Goal: Communication & Community: Answer question/provide support

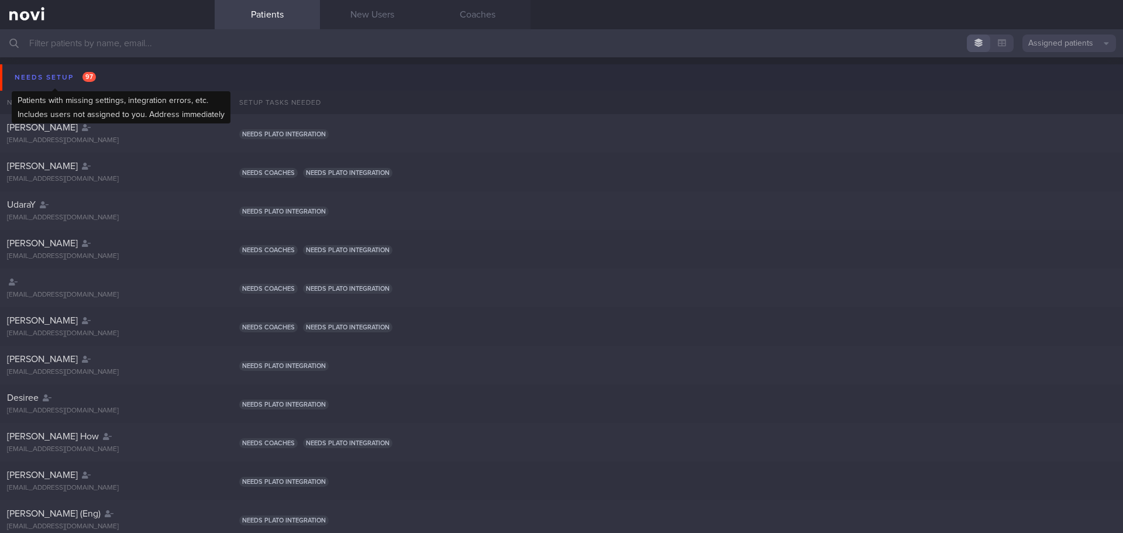
click at [77, 73] on div "Needs setup 97" at bounding box center [55, 78] width 87 height 16
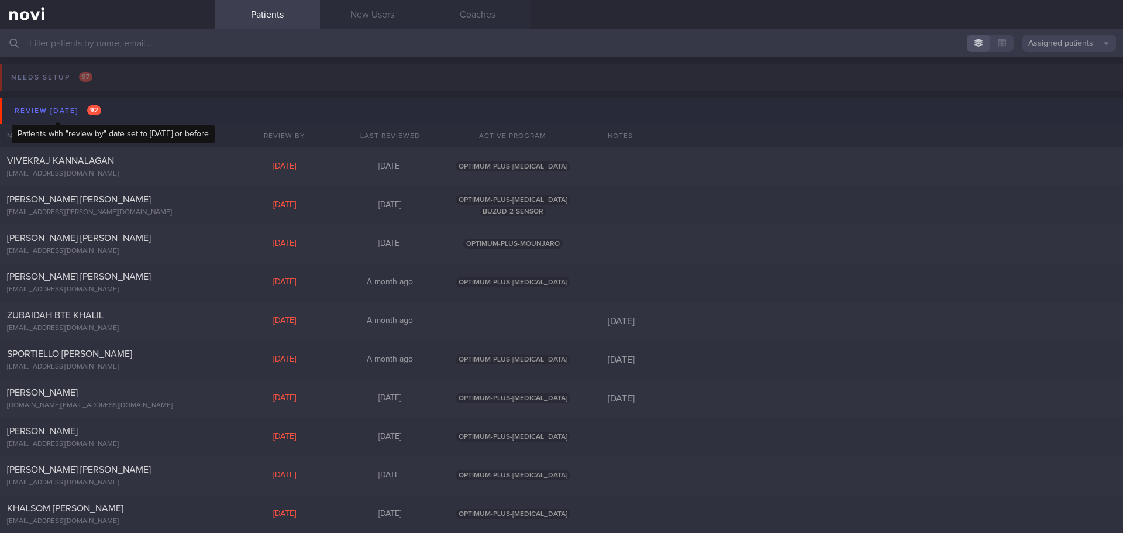
click at [75, 113] on div "Review [DATE] 92" at bounding box center [58, 111] width 92 height 16
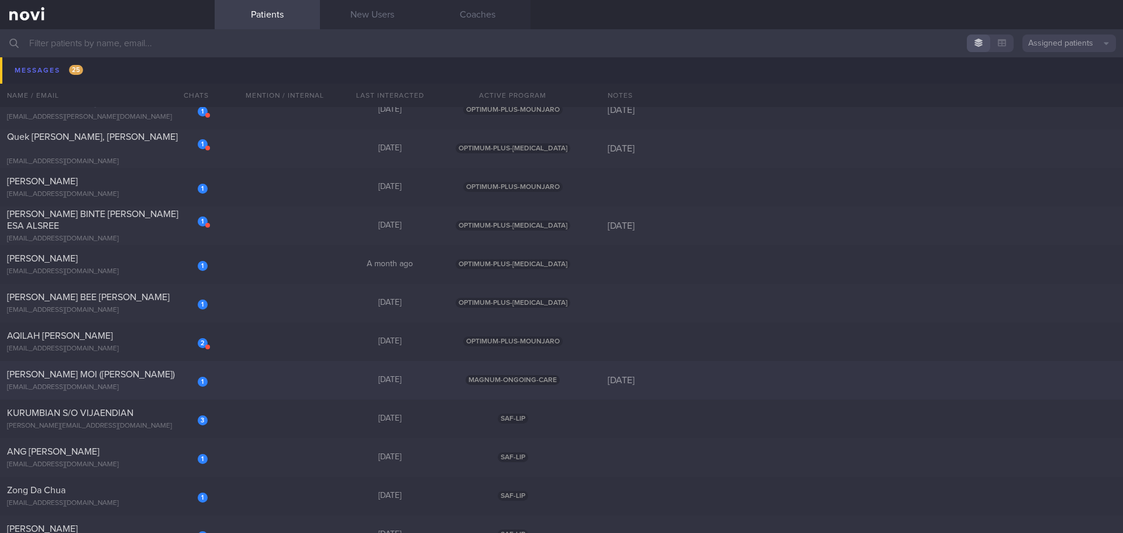
scroll to position [878, 0]
click at [157, 200] on div "1 [PERSON_NAME] [EMAIL_ADDRESS][DOMAIN_NAME]" at bounding box center [107, 267] width 215 height 23
select select "7"
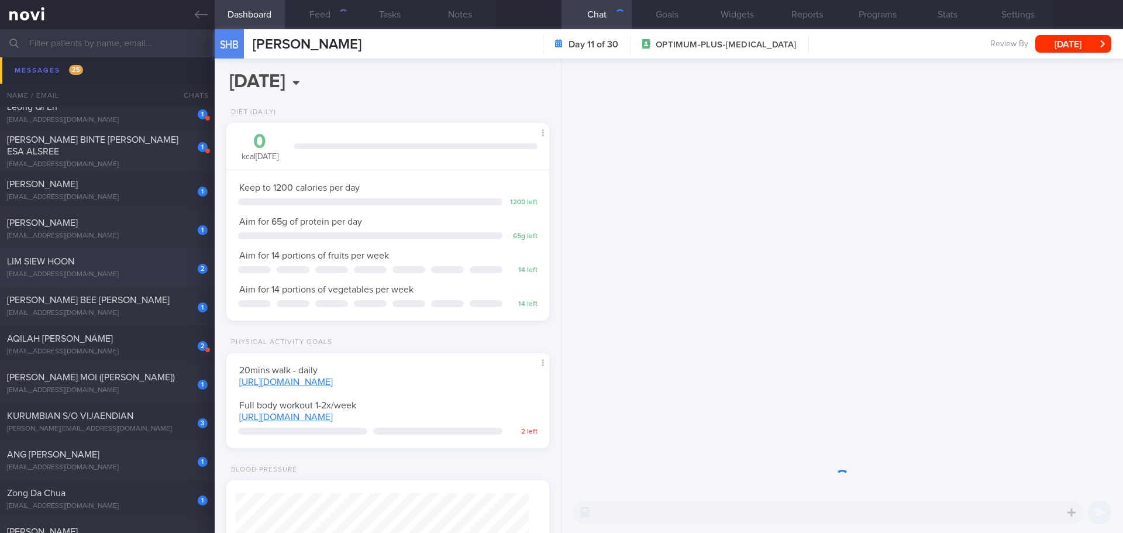
scroll to position [163, 294]
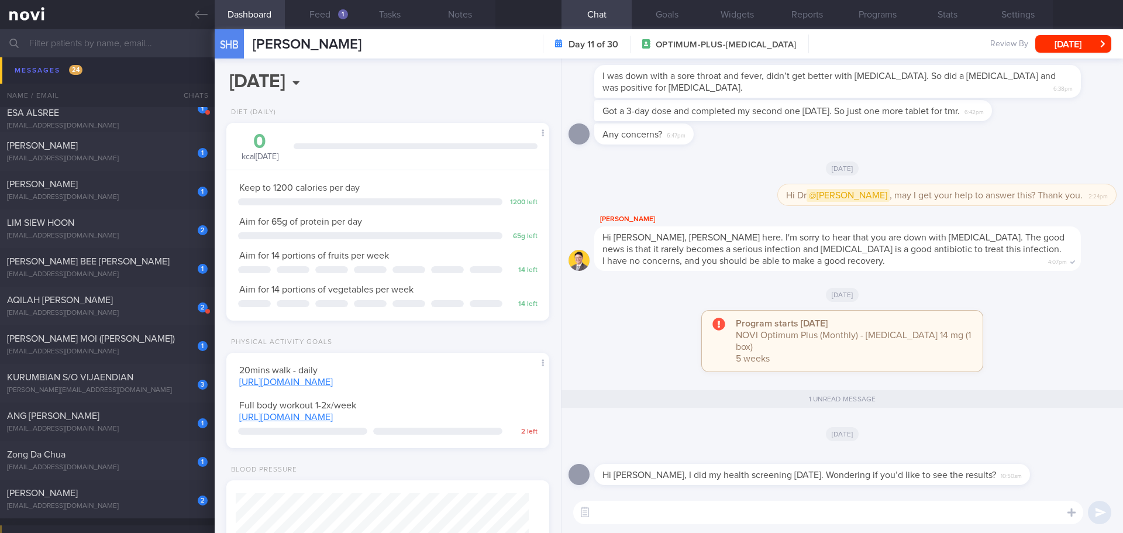
click at [448, 200] on textarea at bounding box center [828, 512] width 510 height 23
click at [448, 200] on textarea "Hi [PERSON_NAME] here. Yes, may I trouble you to email us your lab result to" at bounding box center [828, 512] width 510 height 23
paste textarea "[EMAIL_ADDRESS][DOMAIN_NAME]"
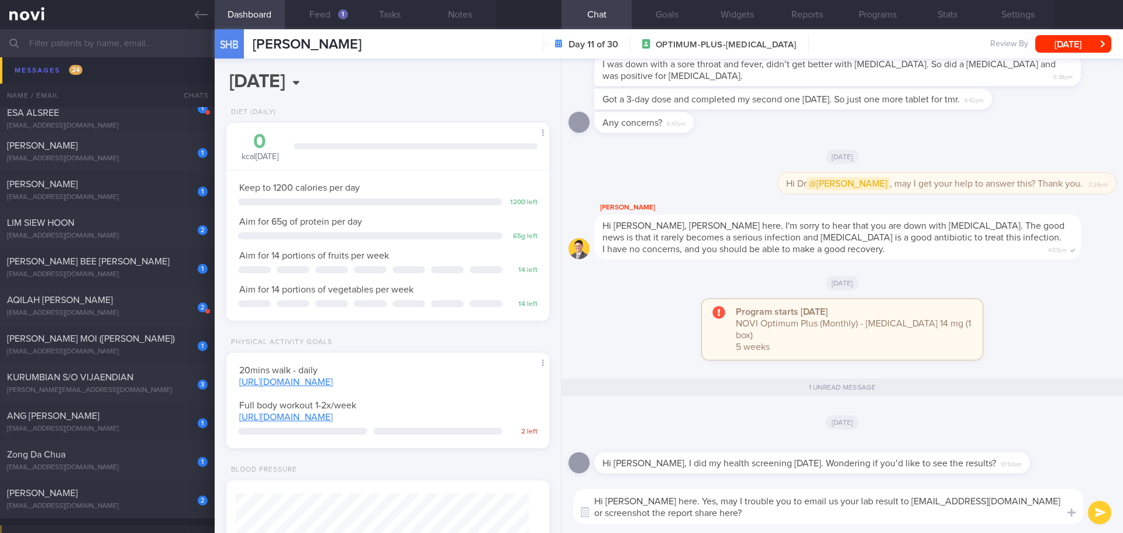
click at [448, 200] on div "Hi [PERSON_NAME] here. Yes, may I trouble you to email us your lab result to [E…" at bounding box center [843, 506] width 562 height 53
click at [448, 200] on textarea "Hi [PERSON_NAME] here. Yes, may I trouble you to email us your lab result to [E…" at bounding box center [828, 506] width 510 height 35
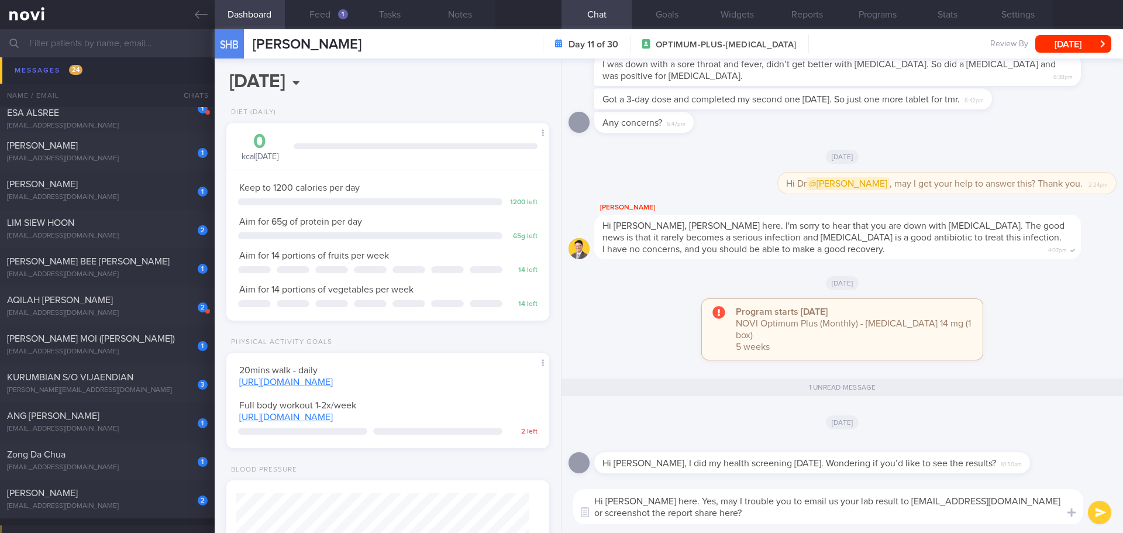
click at [448, 200] on textarea "Hi [PERSON_NAME] here. Yes, may I trouble you to email us your lab result to [E…" at bounding box center [828, 506] width 510 height 35
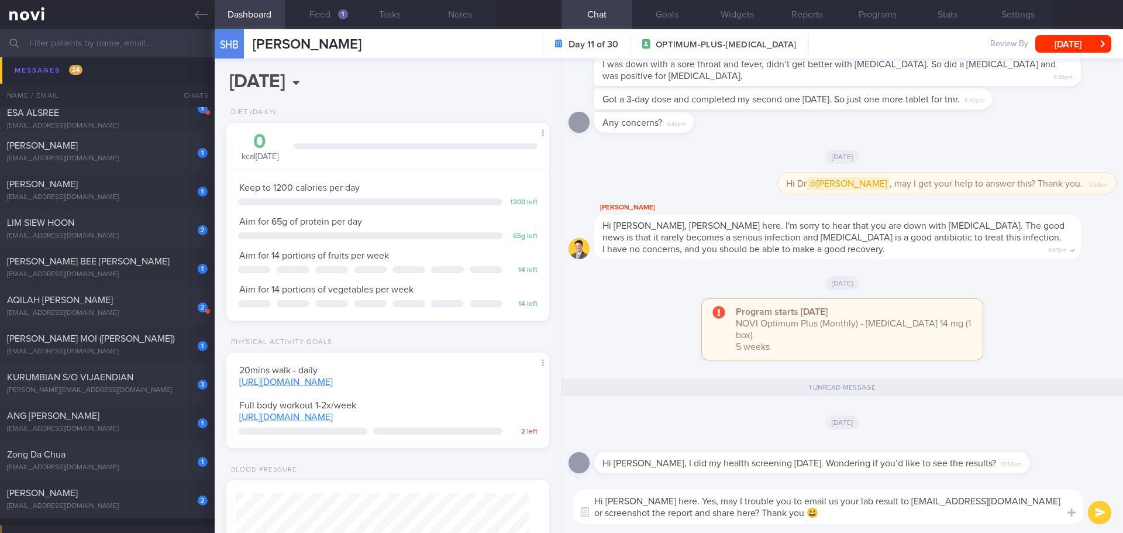
type textarea "Hi [PERSON_NAME] here. Yes, may I trouble you to email us your lab result to [E…"
click at [448, 200] on button "submit" at bounding box center [1099, 512] width 23 height 23
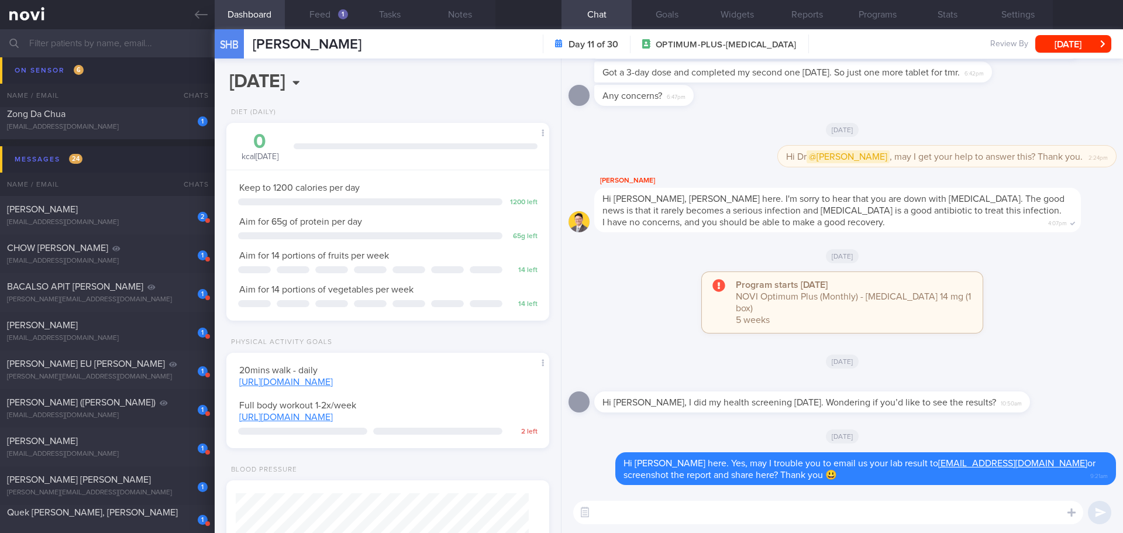
scroll to position [254, 0]
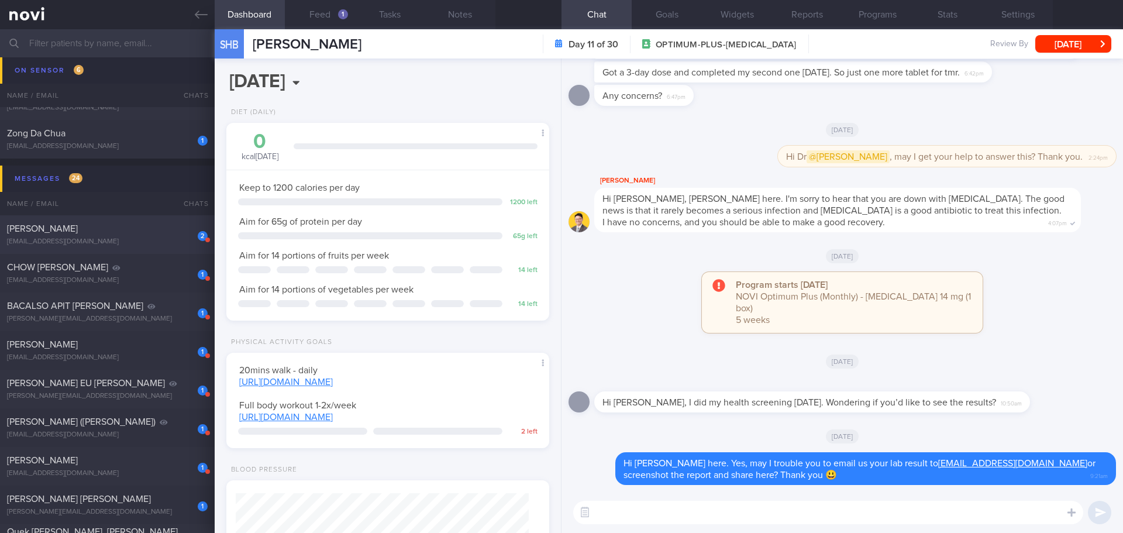
click at [130, 200] on div "2 [PERSON_NAME] [EMAIL_ADDRESS][DOMAIN_NAME]" at bounding box center [107, 234] width 215 height 23
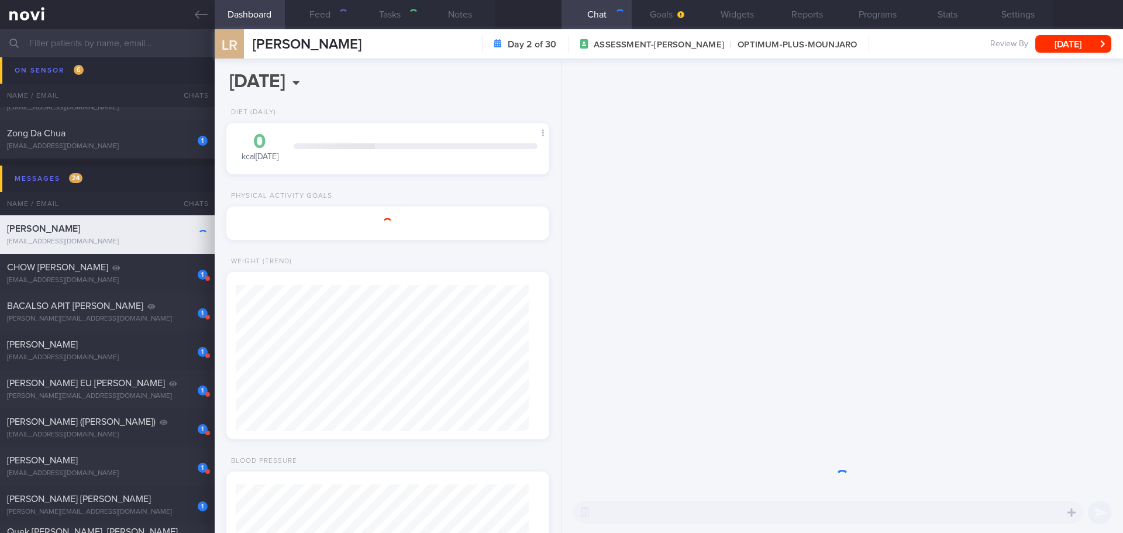
select select "8"
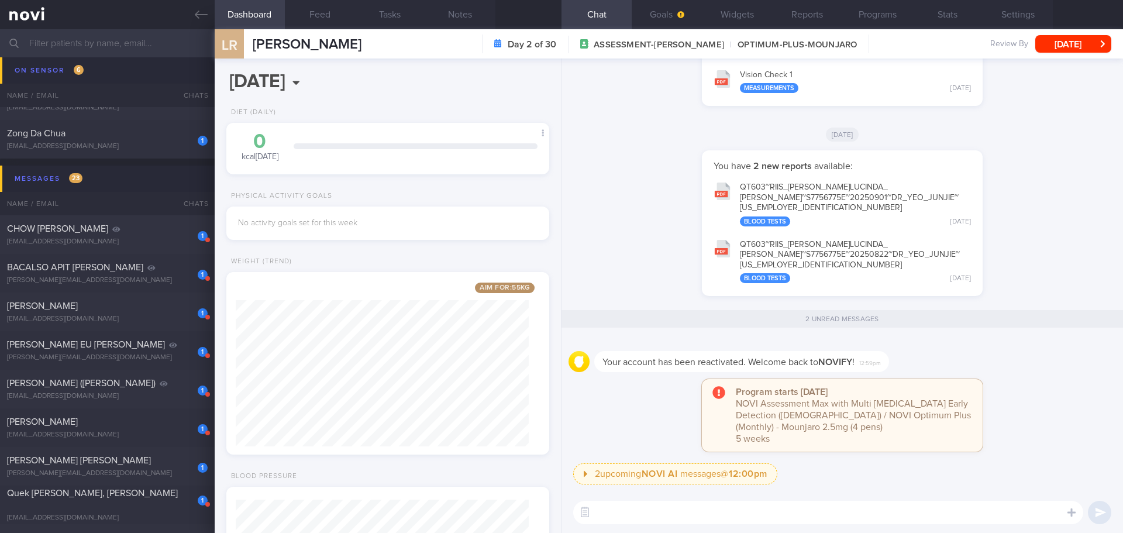
scroll to position [146, 294]
click at [448, 200] on div "You have 2 new reports available: QT603~[PERSON_NAME] LUCINDA_ [PERSON_NAME]~S7…" at bounding box center [843, 226] width 548 height 153
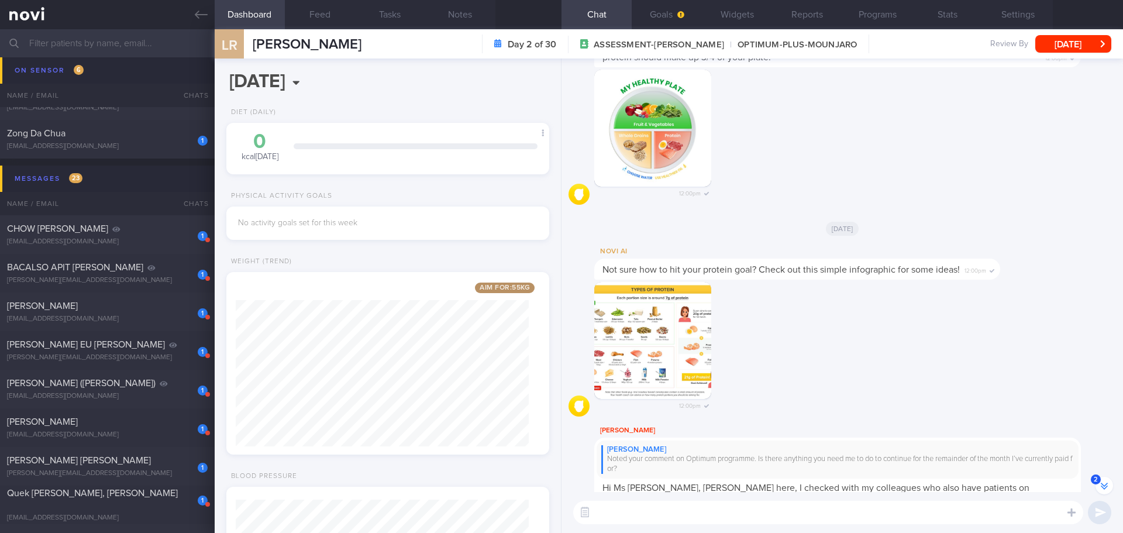
scroll to position [1, 0]
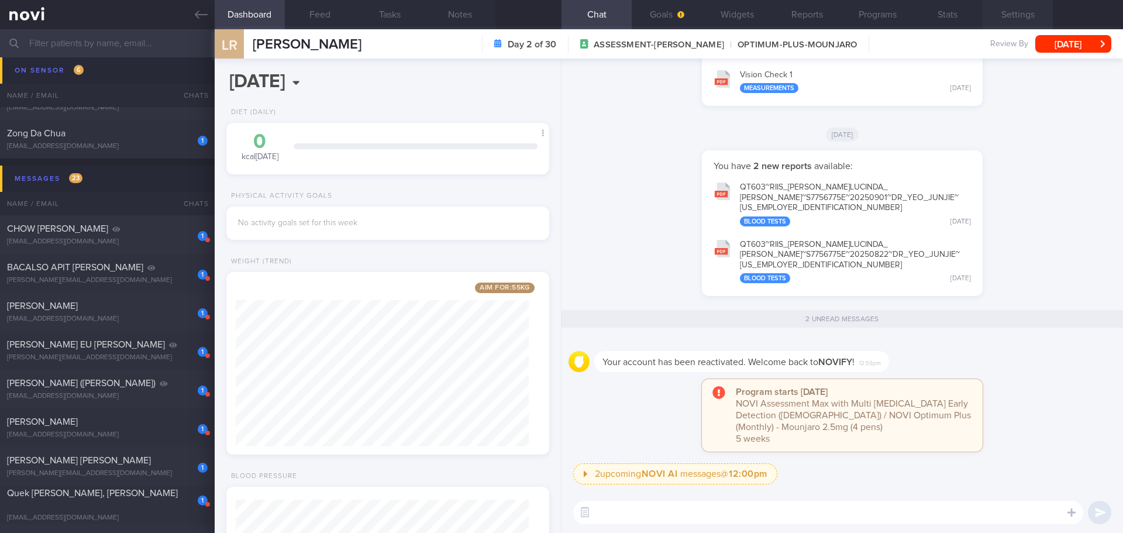
click at [448, 17] on button "Settings" at bounding box center [1018, 14] width 70 height 29
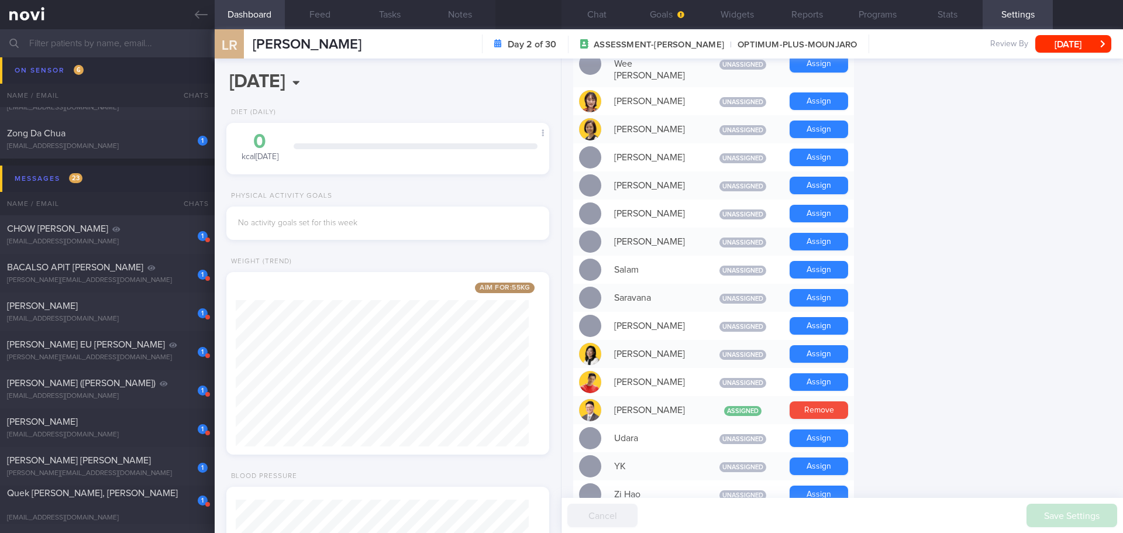
scroll to position [819, 0]
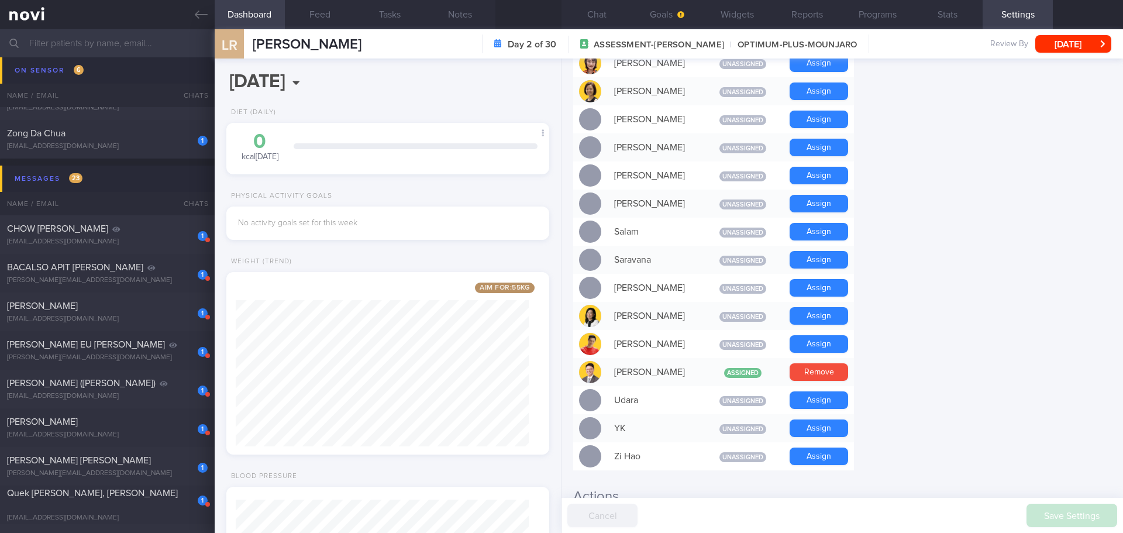
drag, startPoint x: 859, startPoint y: 14, endPoint x: 633, endPoint y: 266, distance: 338.9
click at [448, 14] on button "Programs" at bounding box center [877, 14] width 70 height 29
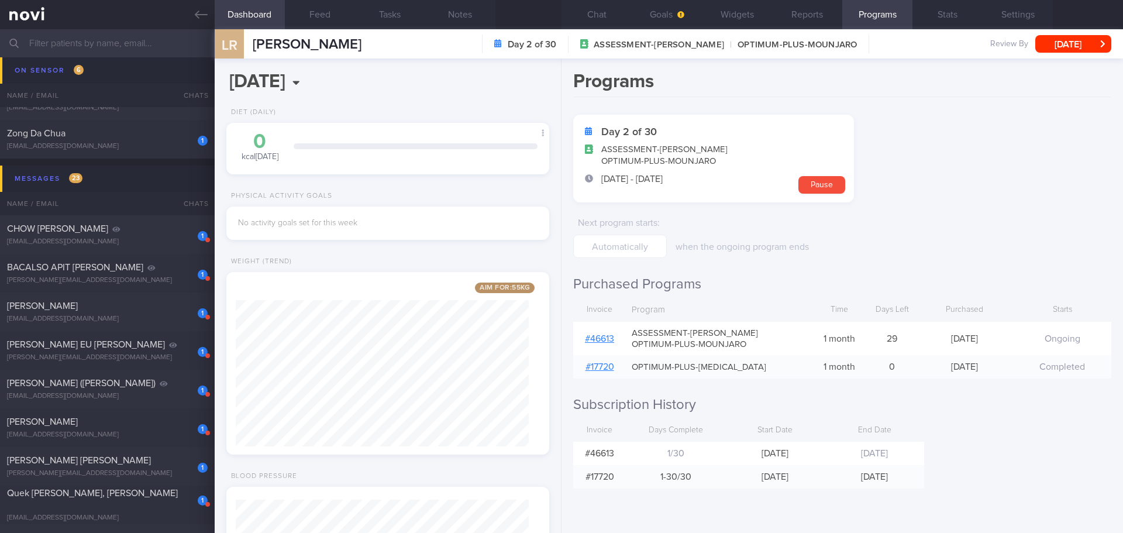
click at [448, 200] on link "# 46613" at bounding box center [599, 338] width 29 height 9
click at [448, 171] on form "Day 2 of 30 ASSESSMENT-MAX-MCED OPTIMUM-PLUS-MOUNJARO [DATE] - [DATE] Pause Nex…" at bounding box center [842, 186] width 538 height 143
click at [448, 30] on div "LR [PERSON_NAME] [PERSON_NAME] [EMAIL_ADDRESS][DOMAIN_NAME] Day 2 of 30 ASSESSM…" at bounding box center [669, 43] width 909 height 29
click at [448, 32] on div "LR [PERSON_NAME] [PERSON_NAME] [EMAIL_ADDRESS][DOMAIN_NAME] Day 2 of 30 ASSESSM…" at bounding box center [669, 43] width 909 height 29
click at [448, 15] on button "Settings" at bounding box center [1018, 14] width 70 height 29
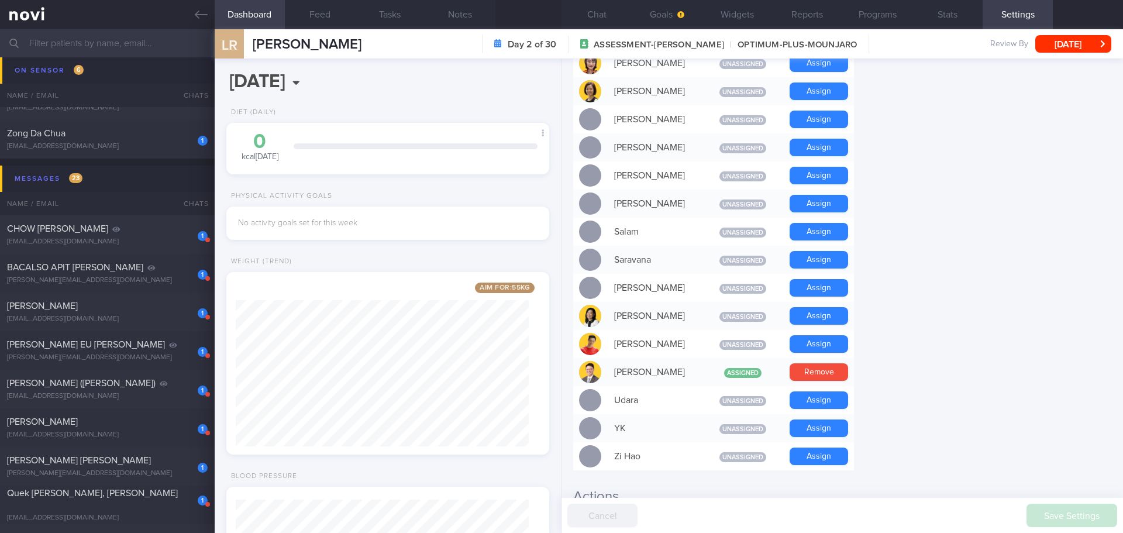
scroll to position [1006, 0]
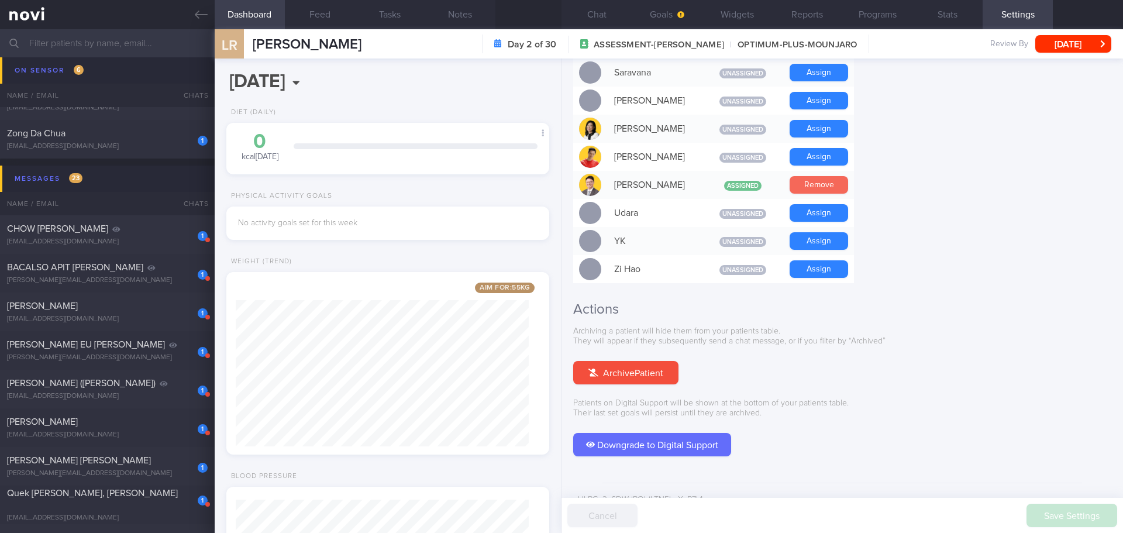
click at [448, 176] on button "Remove" at bounding box center [819, 185] width 59 height 18
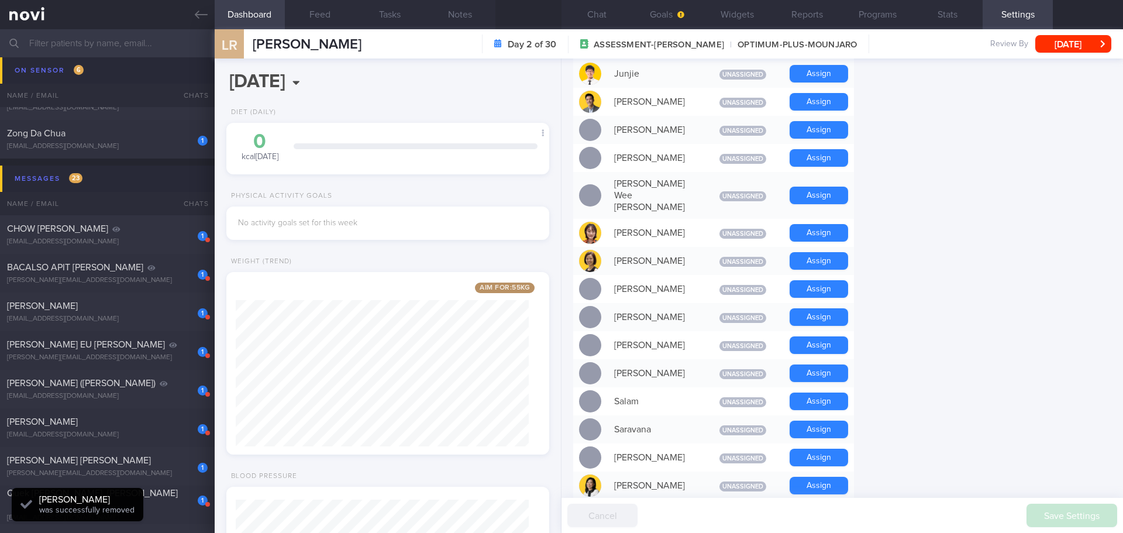
scroll to position [597, 0]
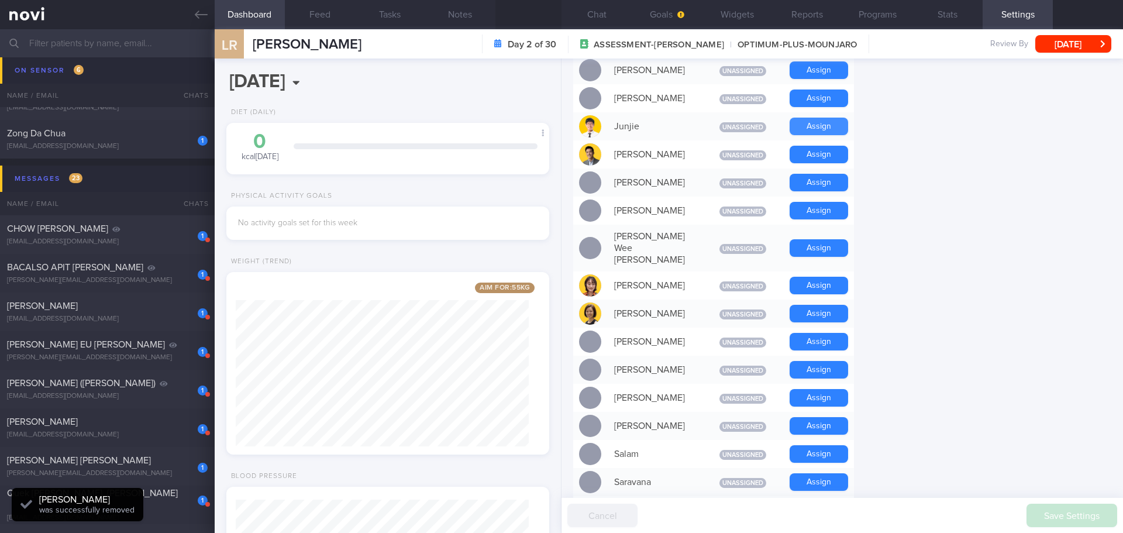
click at [448, 127] on button "Assign" at bounding box center [819, 127] width 59 height 18
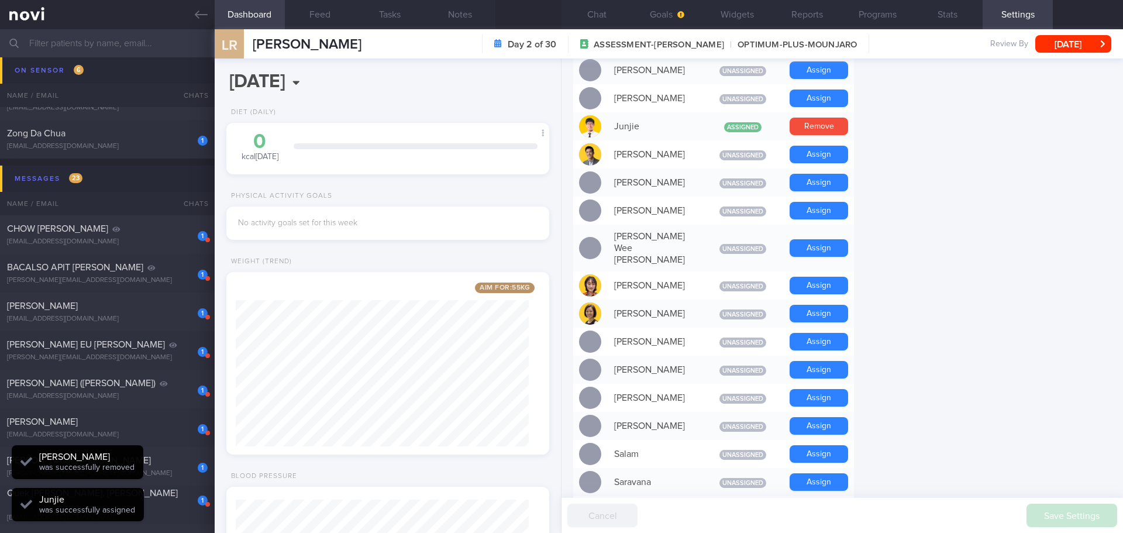
click at [448, 167] on form "Profile Display Name [PERSON_NAME] Email [EMAIL_ADDRESS][DOMAIN_NAME] Login Met…" at bounding box center [842, 216] width 538 height 1397
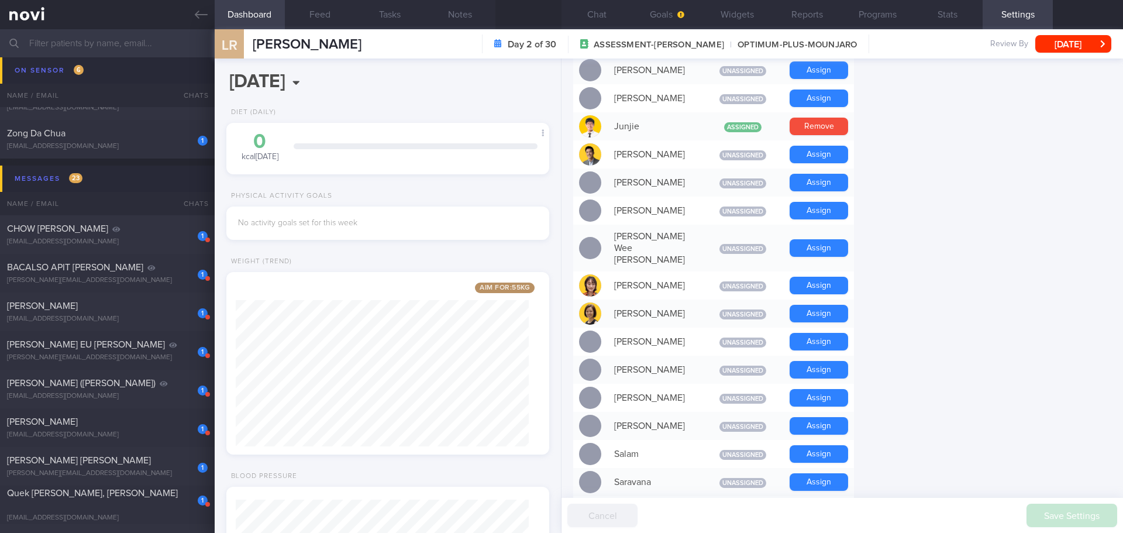
click at [448, 200] on form "Profile Display Name [PERSON_NAME] Email [EMAIL_ADDRESS][DOMAIN_NAME] Login Met…" at bounding box center [842, 216] width 538 height 1397
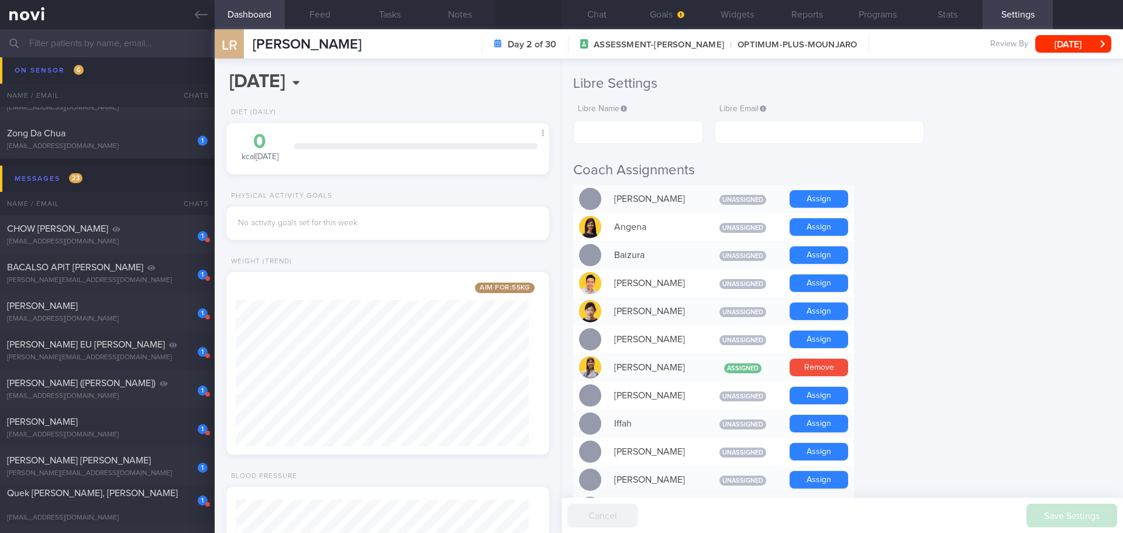
scroll to position [0, 0]
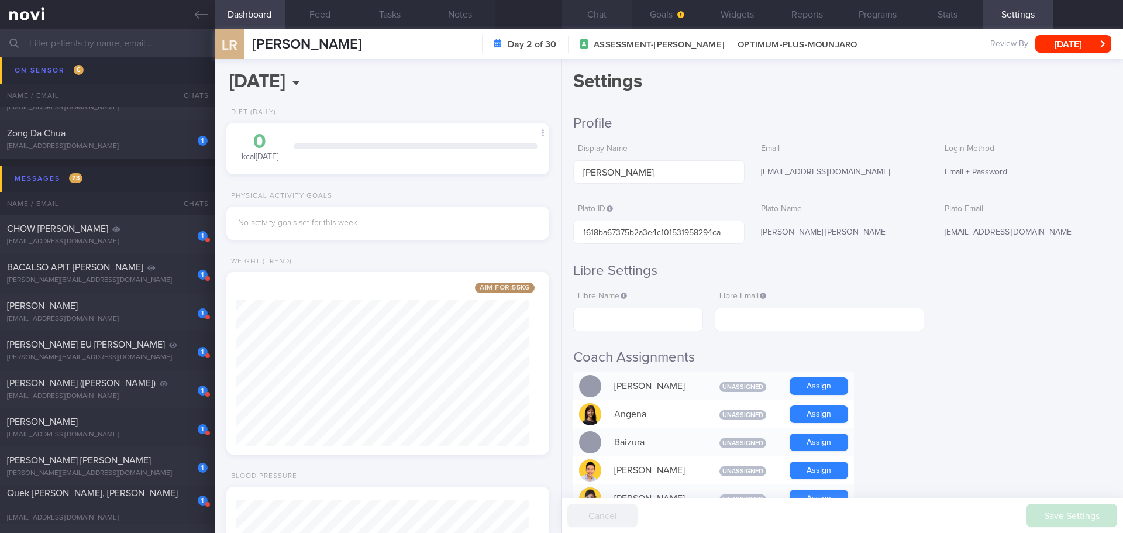
click at [448, 16] on button "Chat" at bounding box center [597, 14] width 70 height 29
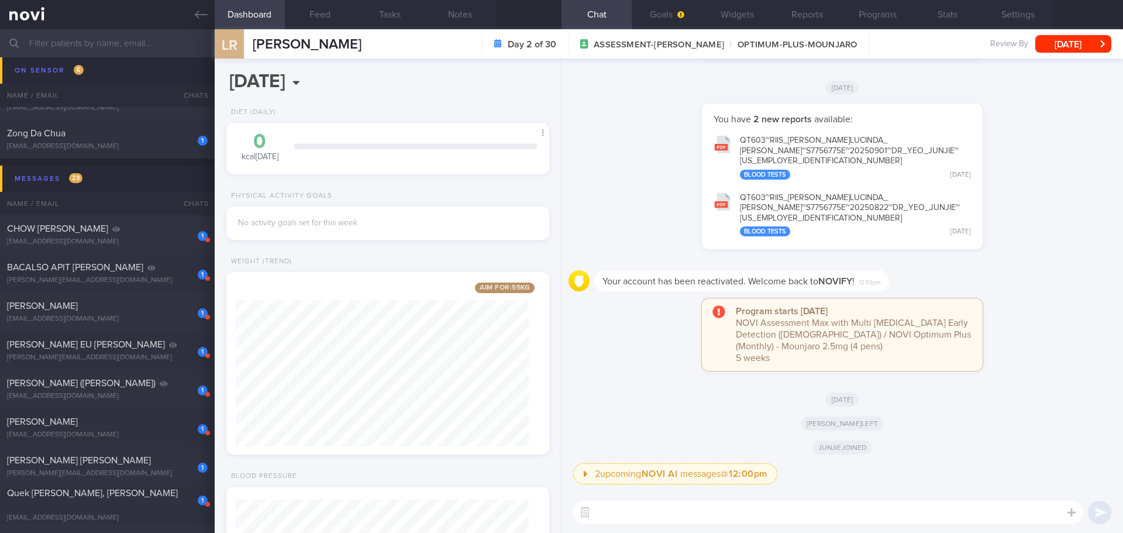
click at [448, 200] on div "[DATE]" at bounding box center [843, 395] width 548 height 24
click at [448, 200] on textarea at bounding box center [828, 512] width 510 height 23
paste textarea "Hi XXX, [PERSON_NAME] (dietitian) here. Welcome back to [GEOGRAPHIC_DATA] app. …"
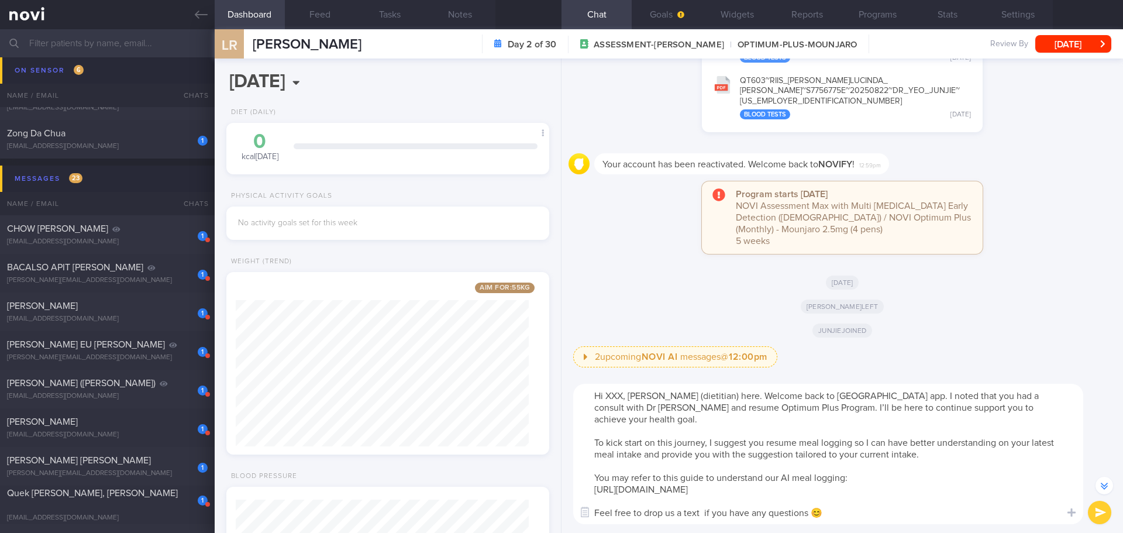
scroll to position [-116, 0]
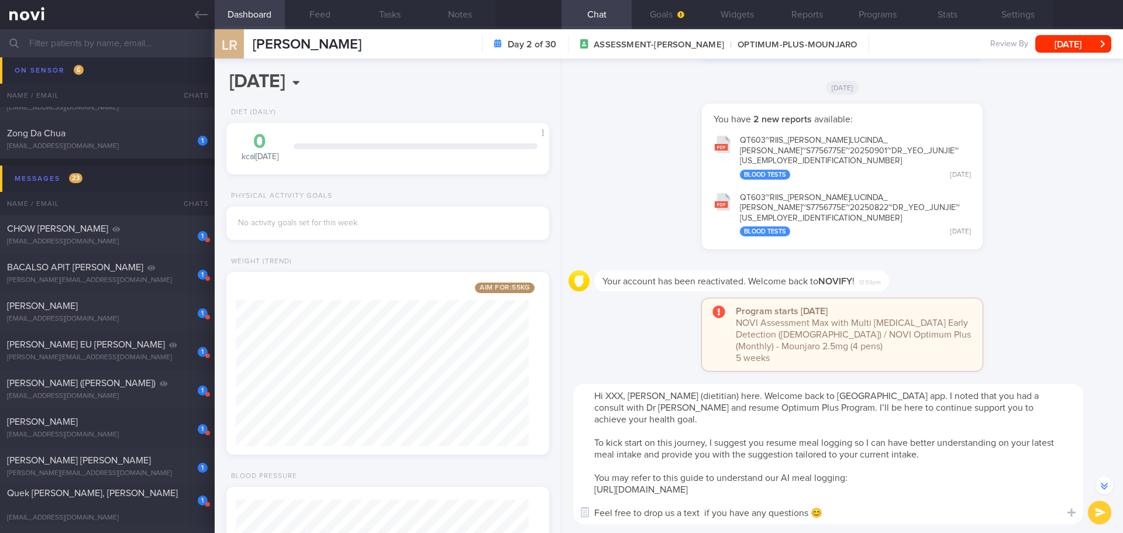
click at [448, 200] on textarea "Hi XXX, [PERSON_NAME] (dietitian) here. Welcome back to [GEOGRAPHIC_DATA] app. …" at bounding box center [828, 454] width 510 height 140
click at [448, 200] on textarea "Hi [PERSON_NAME], [PERSON_NAME] (dietitian) here. Welcome back to [GEOGRAPHIC_D…" at bounding box center [828, 454] width 510 height 140
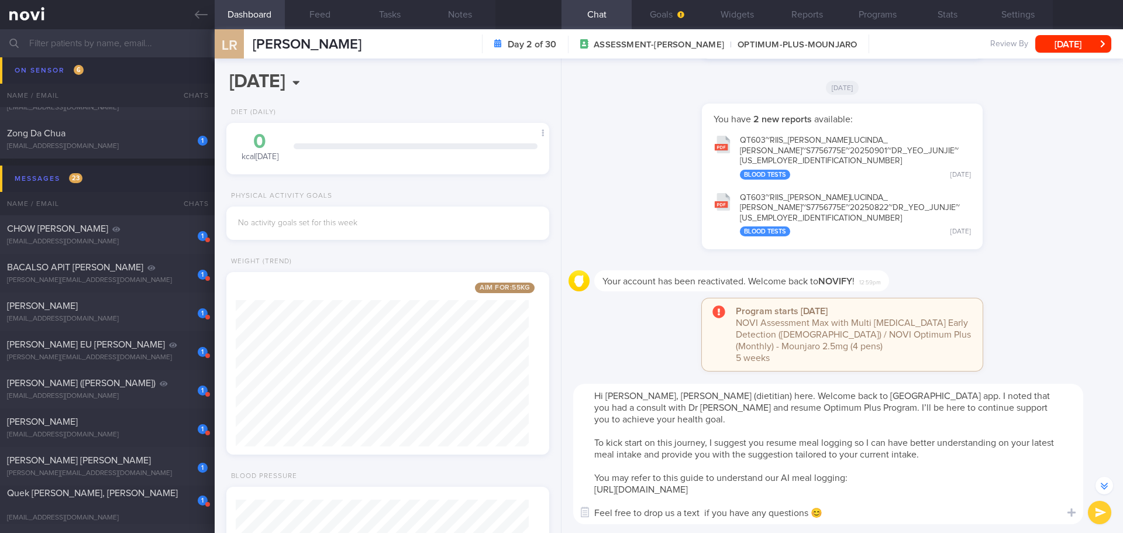
drag, startPoint x: 1041, startPoint y: 395, endPoint x: 1057, endPoint y: 393, distance: 16.1
click at [448, 200] on textarea "Hi [PERSON_NAME], [PERSON_NAME] (dietitian) here. Welcome back to [GEOGRAPHIC_D…" at bounding box center [828, 454] width 510 height 140
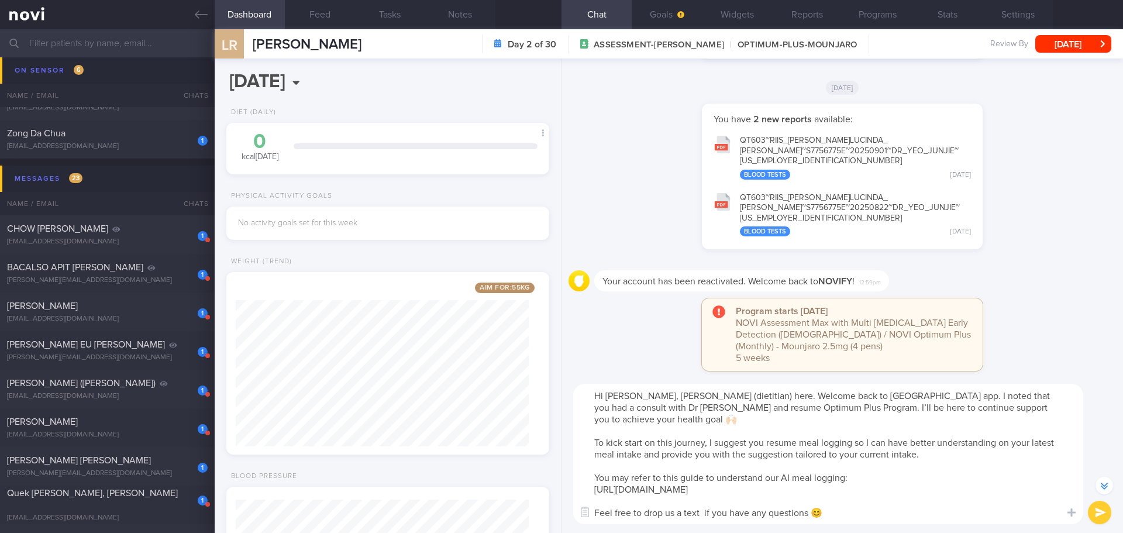
click at [448, 200] on textarea "Hi [PERSON_NAME], [PERSON_NAME] (dietitian) here. Welcome back to [GEOGRAPHIC_D…" at bounding box center [828, 454] width 510 height 140
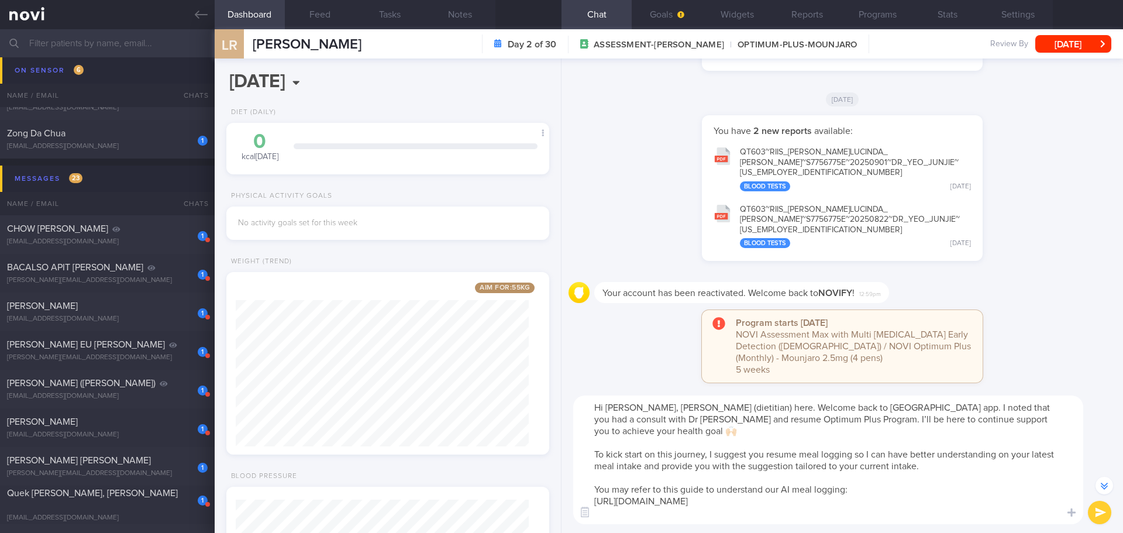
scroll to position [-105, 0]
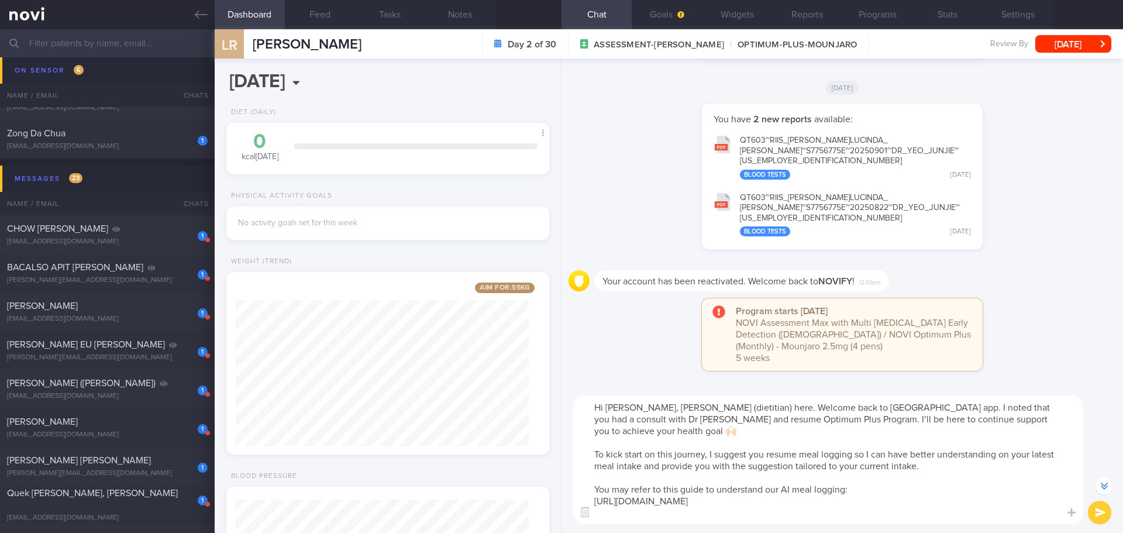
type textarea "Hi [PERSON_NAME], [PERSON_NAME] (dietitian) here. Welcome back to [GEOGRAPHIC_D…"
click at [448, 200] on button "submit" at bounding box center [1099, 512] width 23 height 23
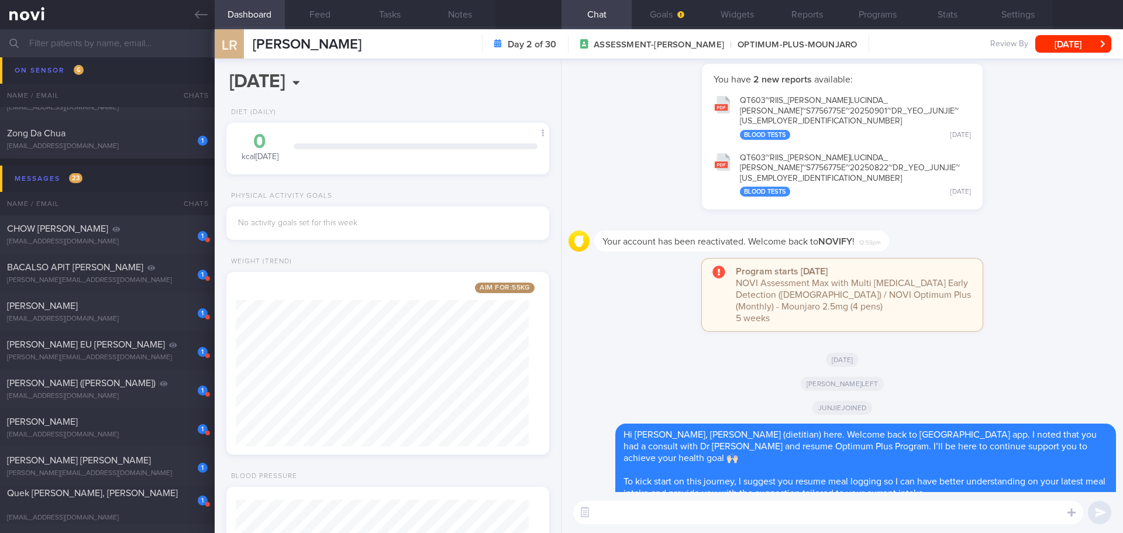
scroll to position [0, 0]
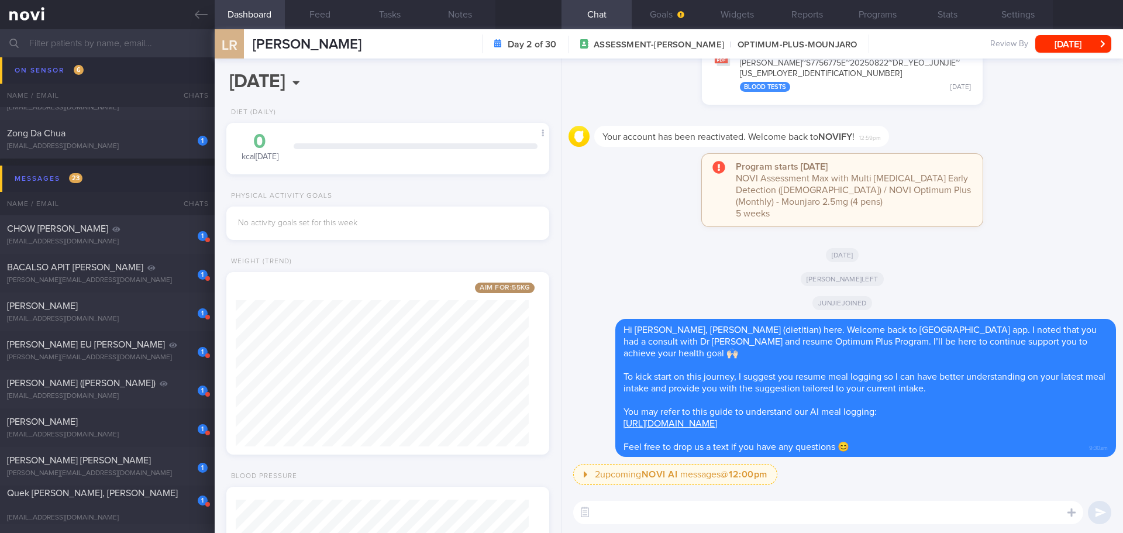
click at [448, 200] on div "Program starts [DATE] NOVI Assessment Max with Multi [MEDICAL_DATA] Early Detec…" at bounding box center [843, 196] width 548 height 84
click at [448, 4] on button "Goals" at bounding box center [667, 14] width 70 height 29
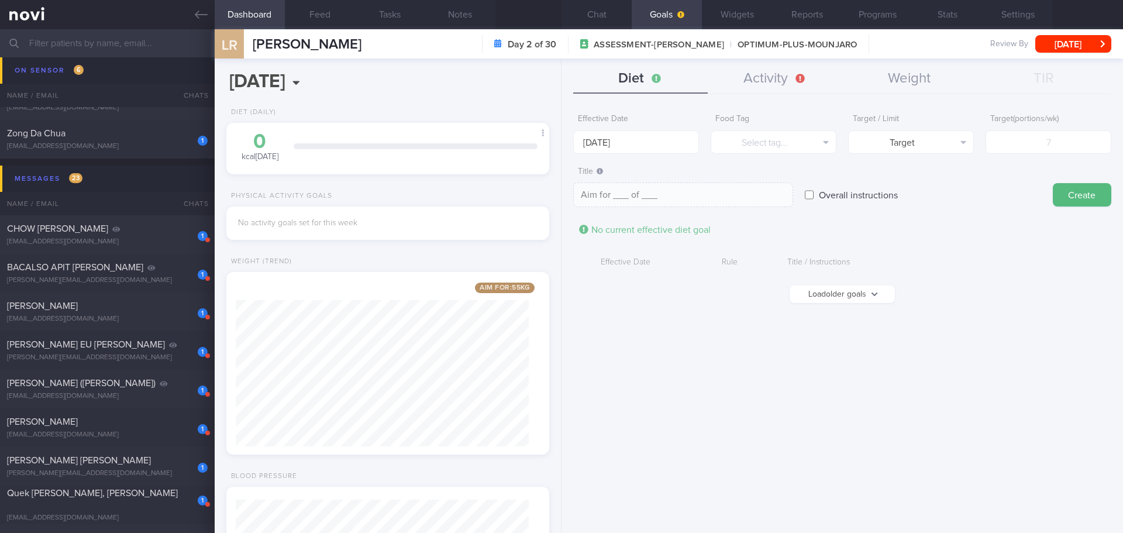
click at [448, 200] on form "Effective Date [DATE] Food Tag Select tag... Select tag... Calories Carbs Prote…" at bounding box center [842, 211] width 538 height 207
click at [448, 20] on button "Chat" at bounding box center [597, 14] width 70 height 29
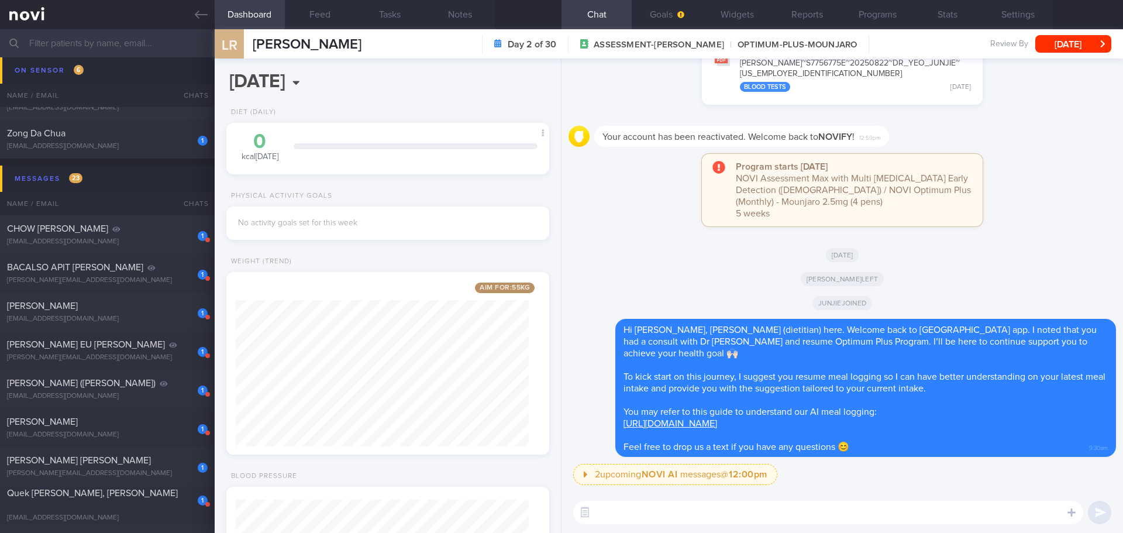
click at [448, 200] on div "[PERSON_NAME] left" at bounding box center [843, 274] width 548 height 24
click at [448, 200] on div "[DATE]" at bounding box center [843, 250] width 548 height 24
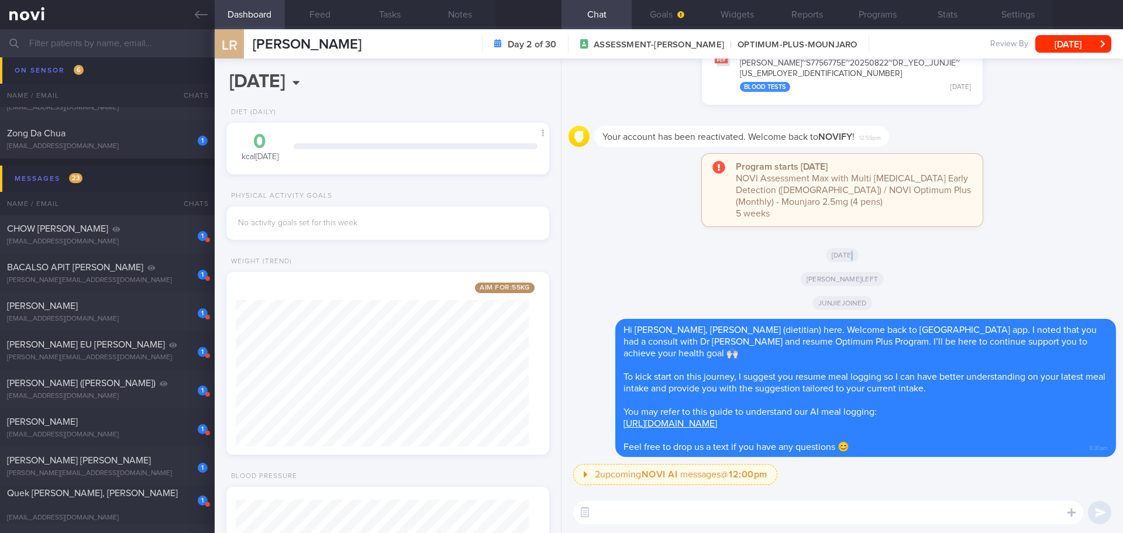
click at [448, 16] on button "Chat" at bounding box center [597, 14] width 70 height 29
click at [448, 20] on button "Goals" at bounding box center [667, 14] width 70 height 29
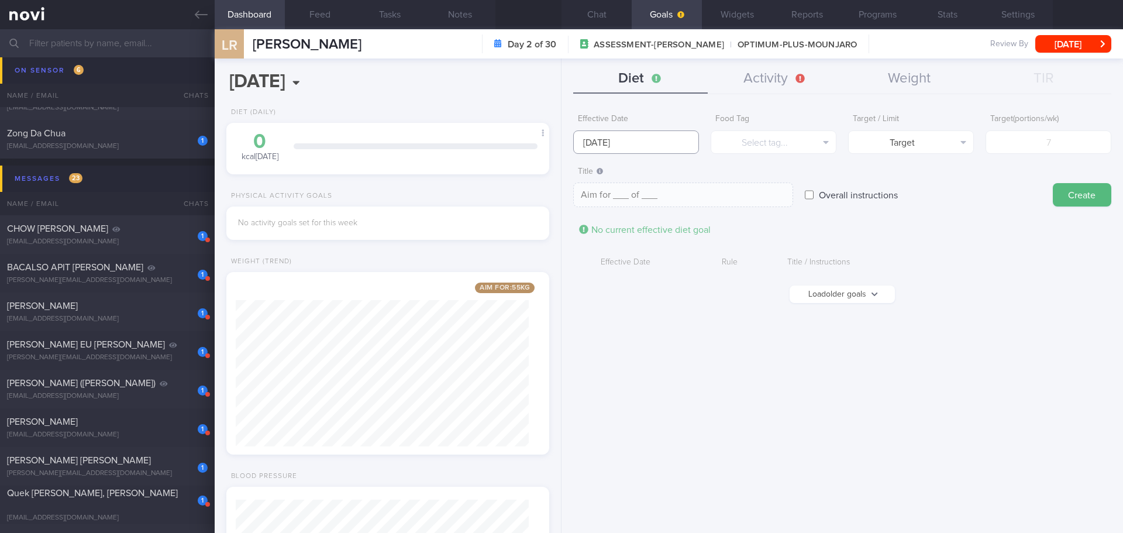
click at [448, 137] on input "[DATE]" at bounding box center [636, 141] width 126 height 23
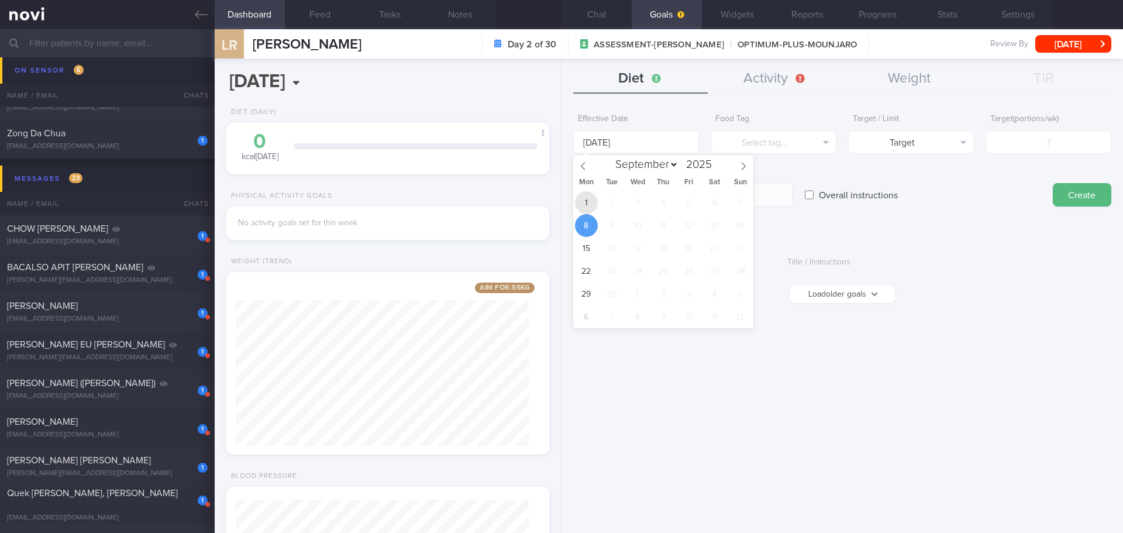
click at [448, 200] on span "1" at bounding box center [586, 202] width 23 height 23
type input "[DATE]"
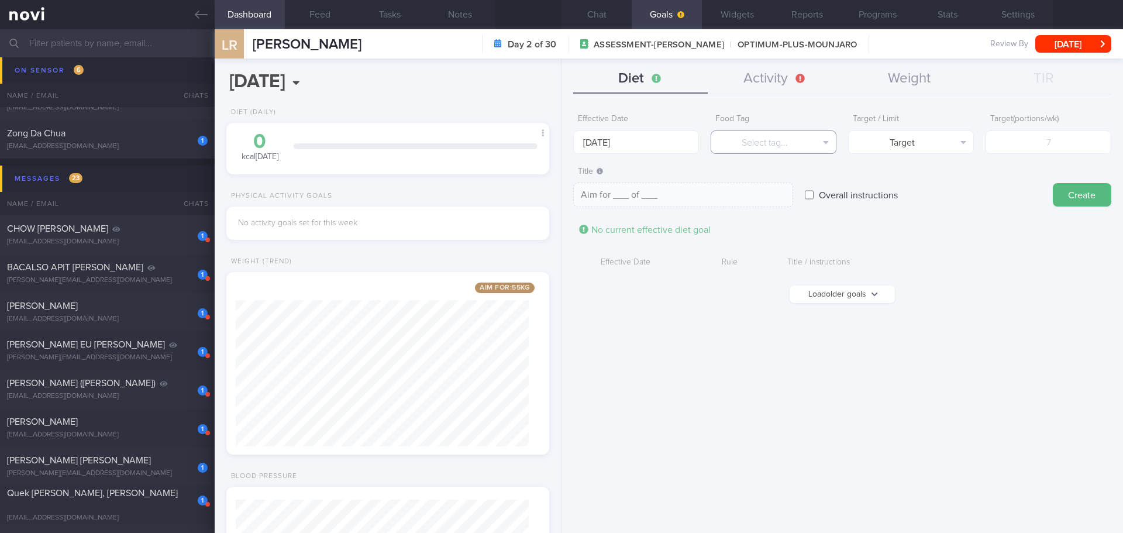
click at [448, 139] on button "Select tag..." at bounding box center [774, 141] width 126 height 23
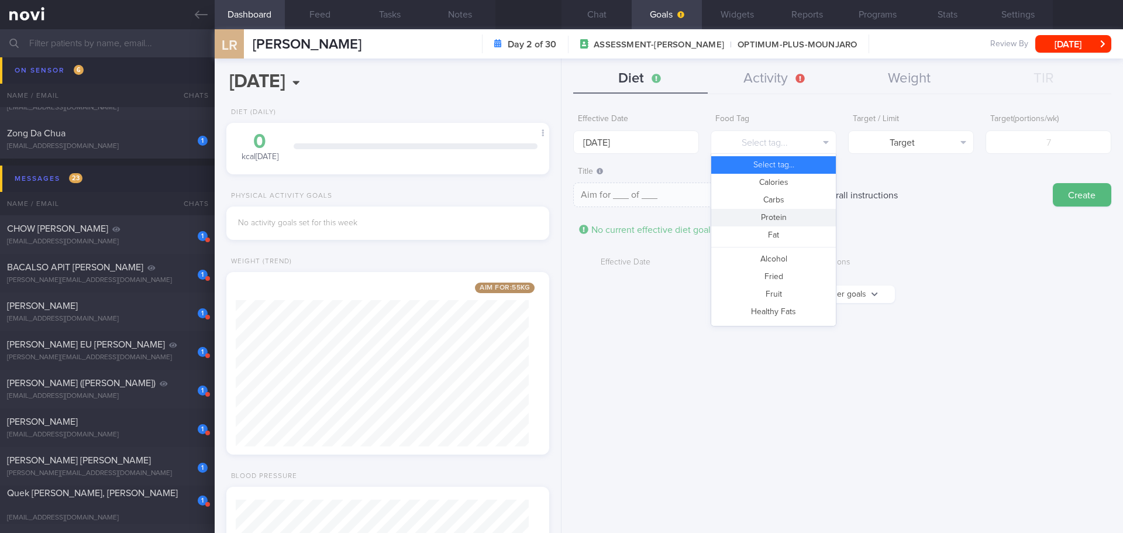
click at [448, 200] on button "Protein" at bounding box center [773, 218] width 125 height 18
type textarea "Aim for __g of protein per day"
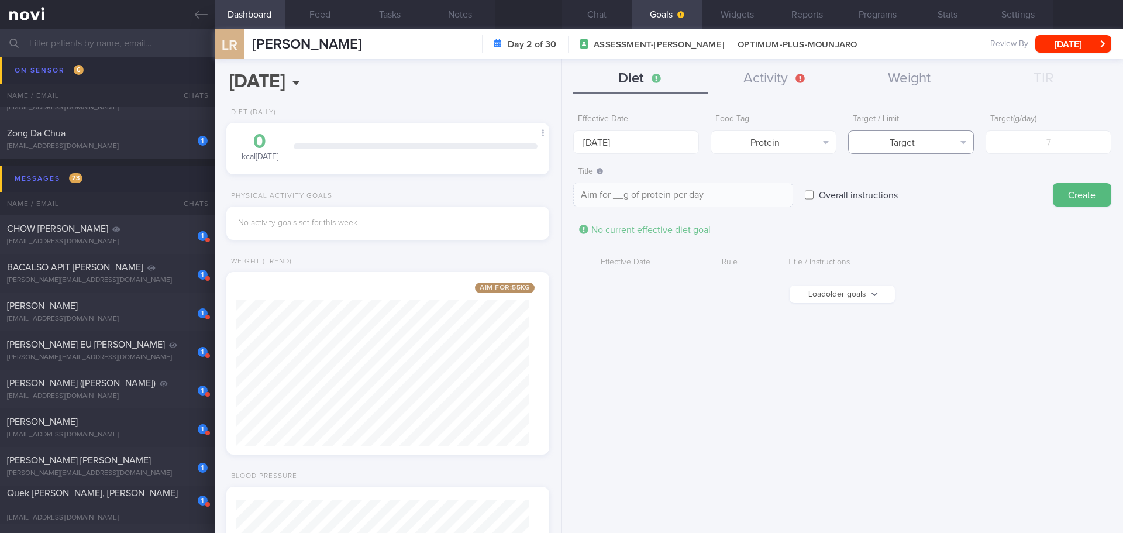
click at [448, 142] on button "Target" at bounding box center [911, 141] width 126 height 23
click at [448, 166] on button "Target" at bounding box center [911, 165] width 125 height 18
click at [448, 195] on div "Overall instructions" at bounding box center [923, 184] width 236 height 46
click at [448, 200] on form "Effective Date [DATE] Food Tag Protein Select tag... Calories Carbs Protein Fat…" at bounding box center [842, 211] width 538 height 207
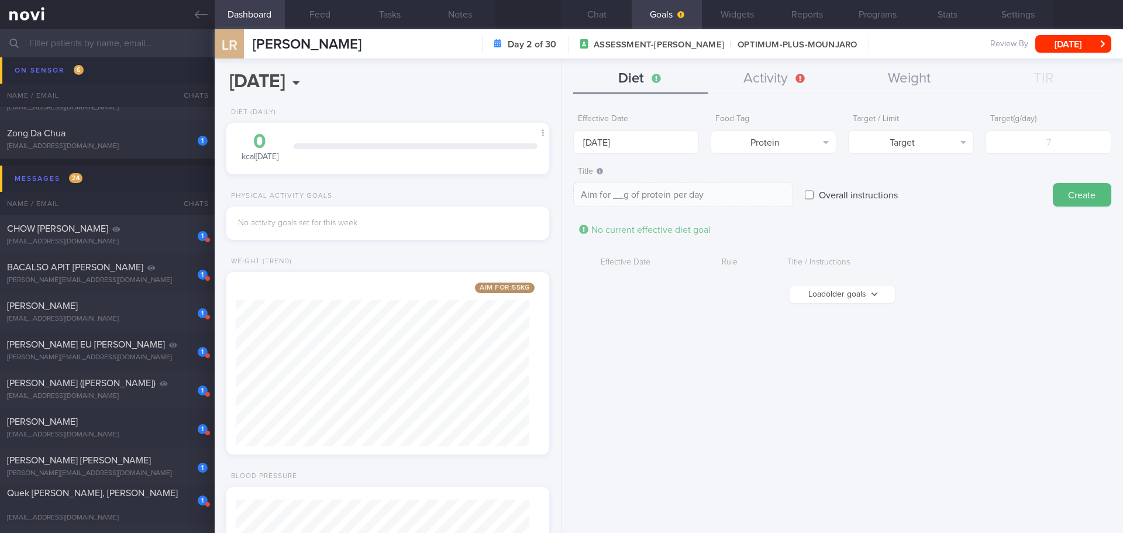
click at [448, 200] on div "Effective Date [DATE] Food Tag Protein Select tag... Calories Carbs Protein Fat…" at bounding box center [843, 316] width 562 height 434
click at [448, 143] on input "[DATE]" at bounding box center [636, 141] width 126 height 23
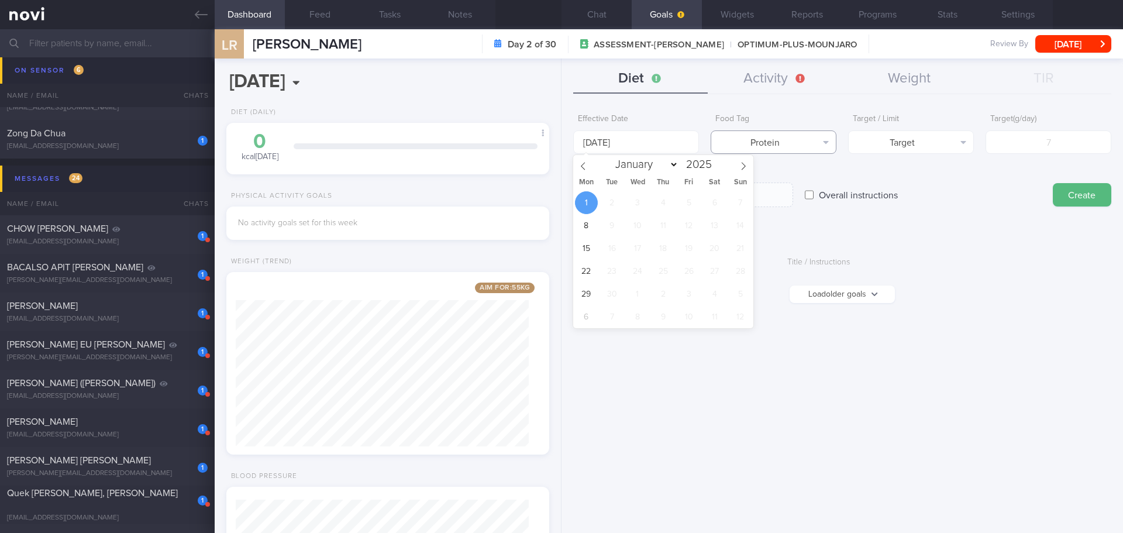
click at [448, 149] on button "Protein" at bounding box center [774, 141] width 126 height 23
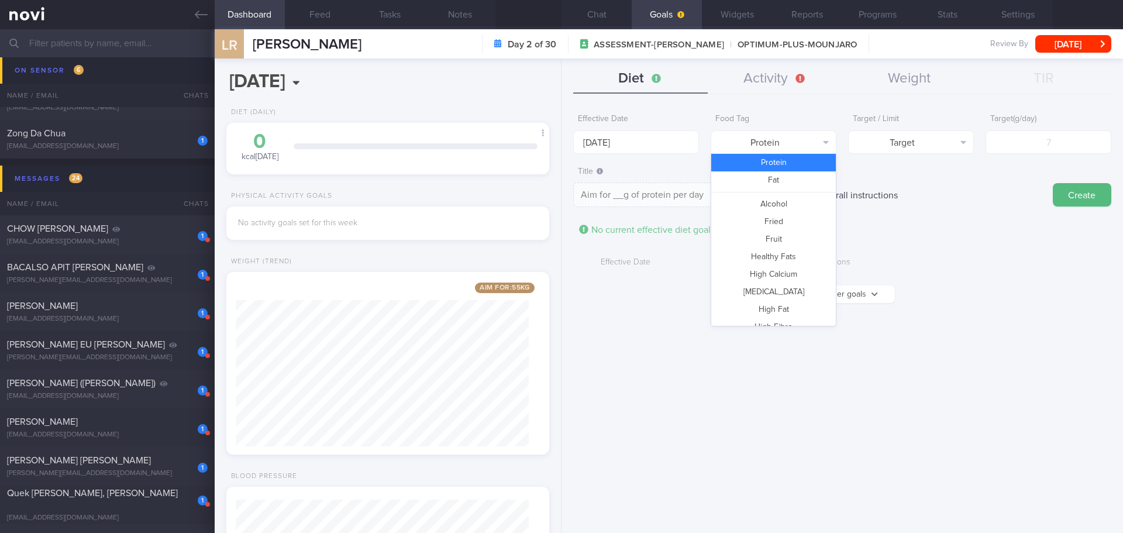
click at [448, 164] on div "Overall instructions" at bounding box center [923, 184] width 236 height 46
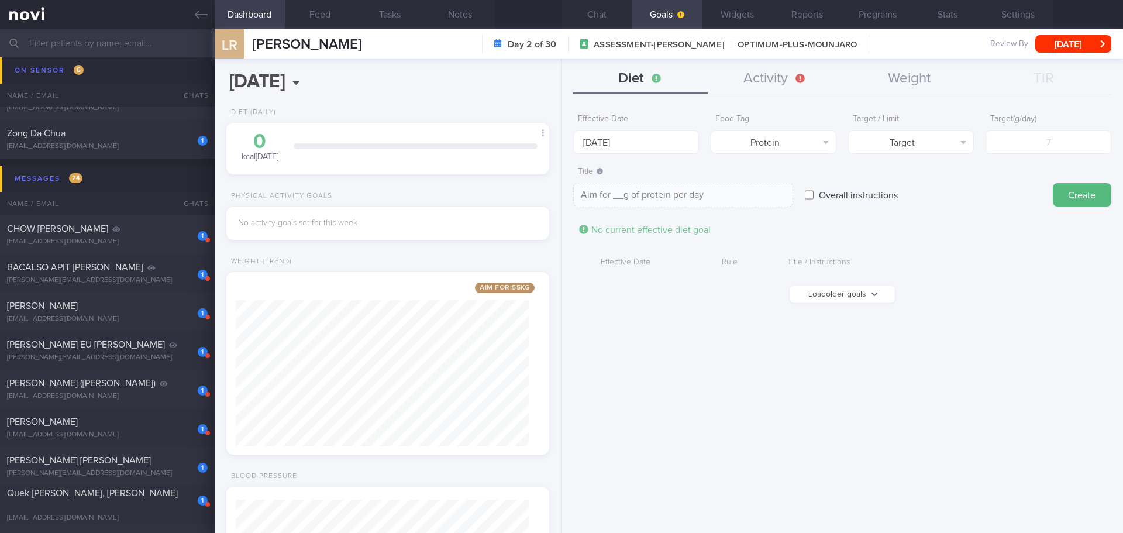
click at [448, 169] on div "Overall instructions" at bounding box center [923, 184] width 236 height 46
click at [448, 11] on button "Notes" at bounding box center [460, 14] width 70 height 29
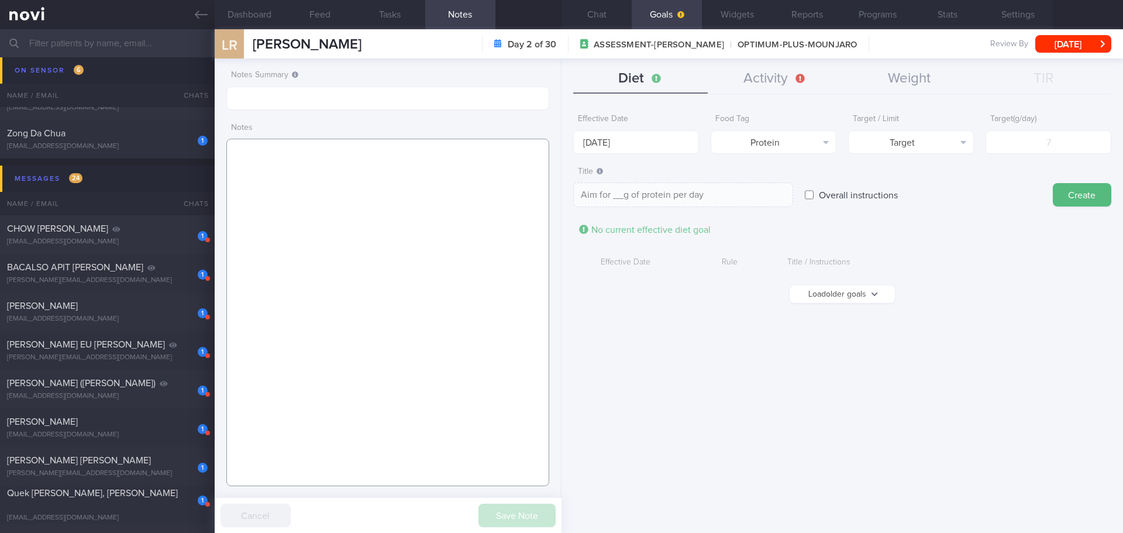
click at [290, 200] on textarea at bounding box center [387, 313] width 323 height 348
type textarea "A"
click at [288, 174] on textarea "IBW: 66kg @ BMI 25kg/m2 EER: EPR:" at bounding box center [387, 313] width 323 height 348
click at [277, 176] on textarea "IBW: 66kg @ BMI 25kg/m2 EER: EPR:" at bounding box center [387, 313] width 323 height 348
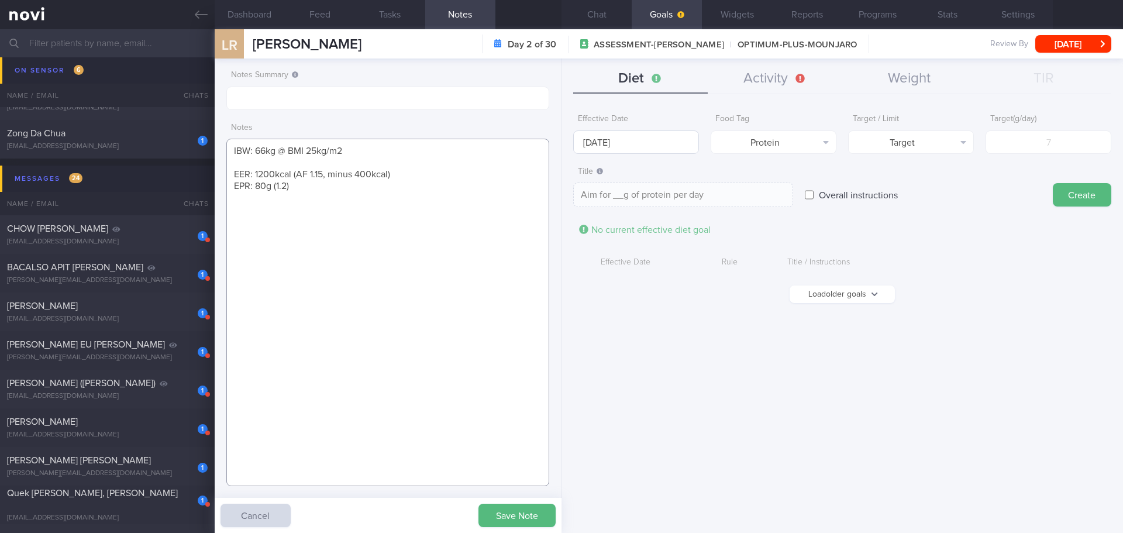
type textarea "IBW: 66kg @ BMI 25kg/m2 EER: 1200kcal (AF 1.15, minus 400kcal) EPR: 80g (1.2)"
click at [448, 139] on input "[DATE]" at bounding box center [636, 141] width 126 height 23
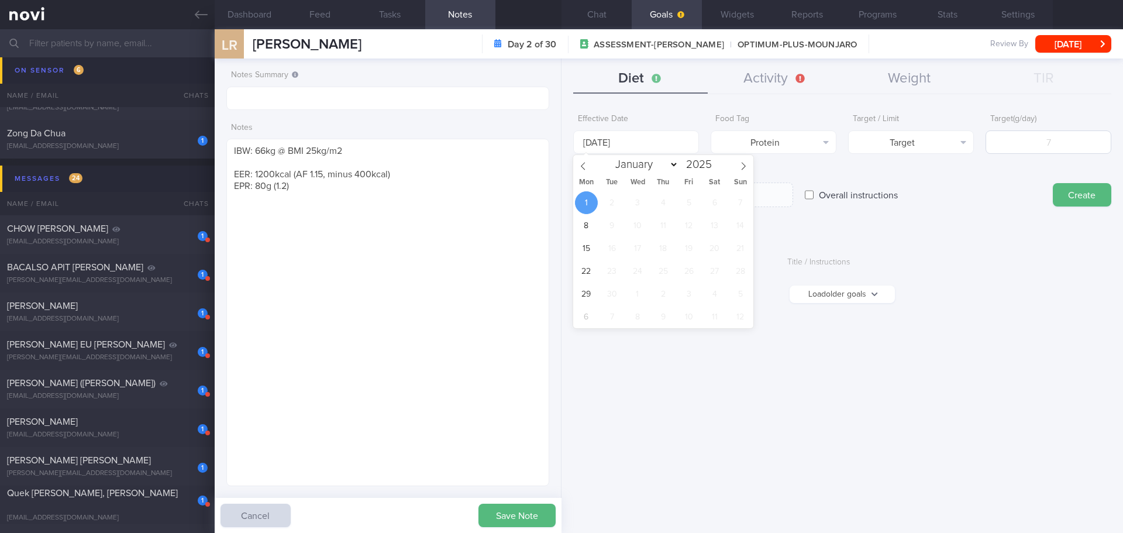
click at [448, 181] on div "Overall instructions" at bounding box center [923, 184] width 236 height 46
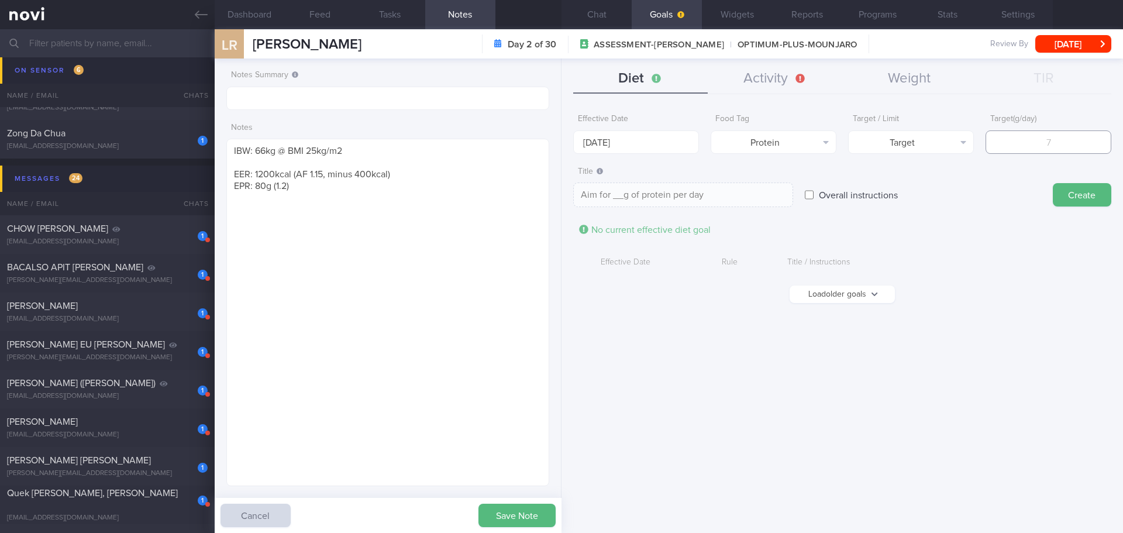
click at [448, 147] on input "number" at bounding box center [1049, 141] width 126 height 23
type input "8"
type textarea "Aim for 8g of protein per day"
type input "80"
type textarea "Aim for 80g of protein per day"
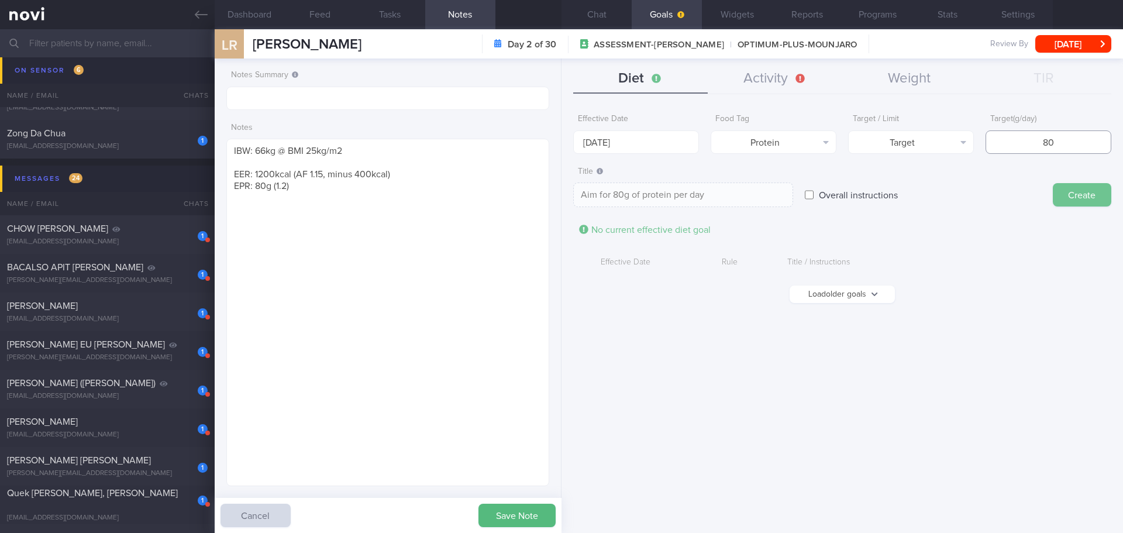
type input "80"
click at [448, 188] on button "Create" at bounding box center [1082, 194] width 59 height 23
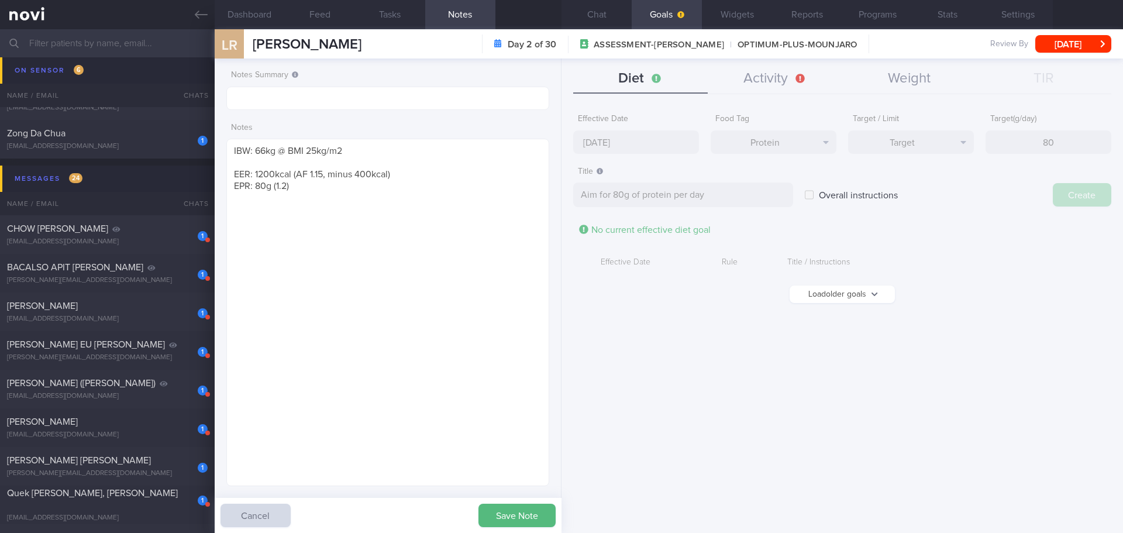
type input "[DATE]"
type textarea "Aim for ___ of ___"
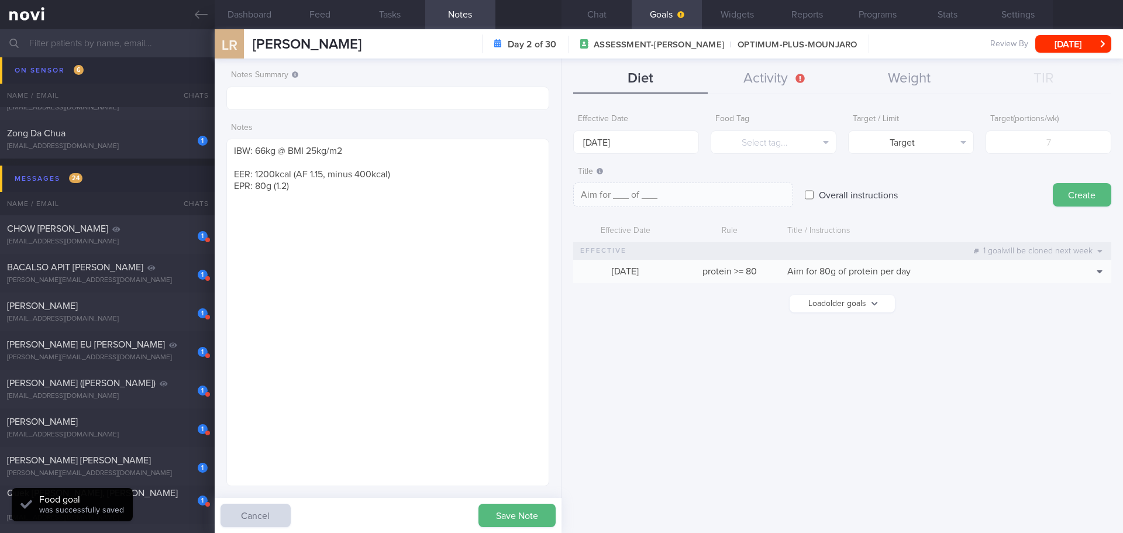
click at [448, 200] on form "Effective Date [DATE] Food Tag Select tag... Select tag... Calories Carbs Prote…" at bounding box center [842, 216] width 538 height 216
click at [448, 140] on input "[DATE]" at bounding box center [636, 141] width 126 height 23
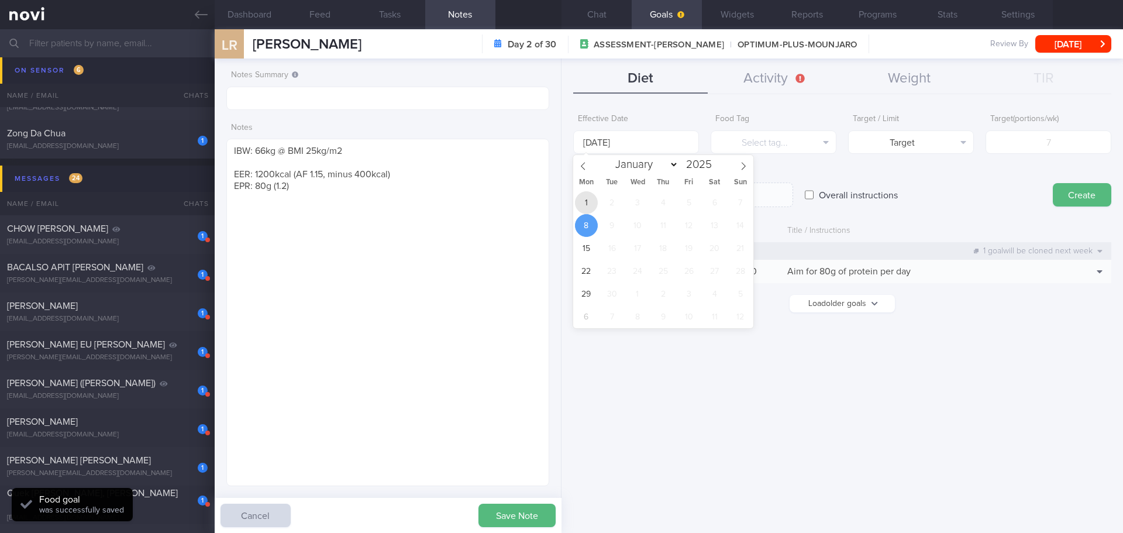
click at [448, 194] on span "1" at bounding box center [586, 202] width 23 height 23
type input "[DATE]"
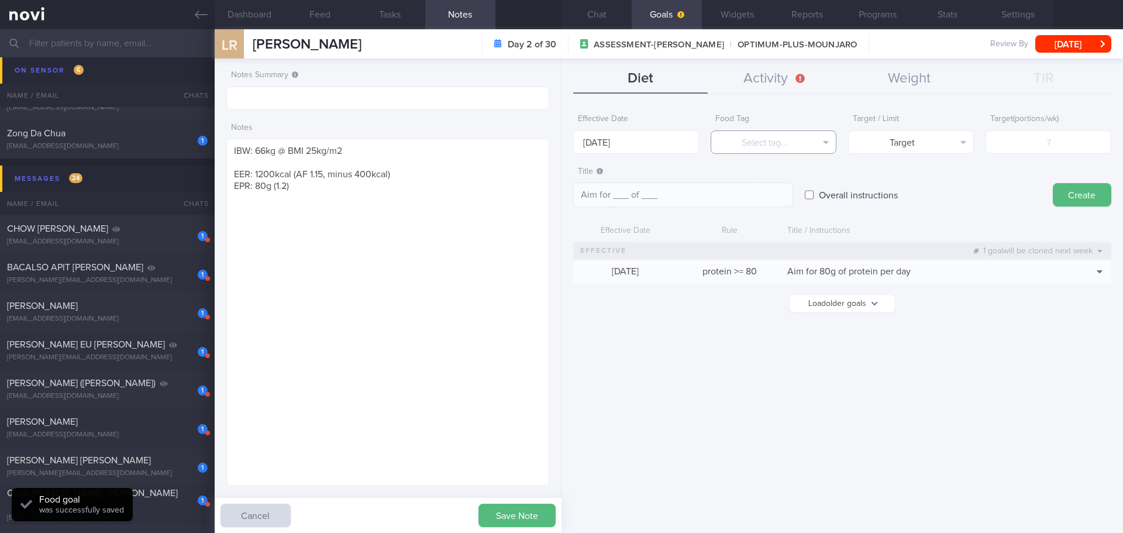
click at [448, 139] on button "Select tag..." at bounding box center [774, 141] width 126 height 23
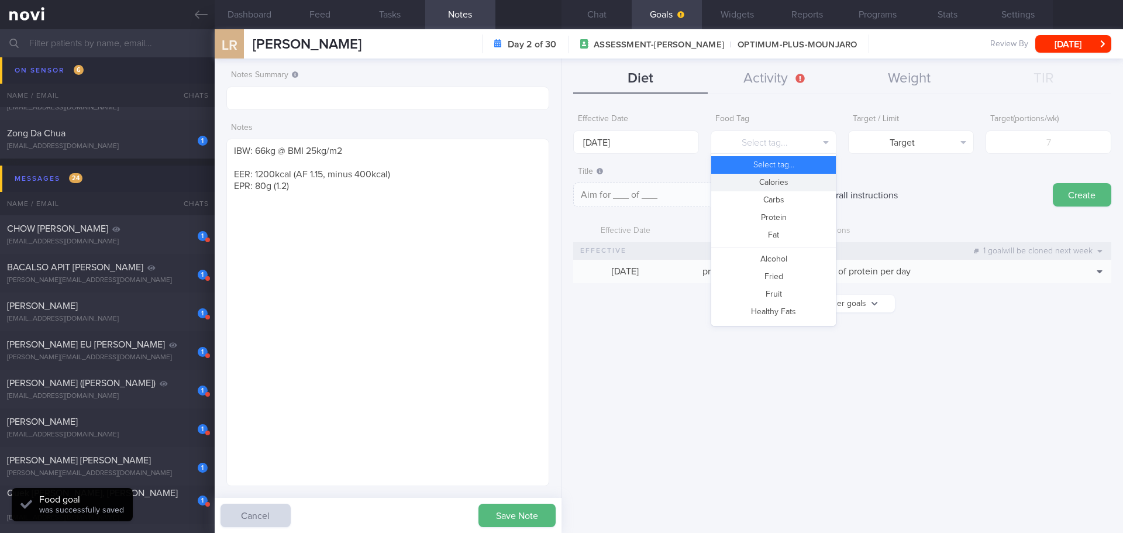
click at [448, 180] on button "Calories" at bounding box center [773, 183] width 125 height 18
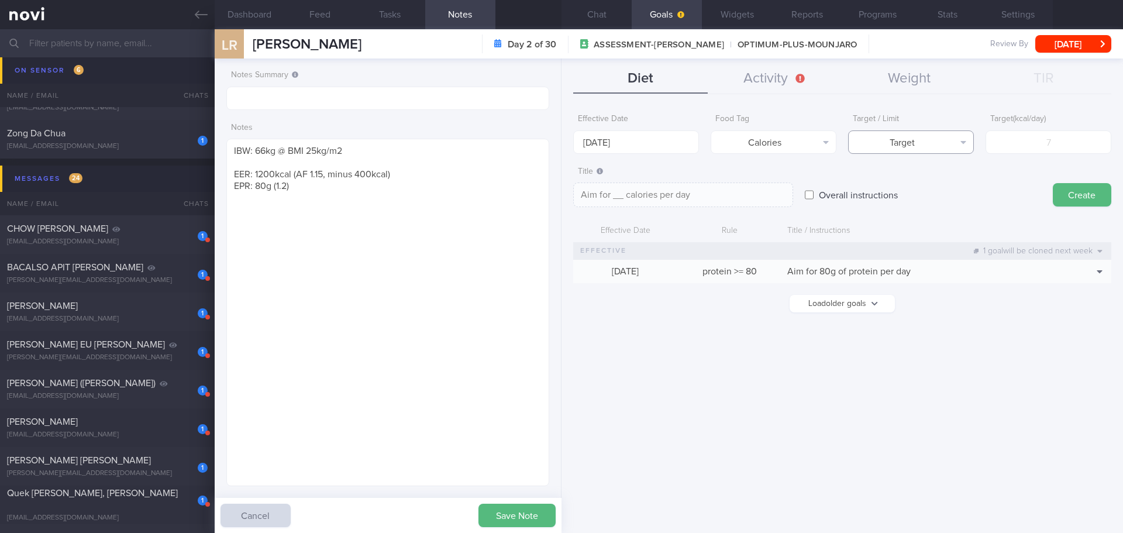
click at [448, 149] on button "Target" at bounding box center [911, 141] width 126 height 23
click at [448, 184] on button "Limit" at bounding box center [911, 183] width 125 height 18
type textarea "Keep to __ calories per day"
click at [448, 142] on input "number" at bounding box center [1049, 141] width 126 height 23
type input "12"
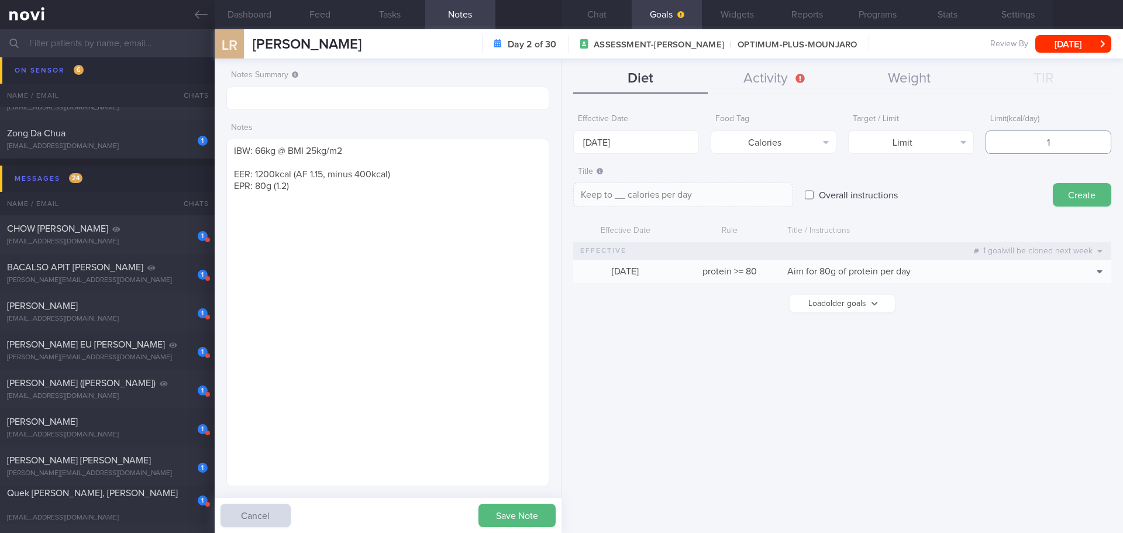
type textarea "Keep to 12 calories per day"
type input "120"
type textarea "Keep to 120 calories per day"
type input "1200"
type textarea "Keep to 1200 calories per day"
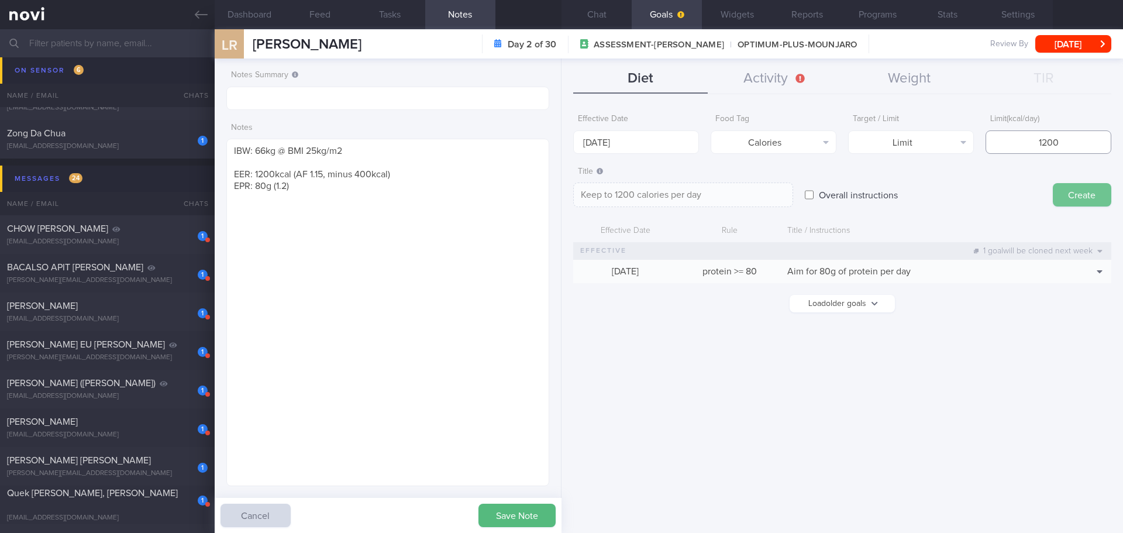
type input "1200"
click at [448, 200] on button "Create" at bounding box center [1082, 194] width 59 height 23
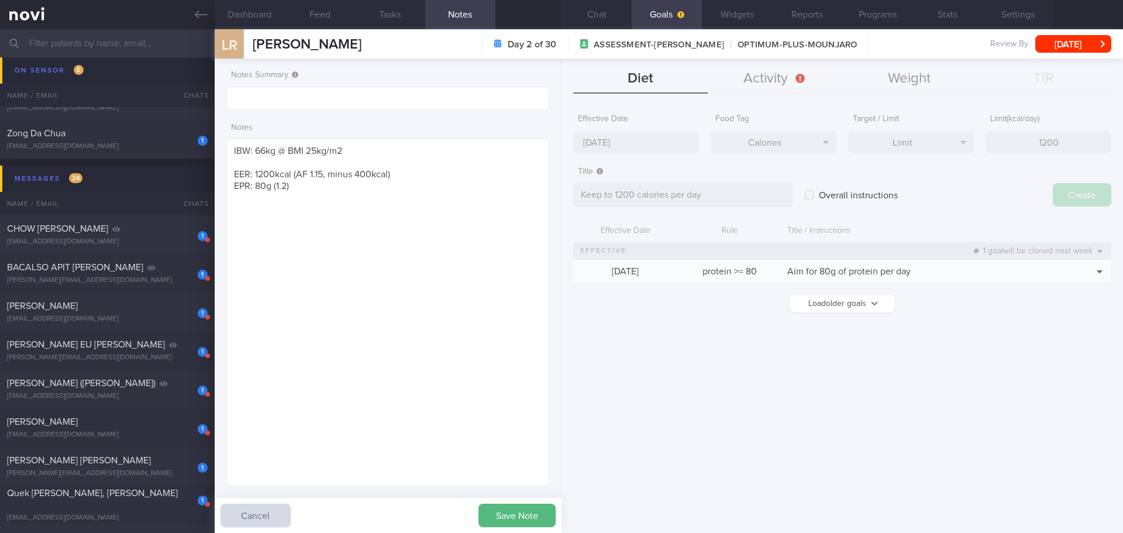
type input "[DATE]"
type textarea "Aim for ___ of ___"
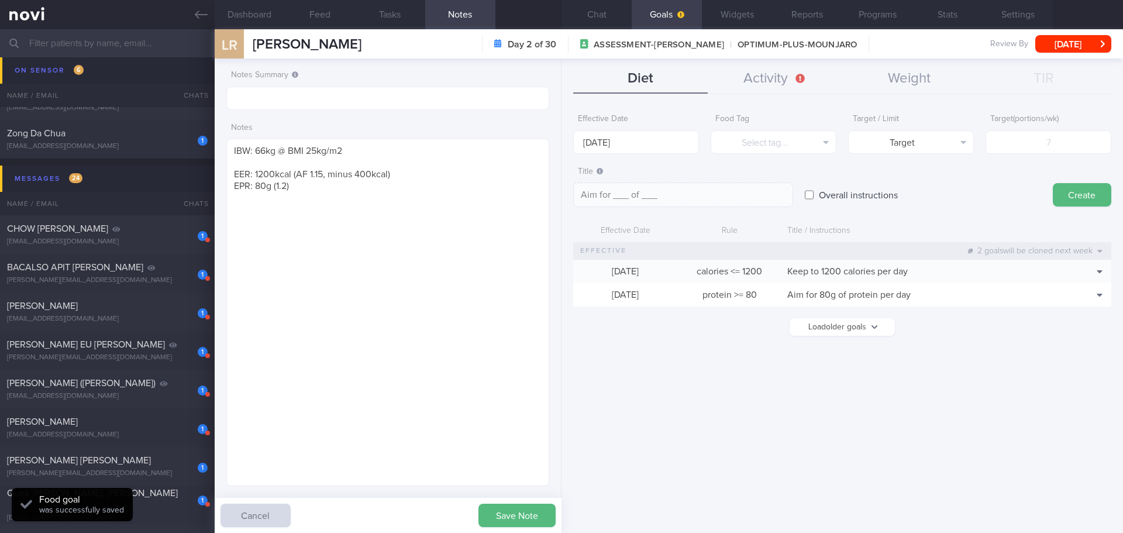
click at [448, 200] on button "Load older goals" at bounding box center [842, 327] width 105 height 18
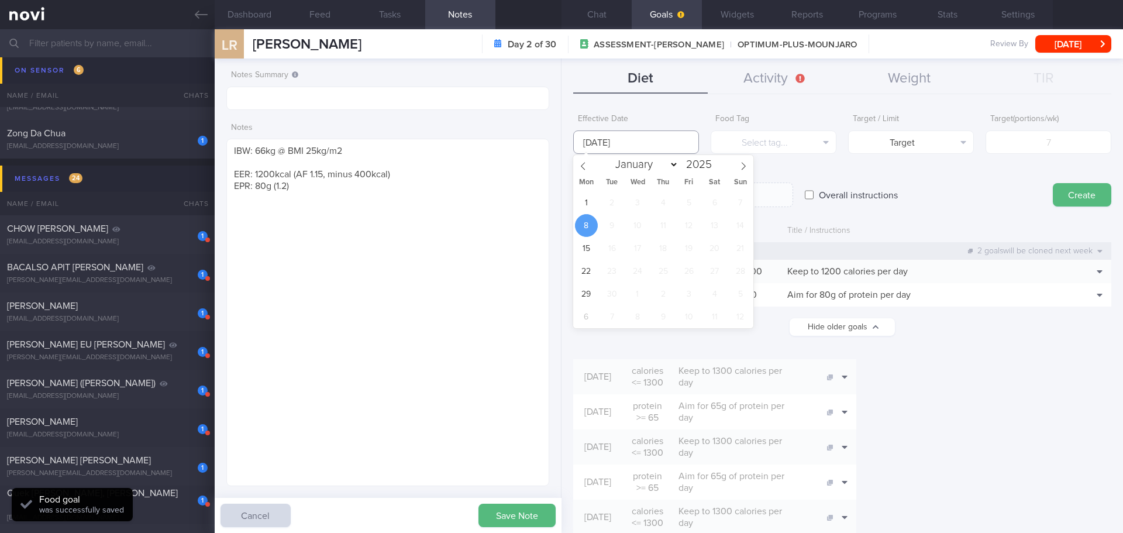
click at [448, 146] on body "You are offline! Some functionality will be unavailable Patients New Users Coac…" at bounding box center [561, 266] width 1123 height 533
click at [448, 200] on span "1" at bounding box center [586, 202] width 23 height 23
type input "[DATE]"
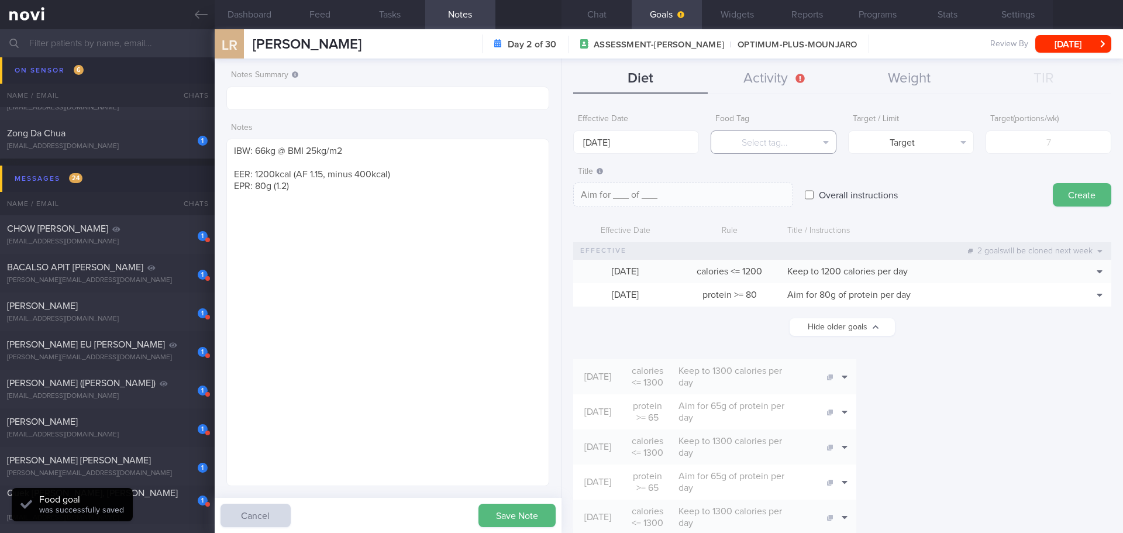
click at [448, 137] on button "Select tag..." at bounding box center [774, 141] width 126 height 23
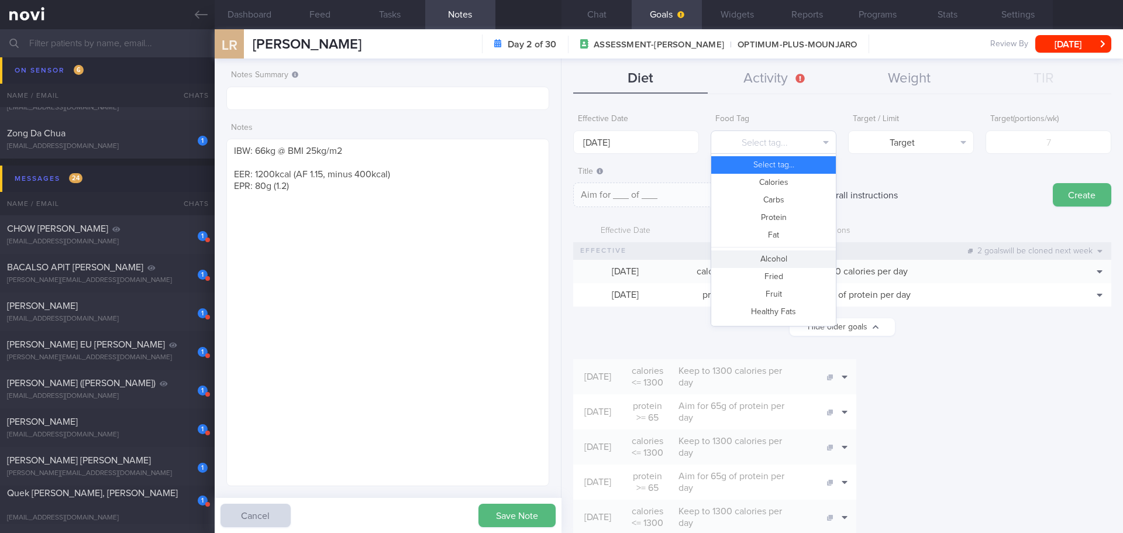
scroll to position [59, 0]
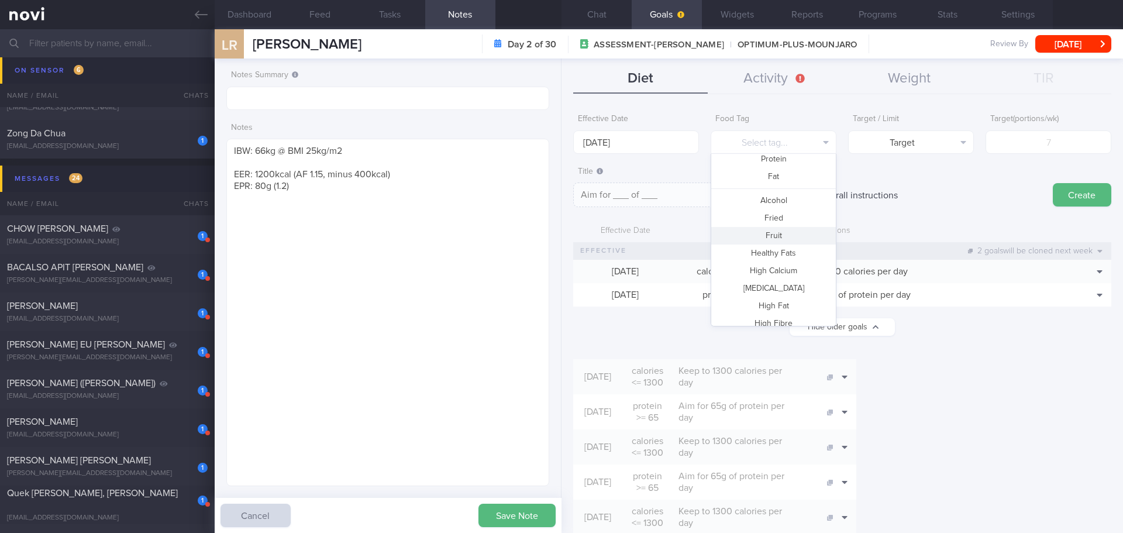
click at [448, 200] on button "Fruit" at bounding box center [773, 236] width 125 height 18
type textarea "Aim for __ portions of fruits per week"
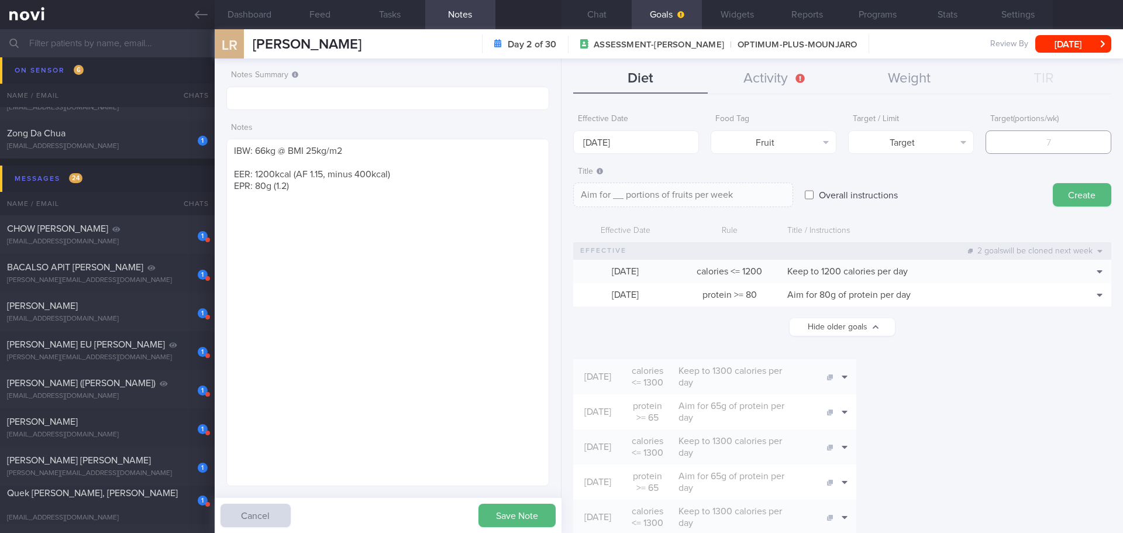
click at [448, 146] on input "number" at bounding box center [1049, 141] width 126 height 23
type input "14"
type textarea "Aim for 14 portions of fruits per week"
type input "14"
click at [448, 192] on button "Create" at bounding box center [1082, 194] width 59 height 23
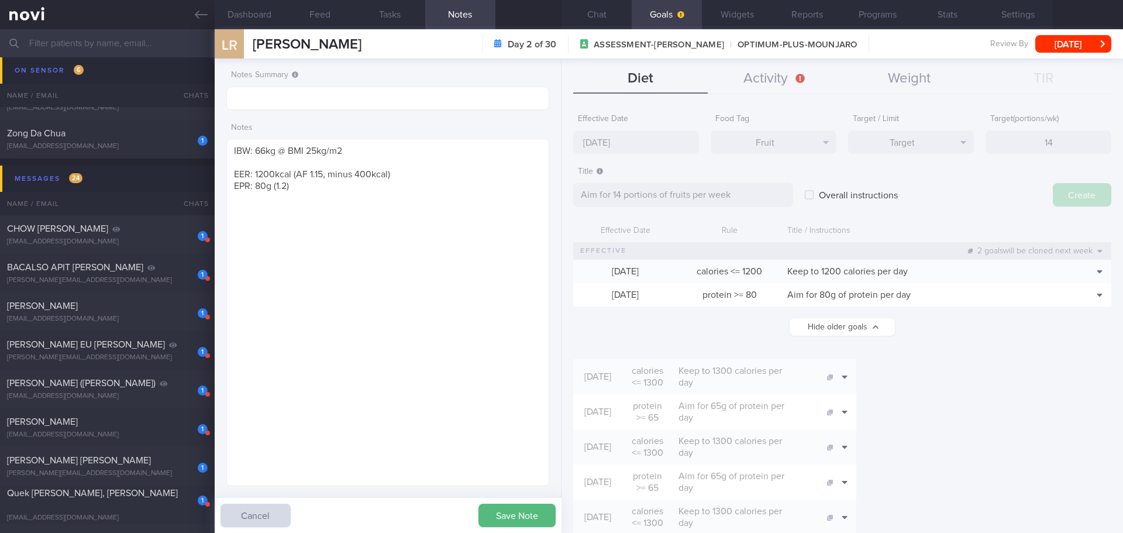
type input "[DATE]"
type textarea "Aim for ___ of ___"
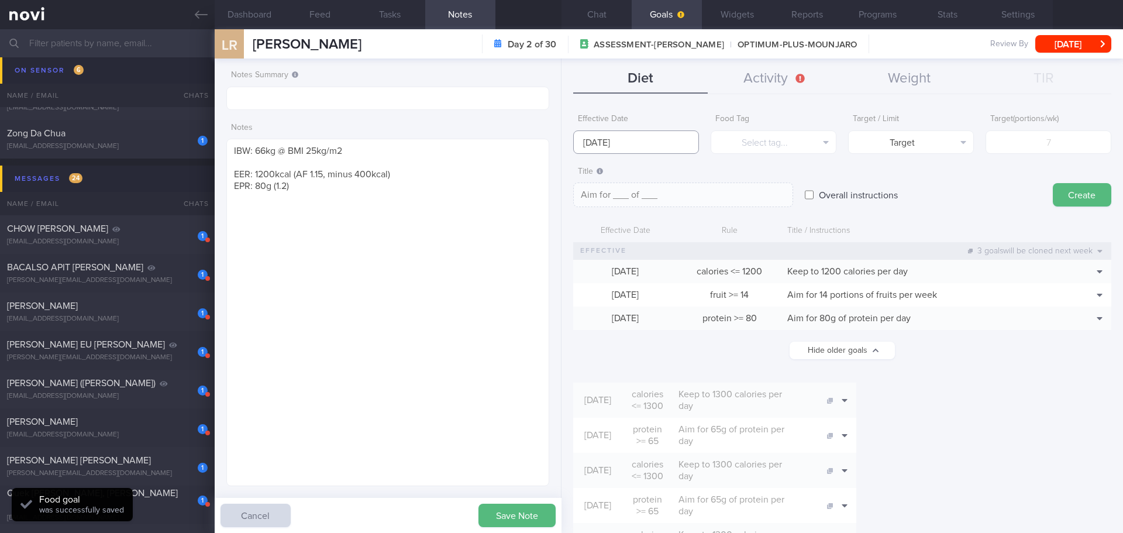
click at [448, 152] on body "You are offline! Some functionality will be unavailable Patients New Users Coac…" at bounding box center [561, 266] width 1123 height 533
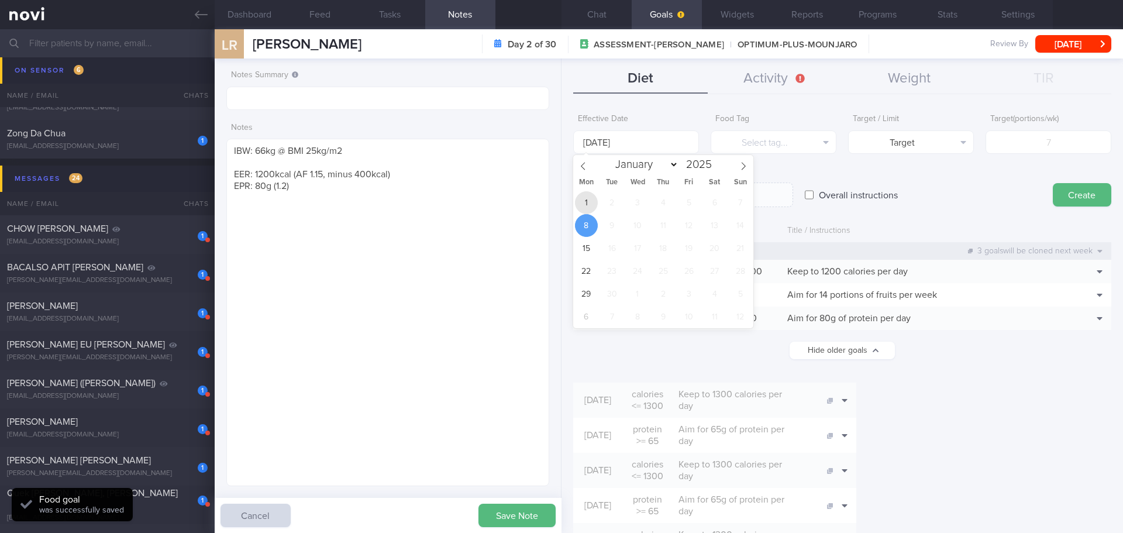
click at [448, 200] on span "1" at bounding box center [586, 202] width 23 height 23
type input "[DATE]"
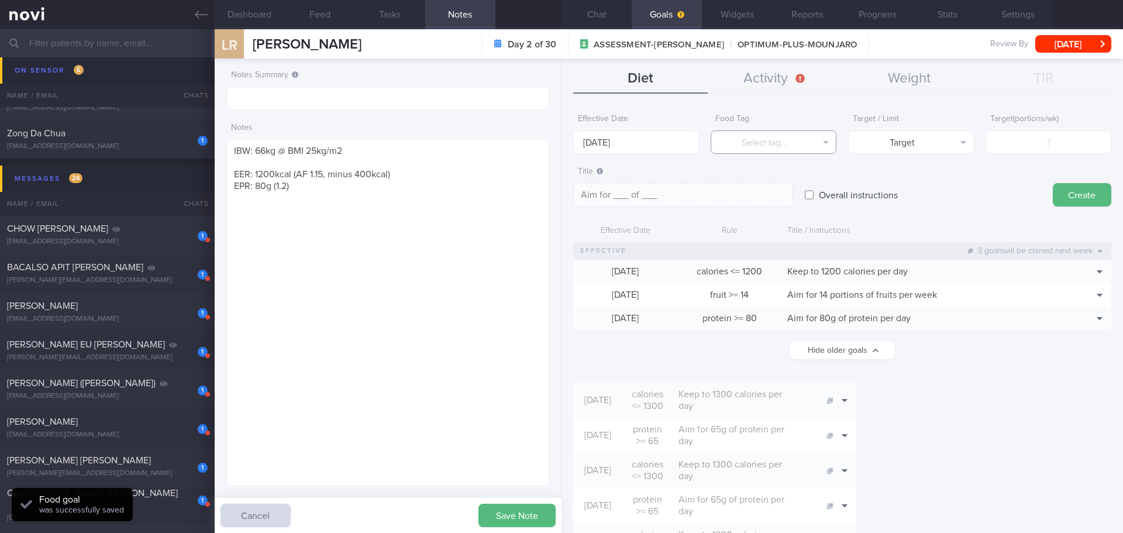
click at [448, 142] on button "Select tag..." at bounding box center [774, 141] width 126 height 23
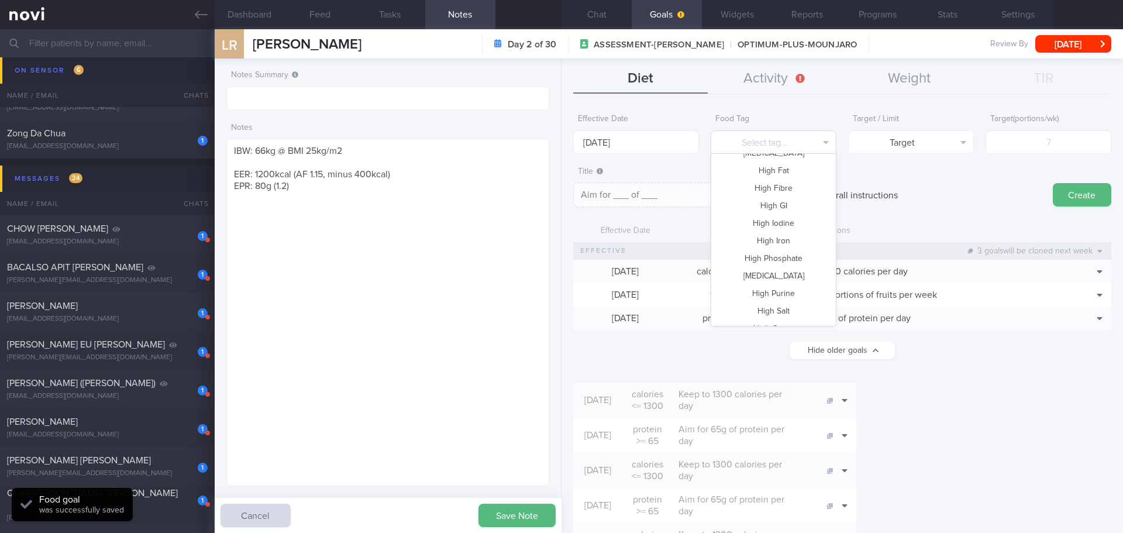
scroll to position [348, 0]
click at [448, 200] on button "Vegetable" at bounding box center [773, 280] width 125 height 18
type textarea "Aim for __ portions of vegetables per week"
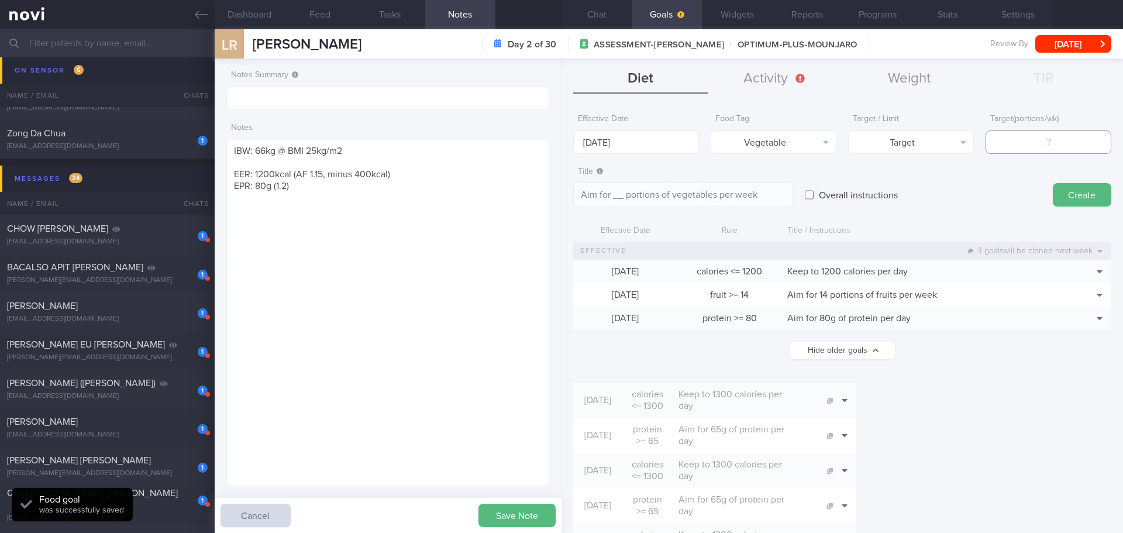
click at [448, 146] on input "number" at bounding box center [1049, 141] width 126 height 23
type input "14"
type textarea "Aim for 14 portions of vegetables per week"
type input "14"
click at [448, 193] on button "Create" at bounding box center [1082, 194] width 59 height 23
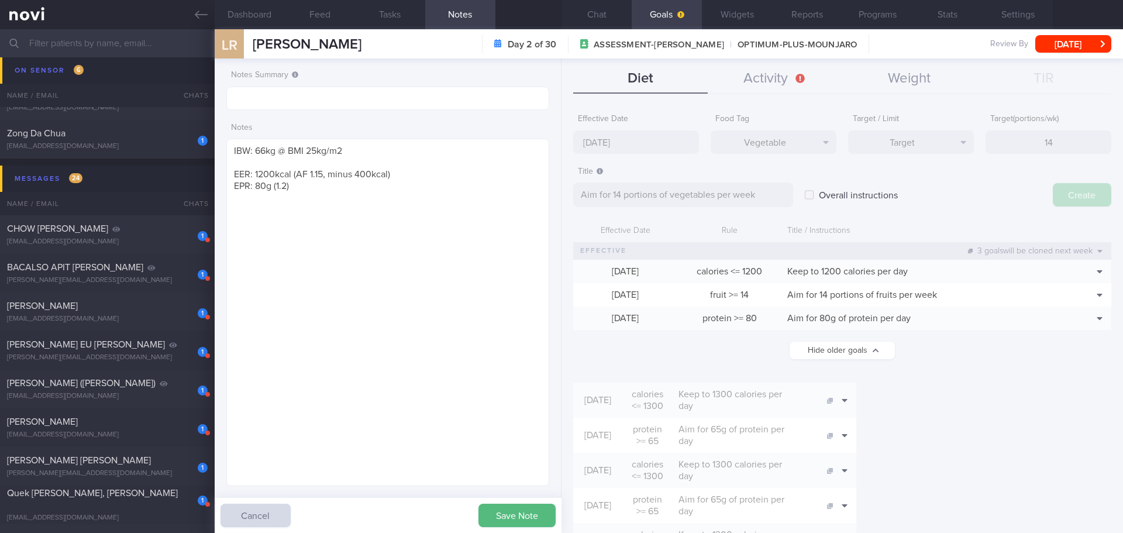
type input "[DATE]"
type textarea "Aim for ___ of ___"
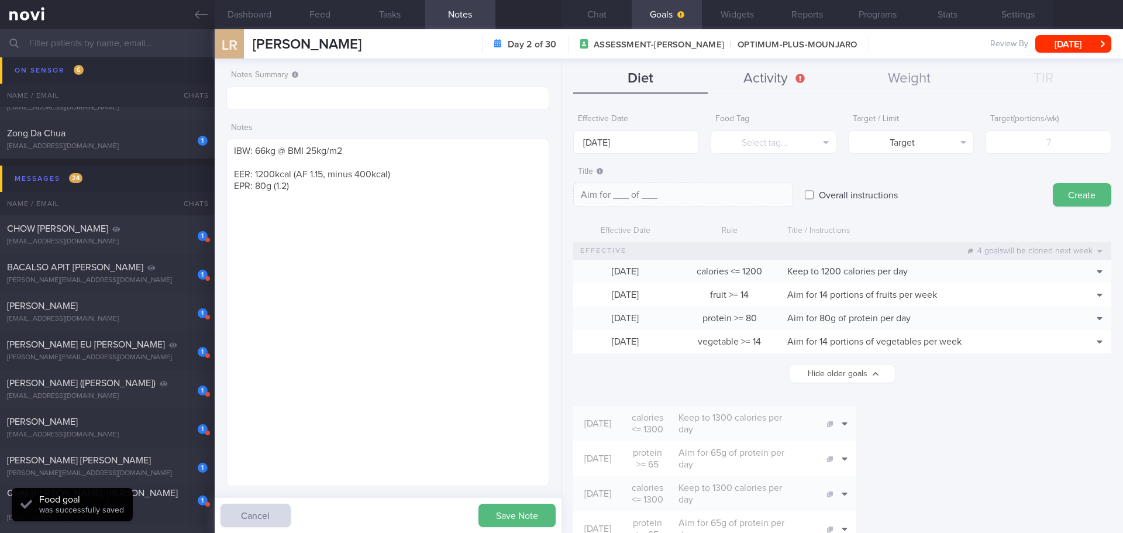
click at [448, 75] on button "Activity" at bounding box center [775, 78] width 135 height 29
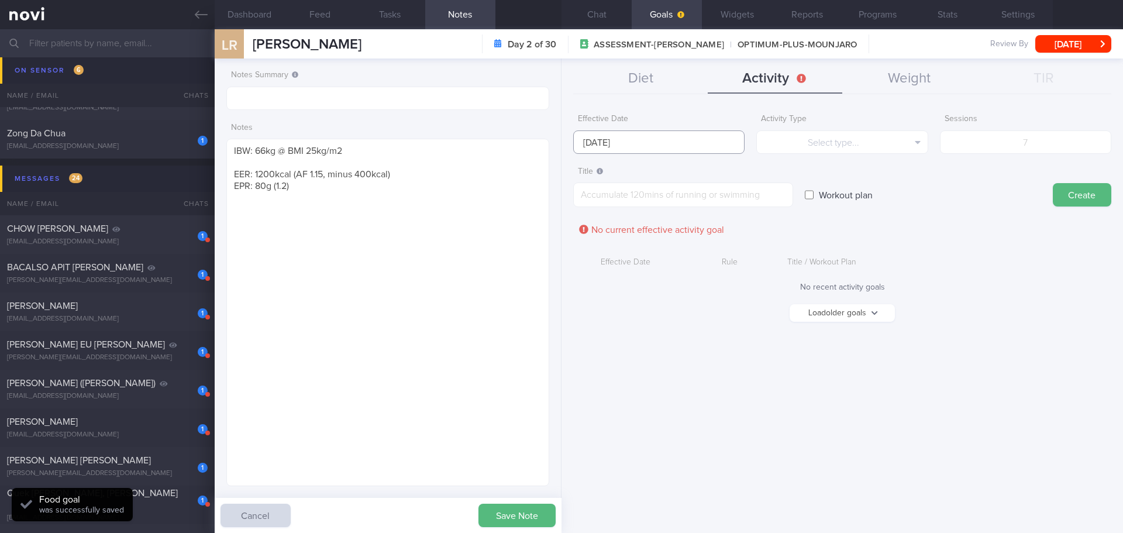
click at [448, 139] on input "[DATE]" at bounding box center [658, 141] width 171 height 23
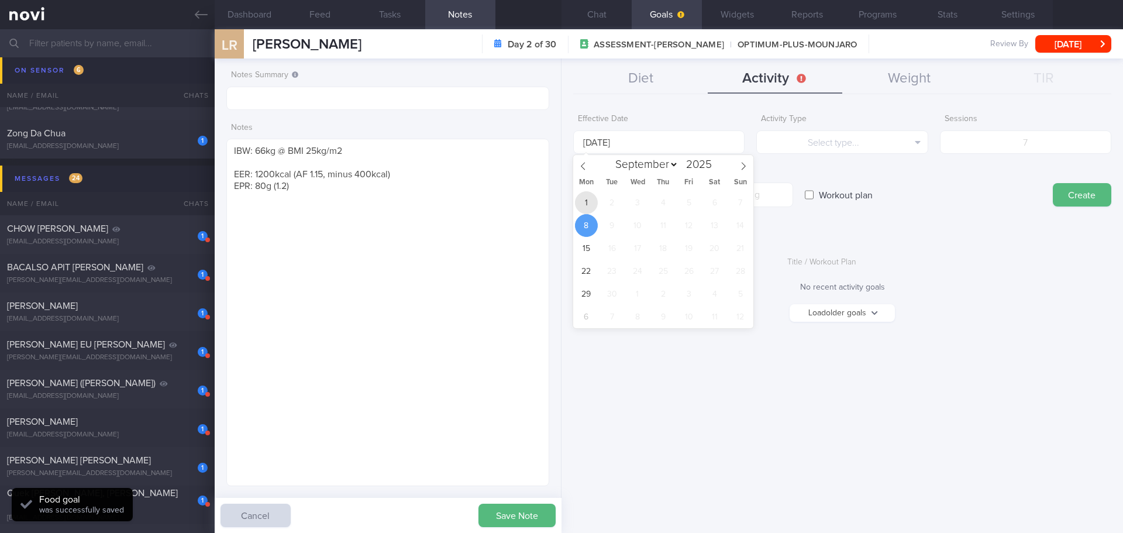
click at [448, 200] on span "1" at bounding box center [586, 202] width 23 height 23
type input "[DATE]"
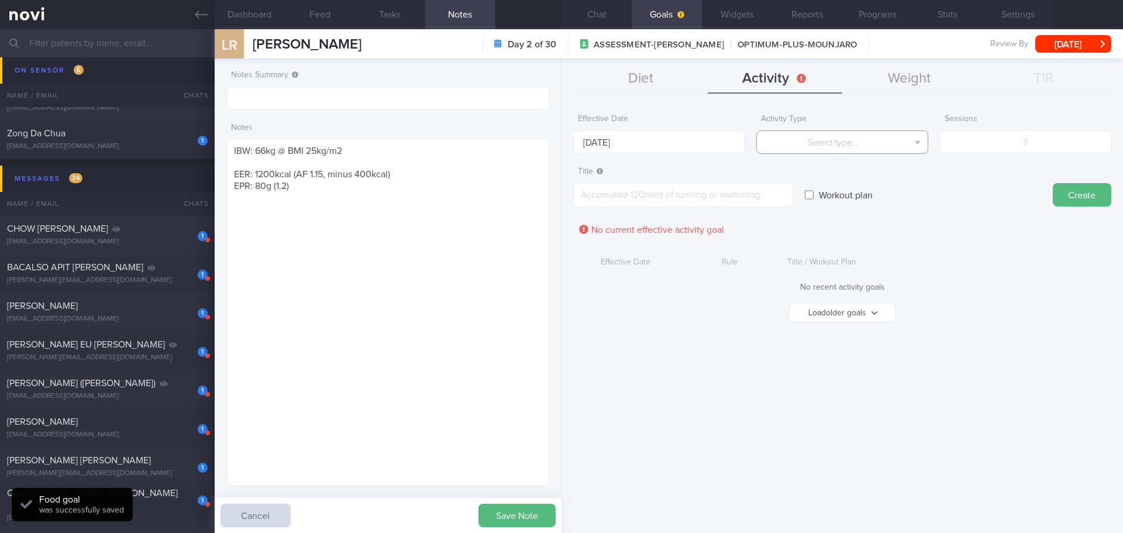
click at [448, 140] on button "Select type..." at bounding box center [841, 141] width 171 height 23
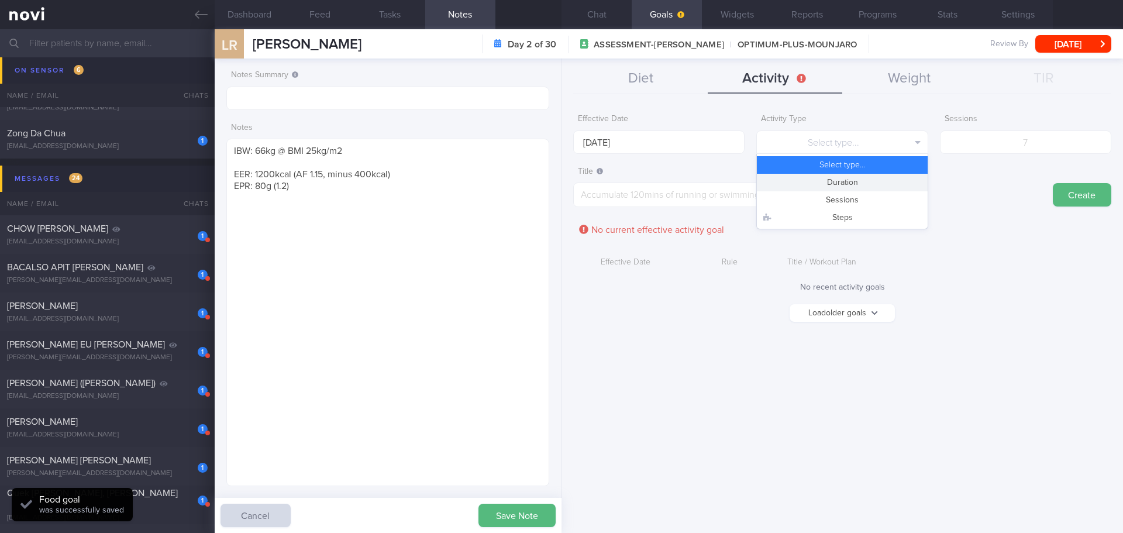
click at [448, 183] on button "Duration" at bounding box center [842, 183] width 170 height 18
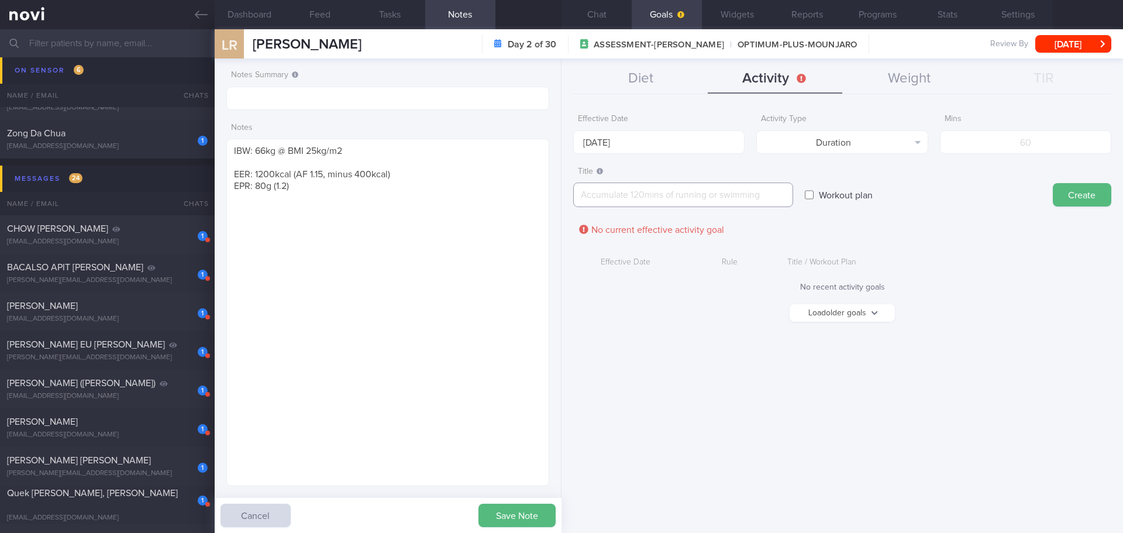
click at [448, 191] on textarea at bounding box center [683, 195] width 220 height 25
type textarea "accumulate 150mins of walking / brisk walking in a week"
click at [448, 135] on input "number" at bounding box center [1025, 141] width 171 height 23
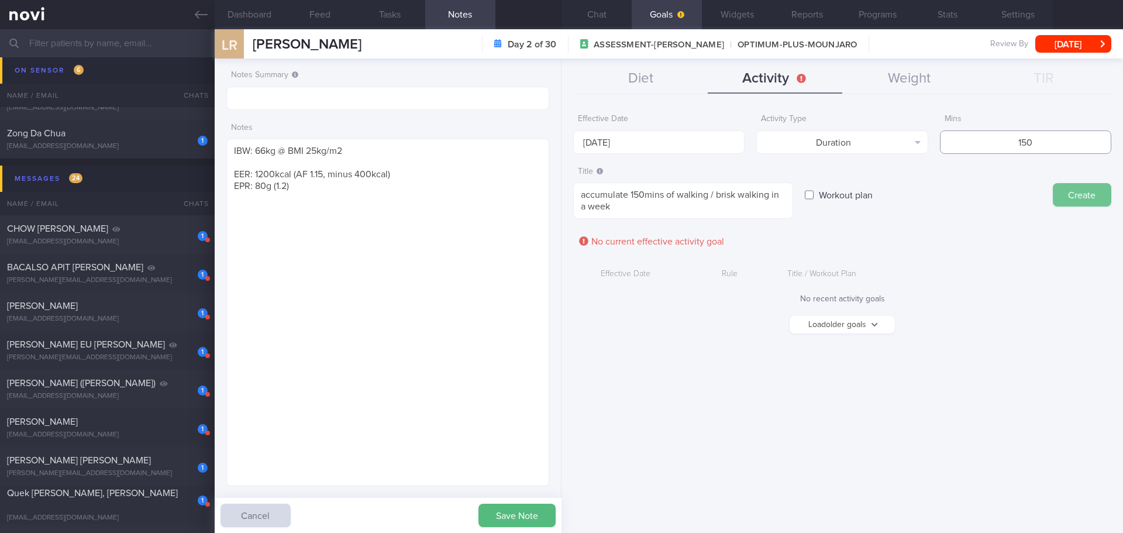
type input "150"
click at [448, 188] on button "Create" at bounding box center [1082, 194] width 59 height 23
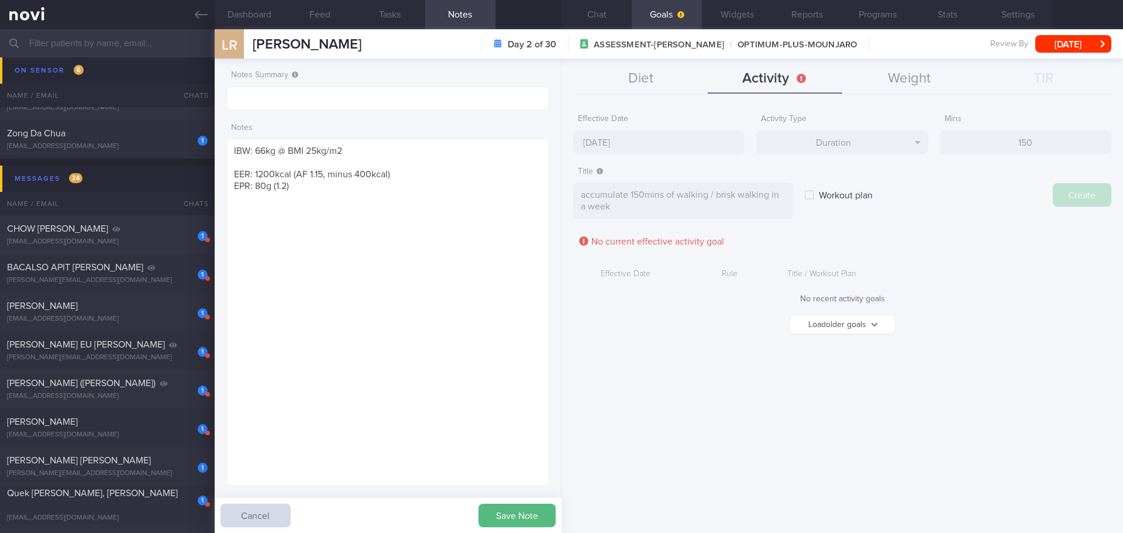
type input "[DATE]"
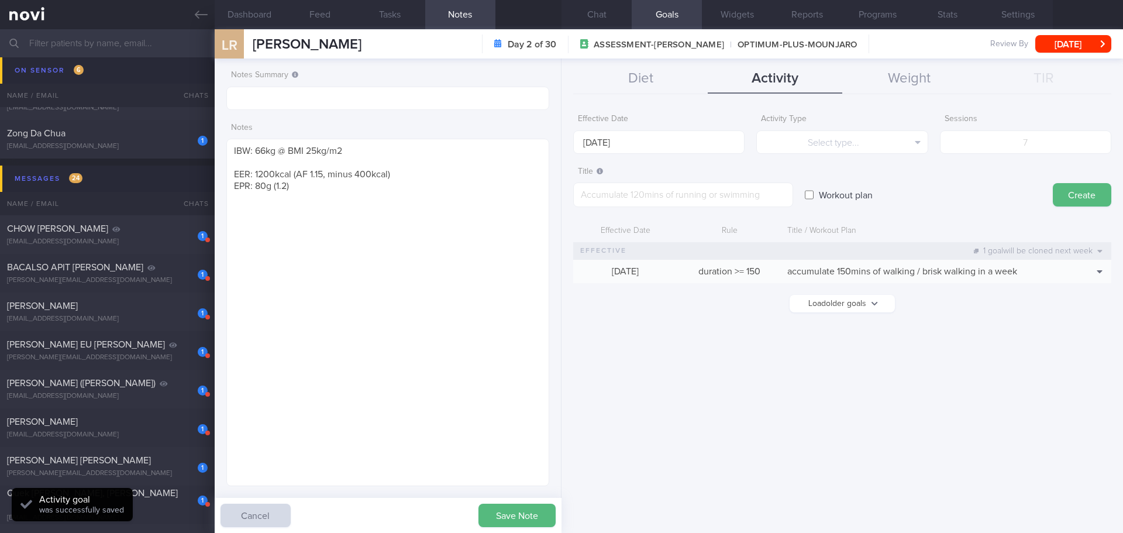
click at [448, 195] on div "Workout plan" at bounding box center [923, 184] width 236 height 46
click at [448, 75] on button "Weight" at bounding box center [909, 78] width 135 height 29
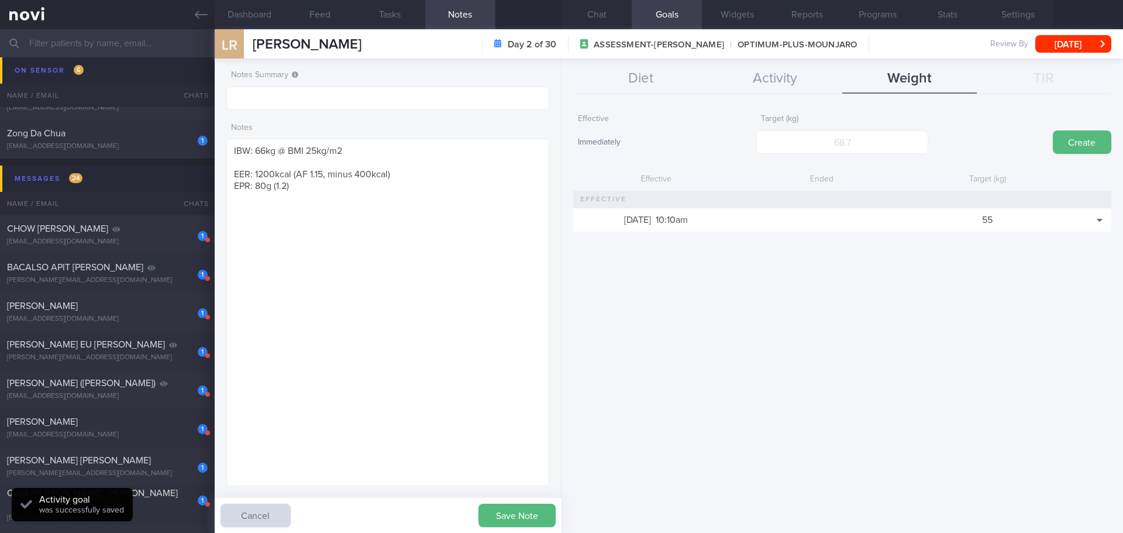
click at [448, 200] on div "Effective Immediately Target (kg) Create Effective Ended Target (kg) [DATE] 10:…" at bounding box center [843, 316] width 562 height 434
click at [314, 200] on textarea "IBW: 66kg @ BMI 25kg/m2 EER: 1200kcal (AF 1.15, minus 400kcal) EPR: 80g (1.2)" at bounding box center [387, 313] width 323 height 348
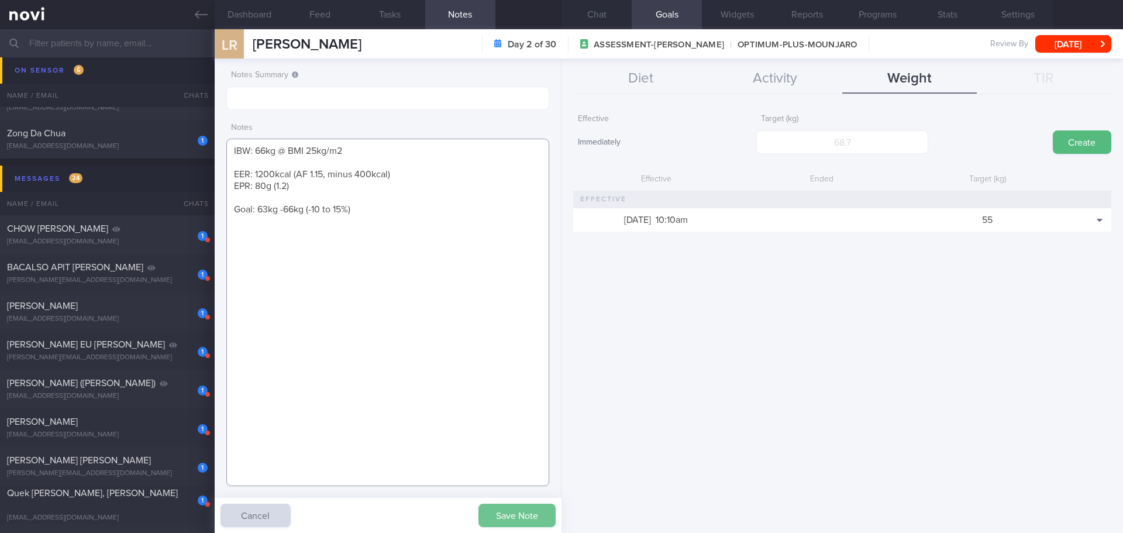
type textarea "IBW: 66kg @ BMI 25kg/m2 EER: 1200kcal (AF 1.15, minus 400kcal) EPR: 80g (1.2) G…"
click at [448, 200] on button "Save Note" at bounding box center [517, 515] width 77 height 23
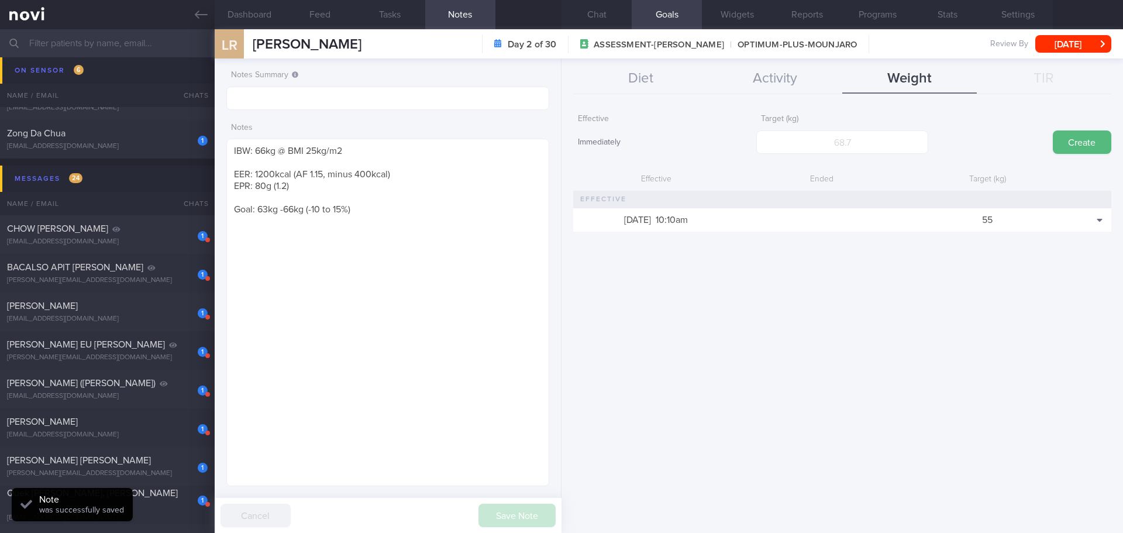
click at [448, 200] on div "Effective Immediately Target (kg) Create Effective Ended Target (kg) [DATE] 10:…" at bounding box center [843, 316] width 562 height 434
click at [448, 145] on input "number" at bounding box center [841, 141] width 171 height 23
type input "63"
click at [448, 136] on button "Create" at bounding box center [1082, 141] width 59 height 23
click at [448, 200] on div "Effective Immediately Target (kg) Create Effective Ended Target (kg) [DATE] 9:4…" at bounding box center [843, 316] width 562 height 434
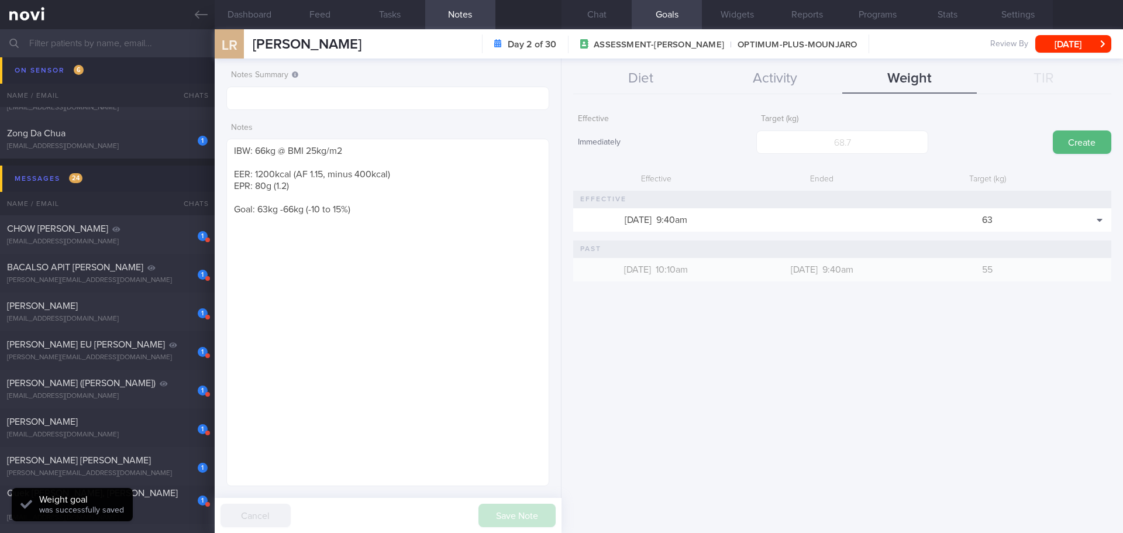
click at [448, 200] on div "Effective Immediately Target (kg) Create Effective Ended Target (kg) [DATE] 9:4…" at bounding box center [843, 316] width 562 height 434
click at [448, 70] on button "Diet" at bounding box center [640, 78] width 135 height 29
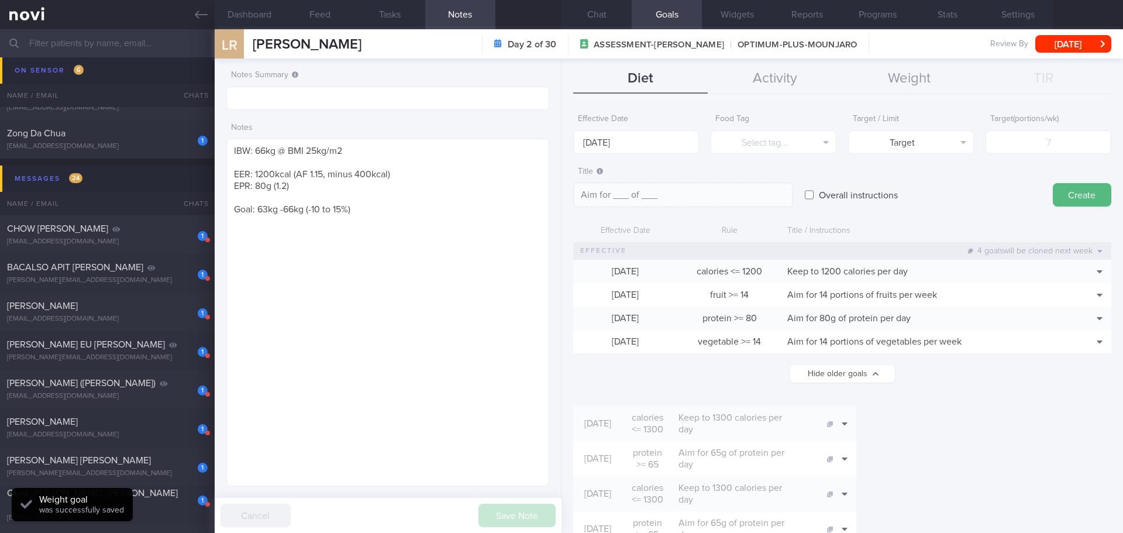
click at [448, 200] on form "Effective Date [DATE] Food Tag Select tag... Select tag... Calories Carbs Prote…" at bounding box center [842, 526] width 538 height 836
click at [373, 200] on textarea "IBW: 66kg @ BMI 25kg/m2 EER: 1200kcal (AF 1.15, minus 400kcal) EPR: 80g (1.2) G…" at bounding box center [387, 313] width 323 height 348
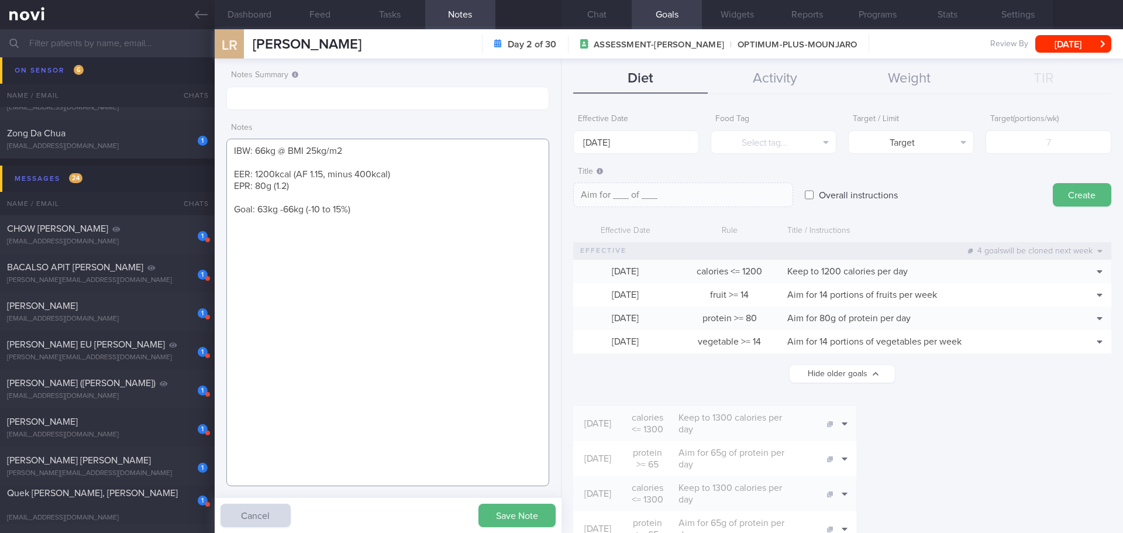
paste textarea "[MEDICAL_DATA] [MEDICAL_DATA] HTN GDM Breast cysts Hx of elevated AFP and [PERS…"
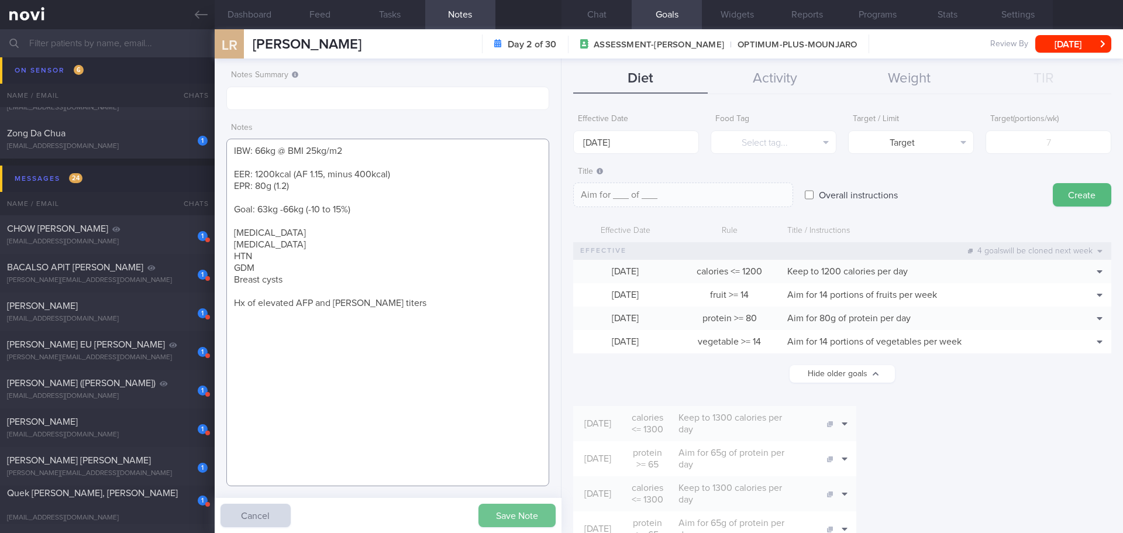
type textarea "IBW: 66kg @ BMI 25kg/m2 EER: 1200kcal (AF 1.15, minus 400kcal) EPR: 80g (1.2) G…"
click at [448, 200] on button "Save Note" at bounding box center [517, 515] width 77 height 23
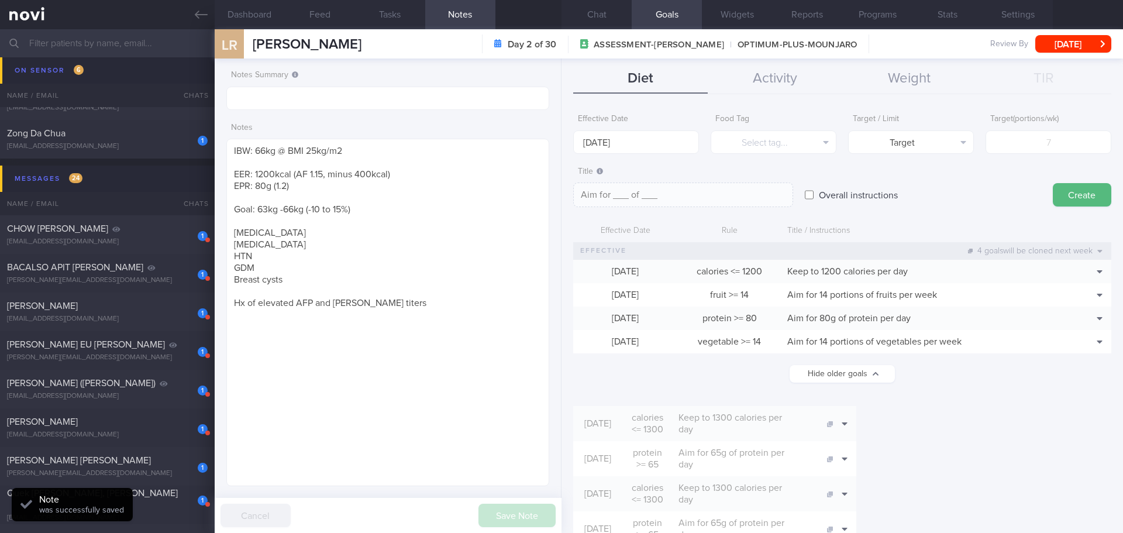
click at [448, 200] on form "Effective Date [DATE] Food Tag Select tag... Select tag... Calories Carbs Prote…" at bounding box center [842, 526] width 538 height 836
click at [448, 45] on button "[DATE]" at bounding box center [1074, 44] width 76 height 18
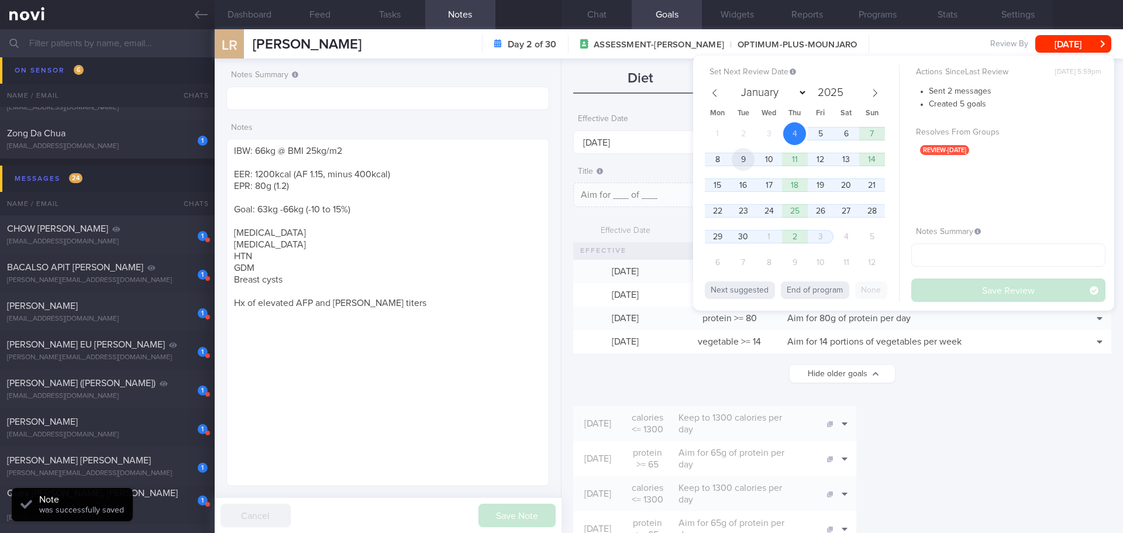
click at [448, 162] on span "9" at bounding box center [743, 159] width 23 height 23
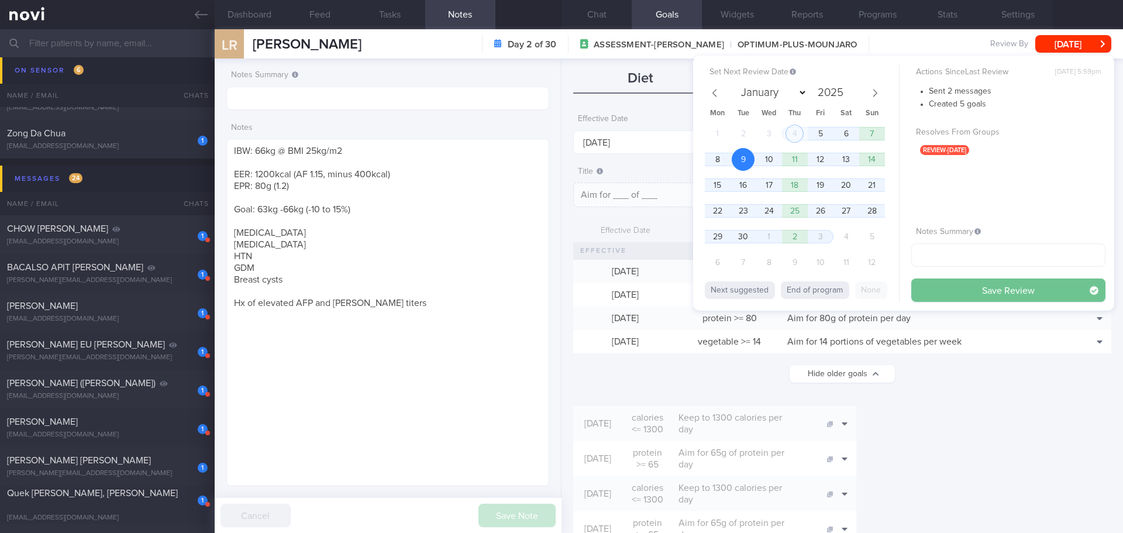
click at [448, 200] on button "Save Review" at bounding box center [1009, 289] width 194 height 23
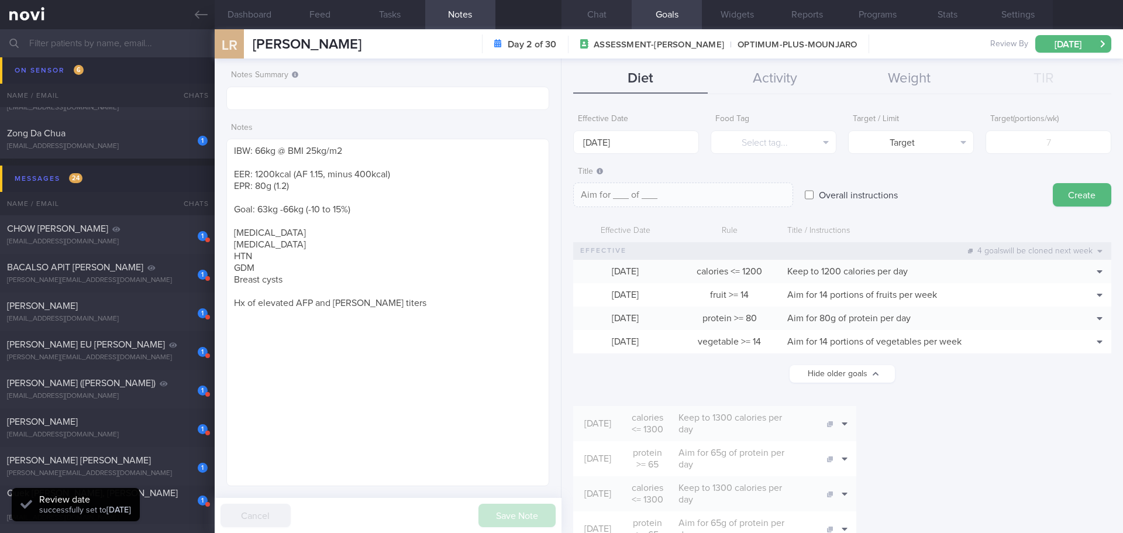
click at [448, 18] on button "Chat" at bounding box center [597, 14] width 70 height 29
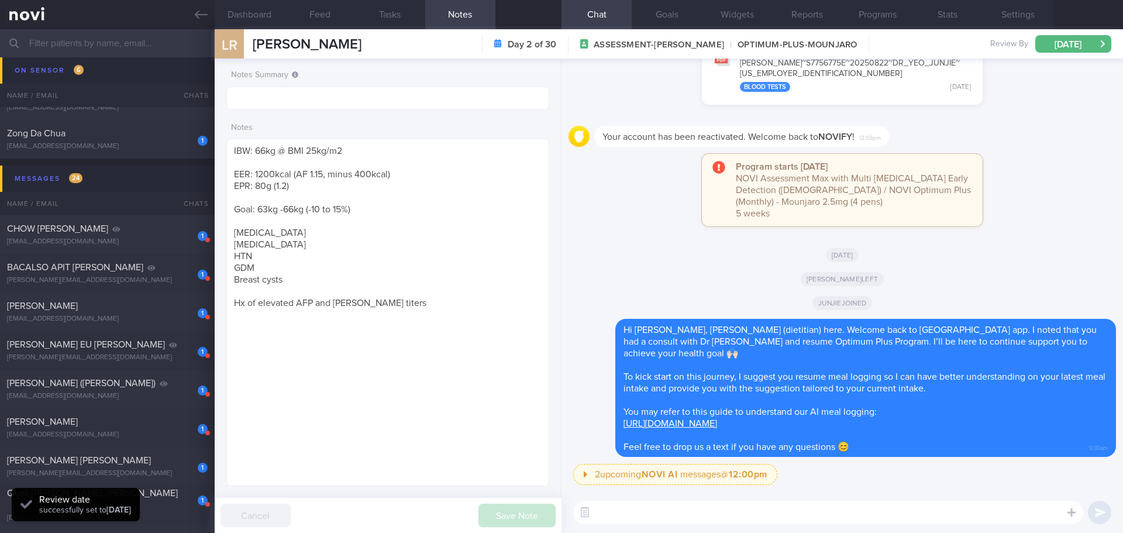
click at [448, 200] on div "2 upcoming NOVI AI messages @ 12:00pm 12:00pm Keeping to these healthy portions…" at bounding box center [844, 478] width 543 height 28
click at [256, 9] on button "Dashboard" at bounding box center [250, 14] width 70 height 29
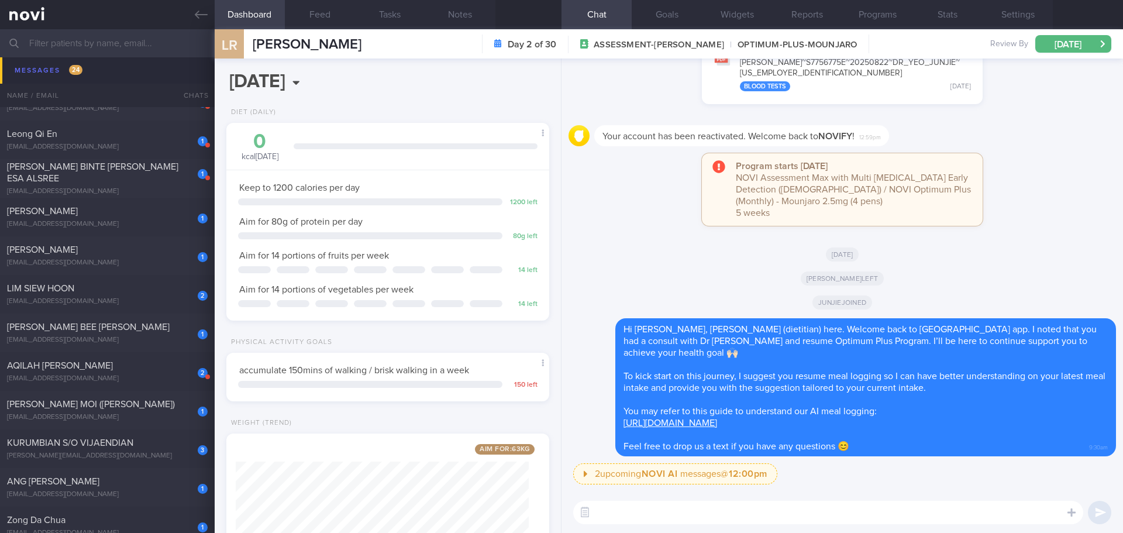
scroll to position [839, 0]
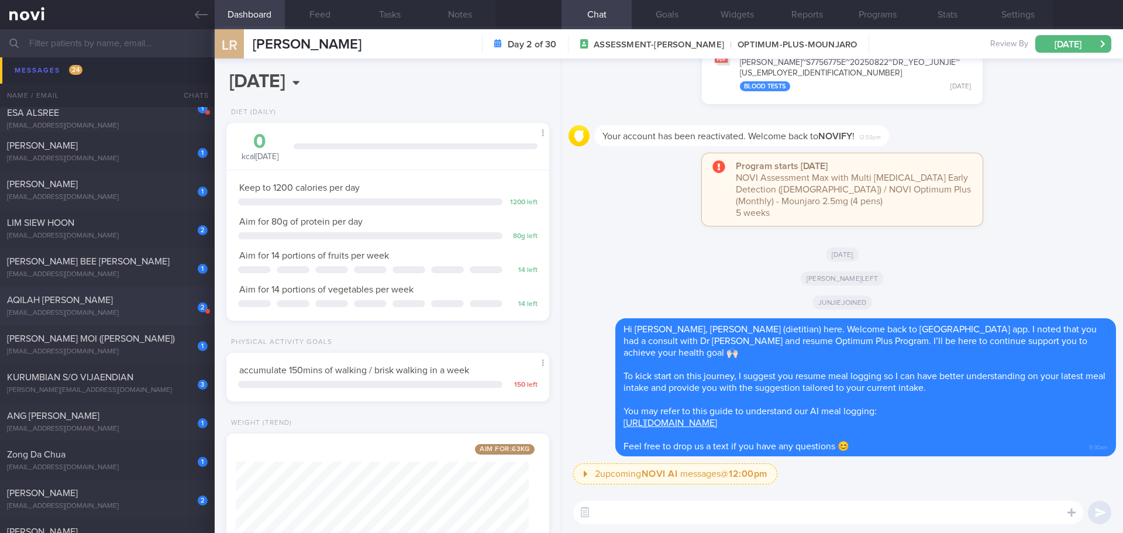
click at [136, 200] on div "[EMAIL_ADDRESS][DOMAIN_NAME]" at bounding box center [107, 313] width 201 height 9
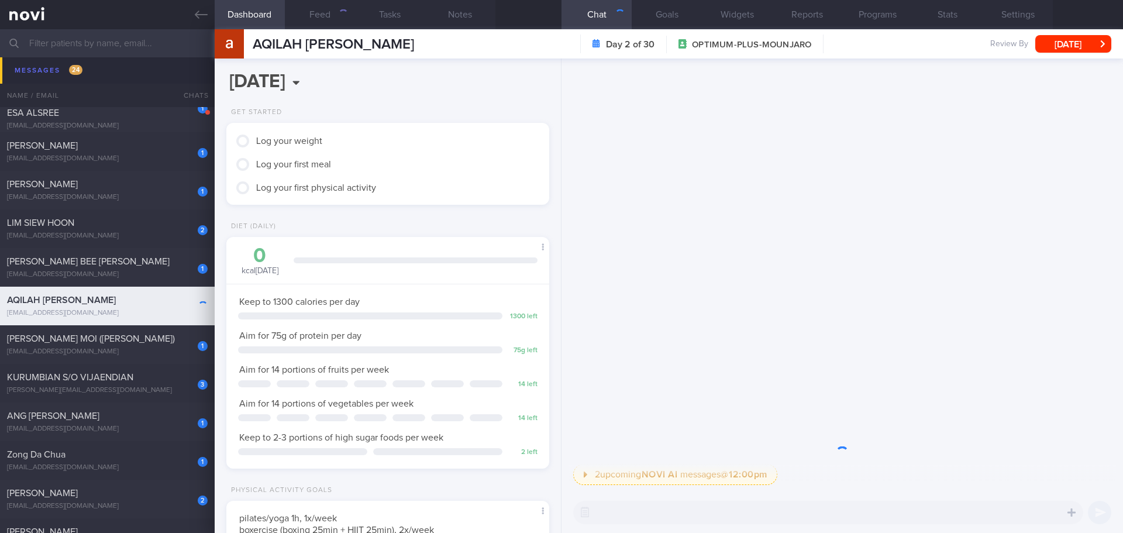
scroll to position [163, 294]
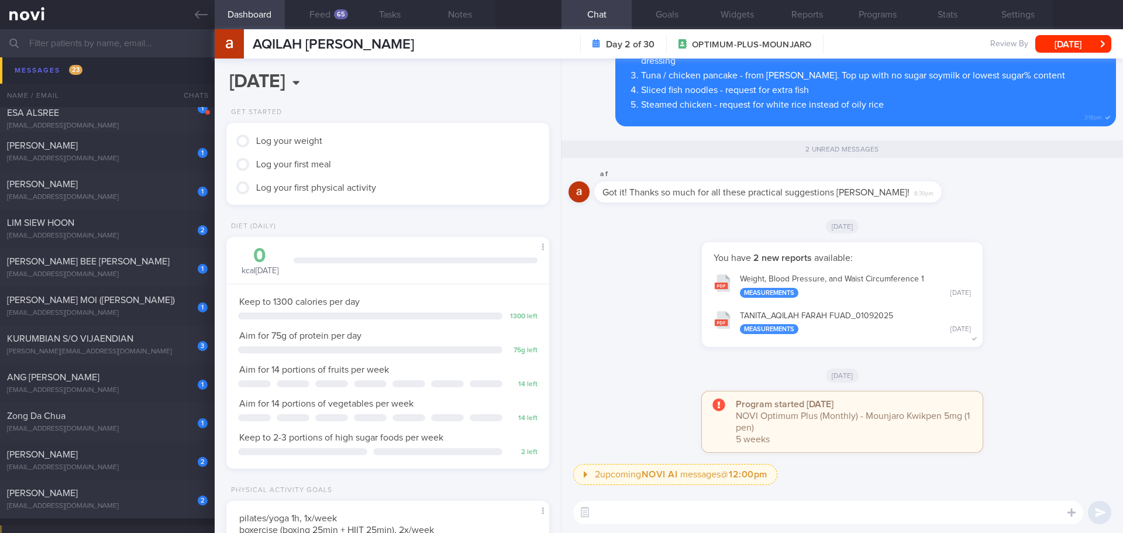
click at [448, 200] on div "You have 2 new reports available: Weight, Blood Pressure, and Waist Circumferen…" at bounding box center [843, 300] width 548 height 116
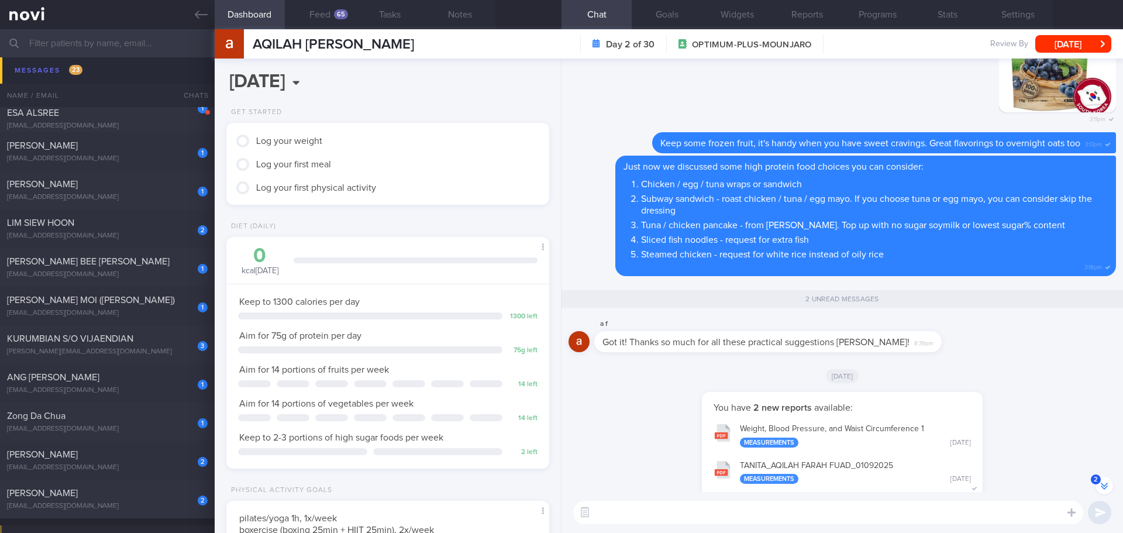
scroll to position [-176, 0]
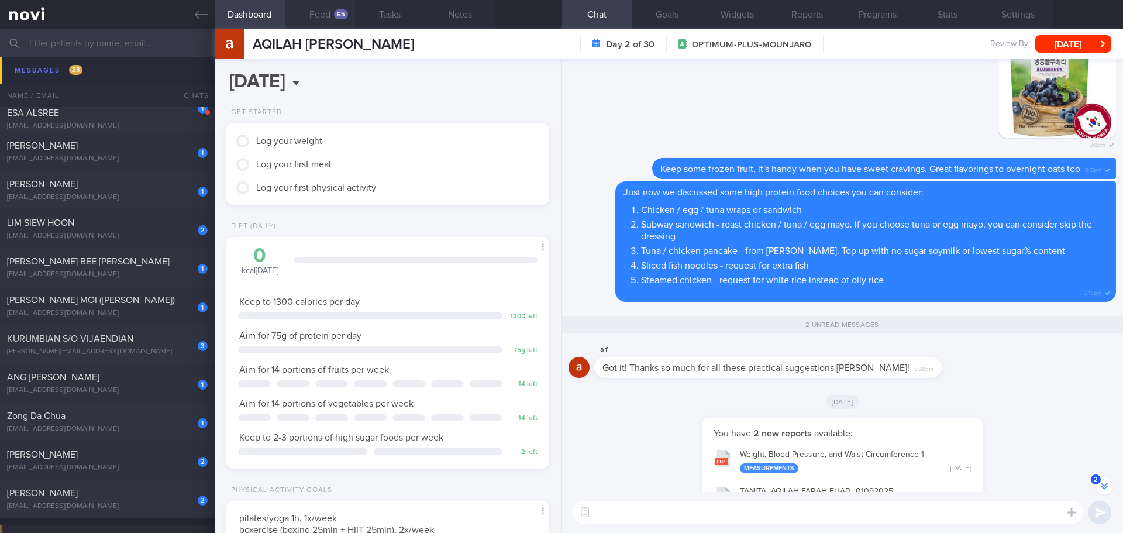
click at [328, 19] on button "Feed 65" at bounding box center [320, 14] width 70 height 29
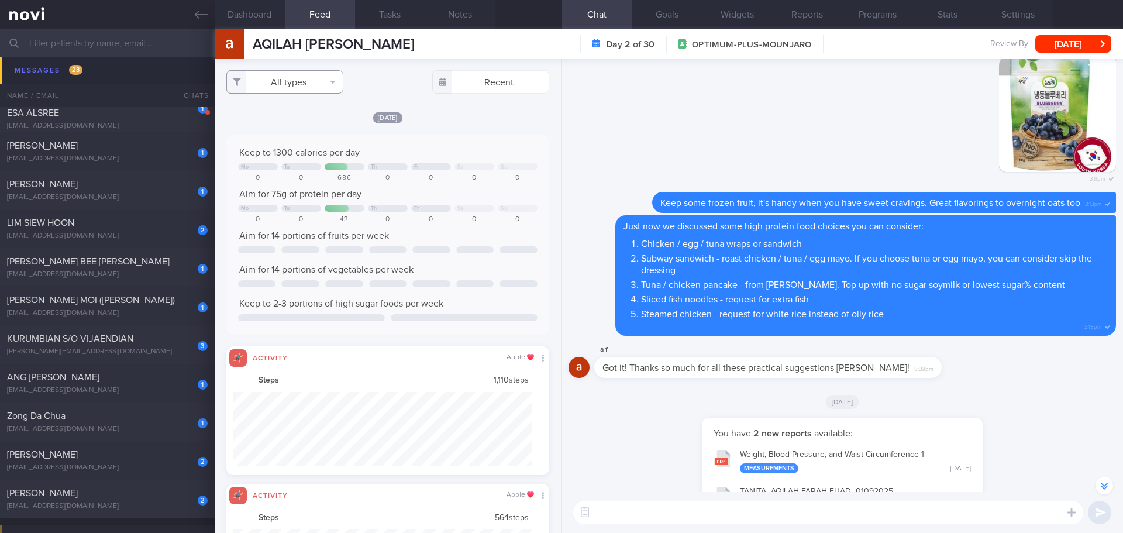
click at [296, 80] on button "All types" at bounding box center [284, 81] width 117 height 23
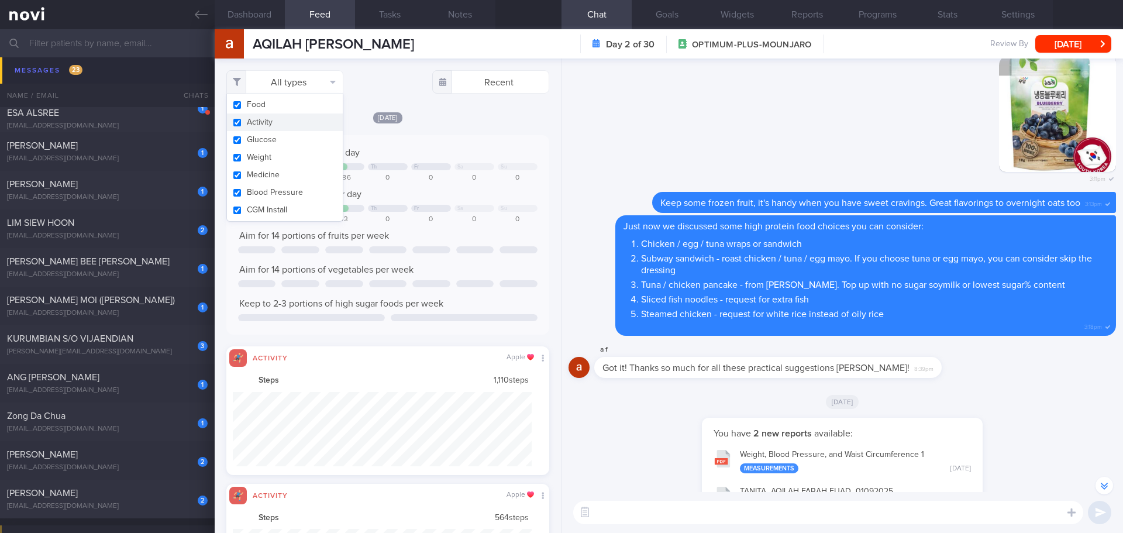
click at [291, 116] on button "Activity" at bounding box center [285, 123] width 116 height 18
checkbox input "false"
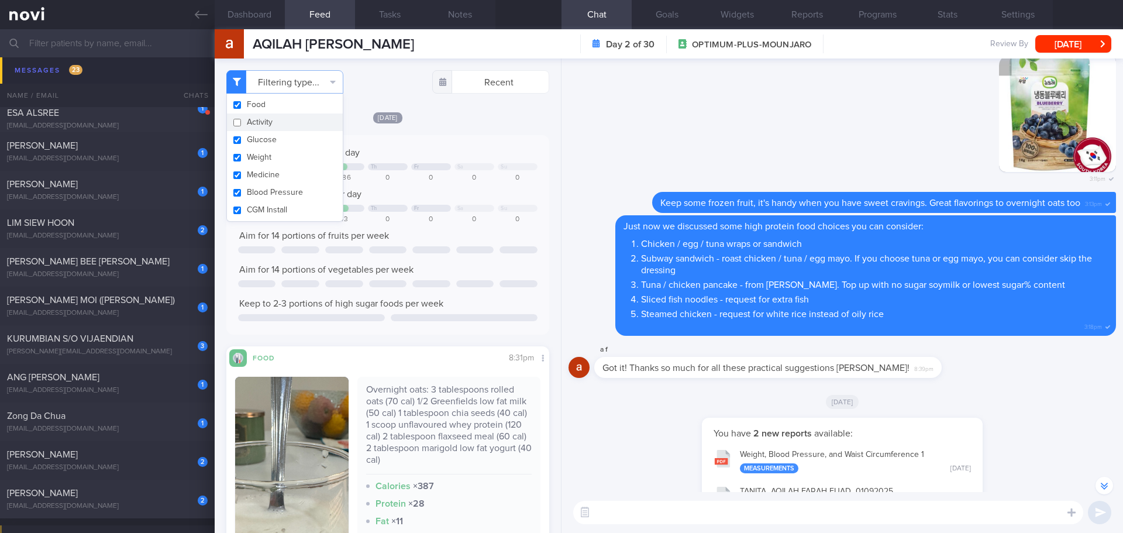
click at [448, 119] on div "[DATE]" at bounding box center [387, 117] width 323 height 12
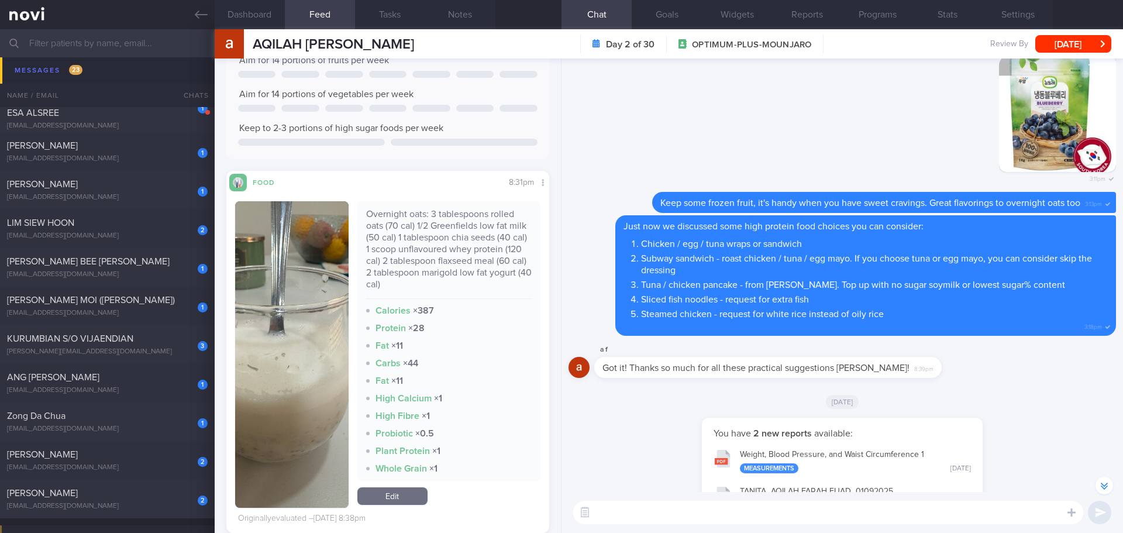
click at [448, 200] on textarea at bounding box center [828, 512] width 510 height 23
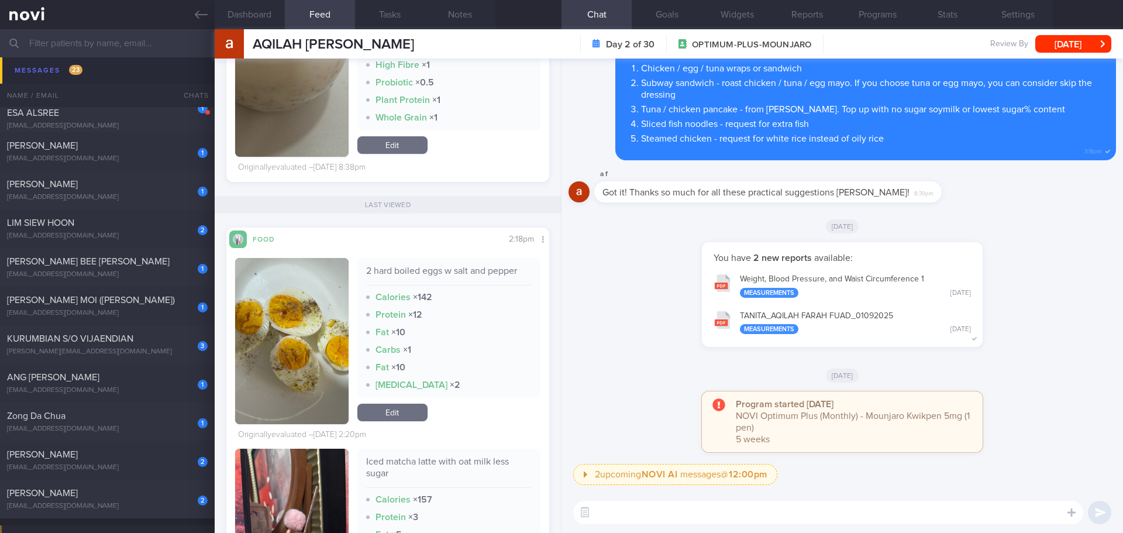
click at [448, 200] on textarea at bounding box center [828, 512] width 510 height 23
type textarea "J"
drag, startPoint x: 809, startPoint y: 511, endPoint x: 776, endPoint y: 514, distance: 32.9
click at [448, 200] on textarea "Hi [PERSON_NAME] here. How's your nausea [DATE]? Are you feeling better?" at bounding box center [828, 512] width 510 height 23
click at [448, 200] on textarea "Hi [PERSON_NAME] here. How's your nausea? Are you feeling better?" at bounding box center [828, 512] width 510 height 23
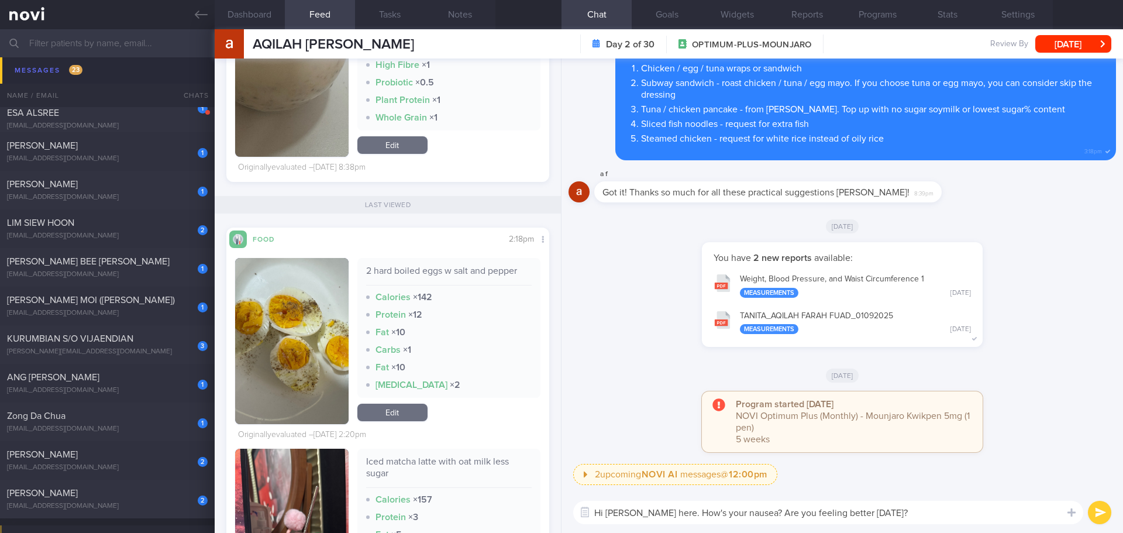
type textarea "Hi [PERSON_NAME] here. How's your nausea? Are you feeling better [DATE]?"
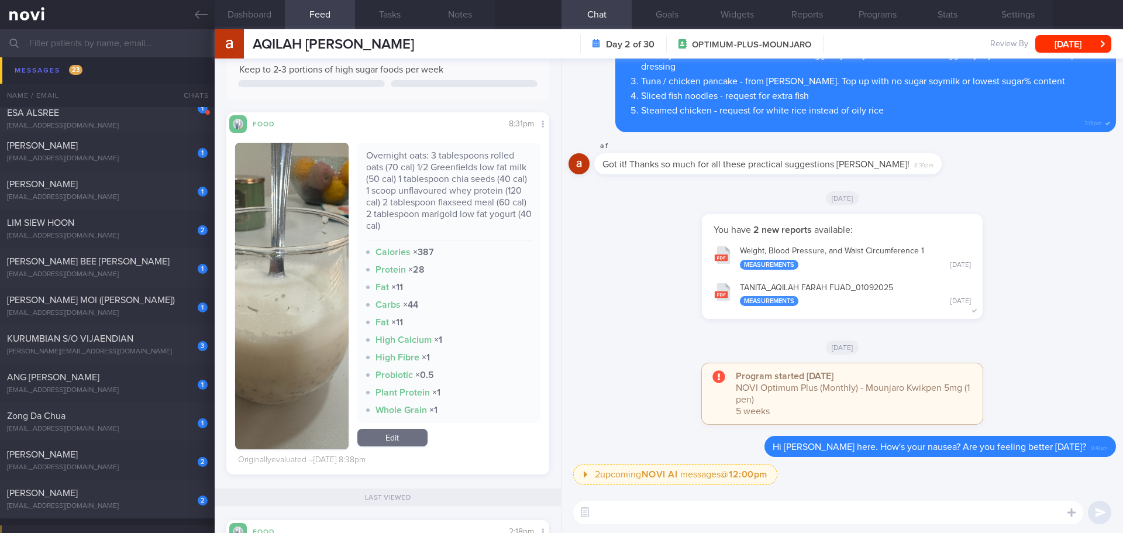
click at [448, 200] on textarea at bounding box center [828, 512] width 510 height 23
drag, startPoint x: 824, startPoint y: 513, endPoint x: 809, endPoint y: 514, distance: 15.9
click at [448, 200] on textarea "Overnight oats [DATE] night looks good! It's high in fibre and protein 👍🏻" at bounding box center [828, 512] width 510 height 23
click at [448, 200] on textarea "Overnight oats [DATE] night looks good! It's rich in fibre and protein 👍🏻" at bounding box center [828, 512] width 510 height 23
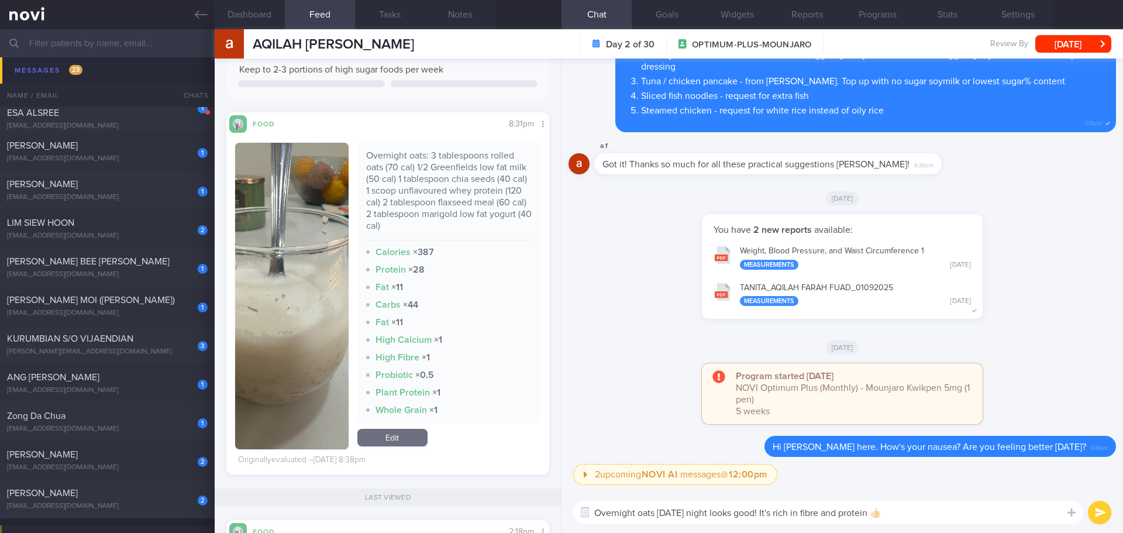
type textarea "Overnight oats [DATE] night looks good! It's rich in fibre and protein 👍🏻"
click at [448, 200] on button "submit" at bounding box center [1099, 512] width 23 height 23
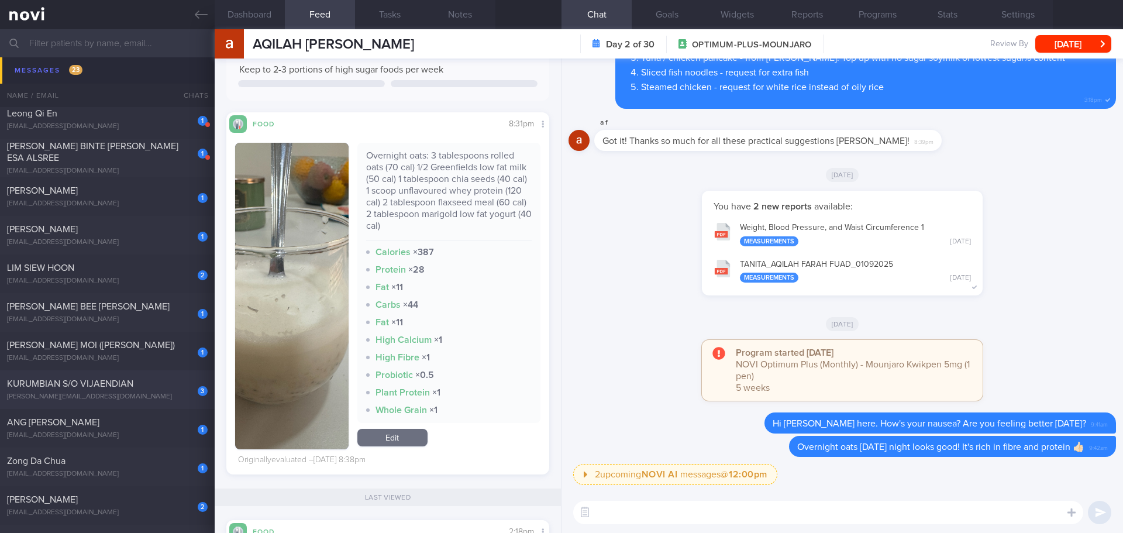
scroll to position [780, 0]
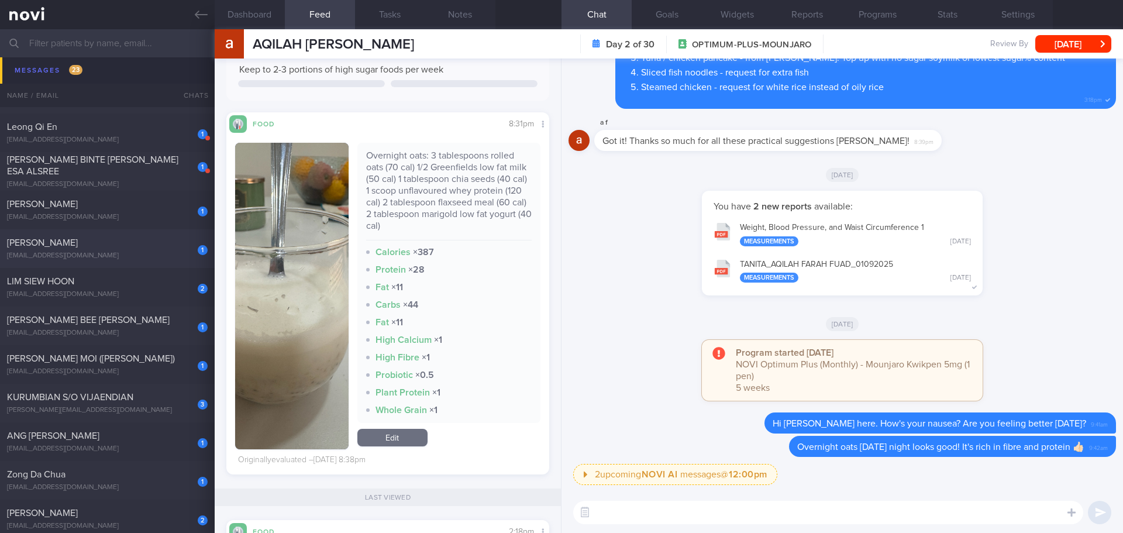
click at [132, 200] on div "[PERSON_NAME]" at bounding box center [106, 243] width 198 height 12
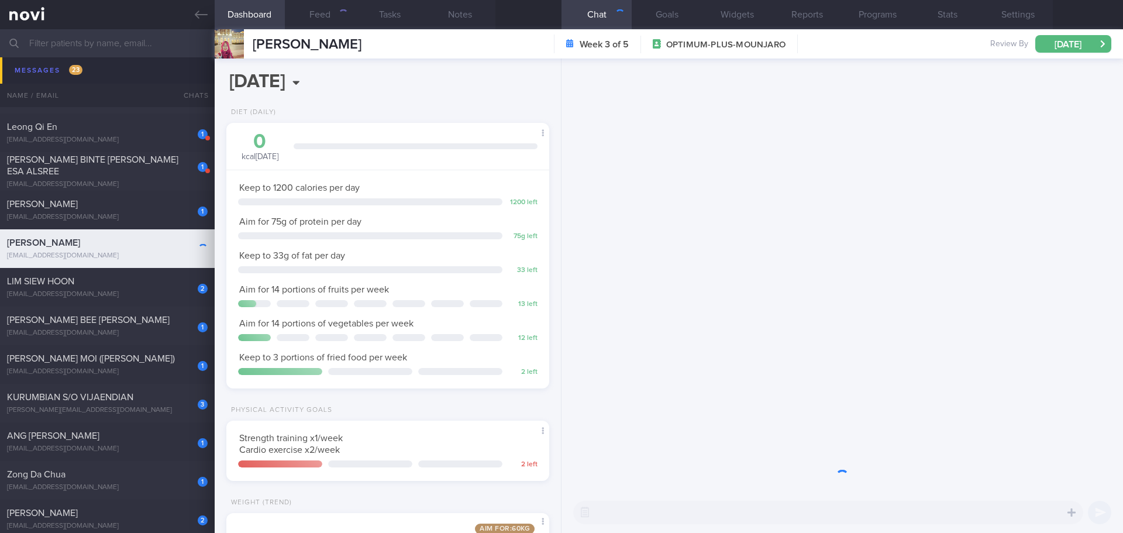
scroll to position [163, 294]
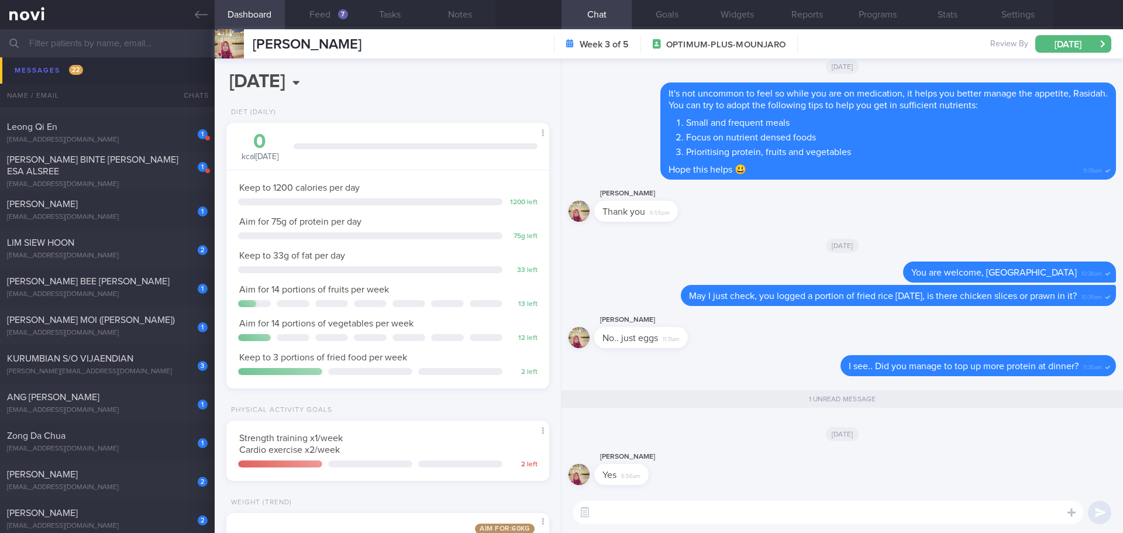
click at [448, 200] on textarea at bounding box center [828, 512] width 510 height 23
type textarea "Great work, Rasidah! Keep it up!"
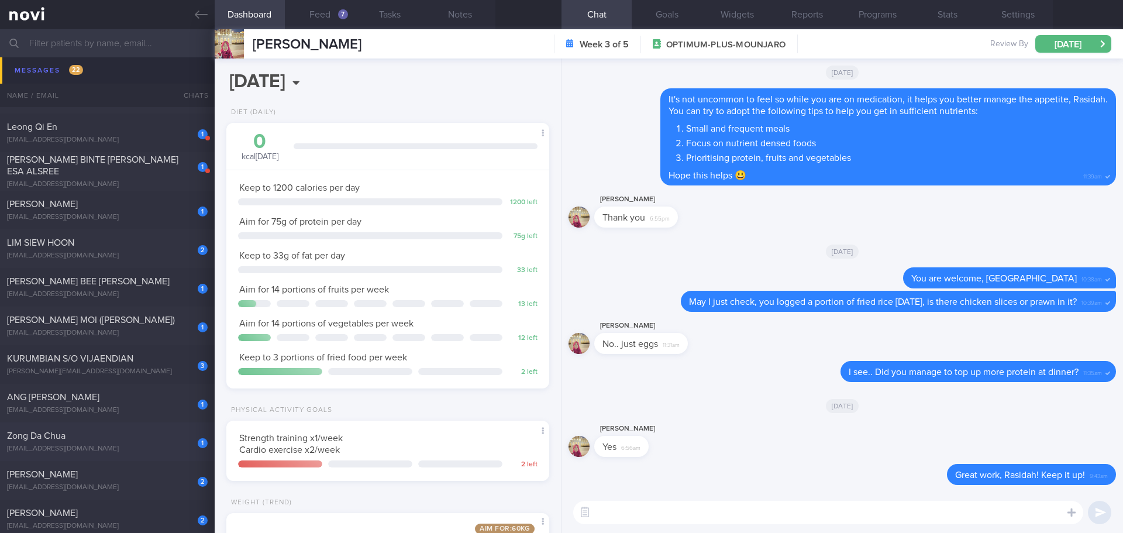
click at [53, 200] on span "Zong Da Chua" at bounding box center [36, 435] width 59 height 9
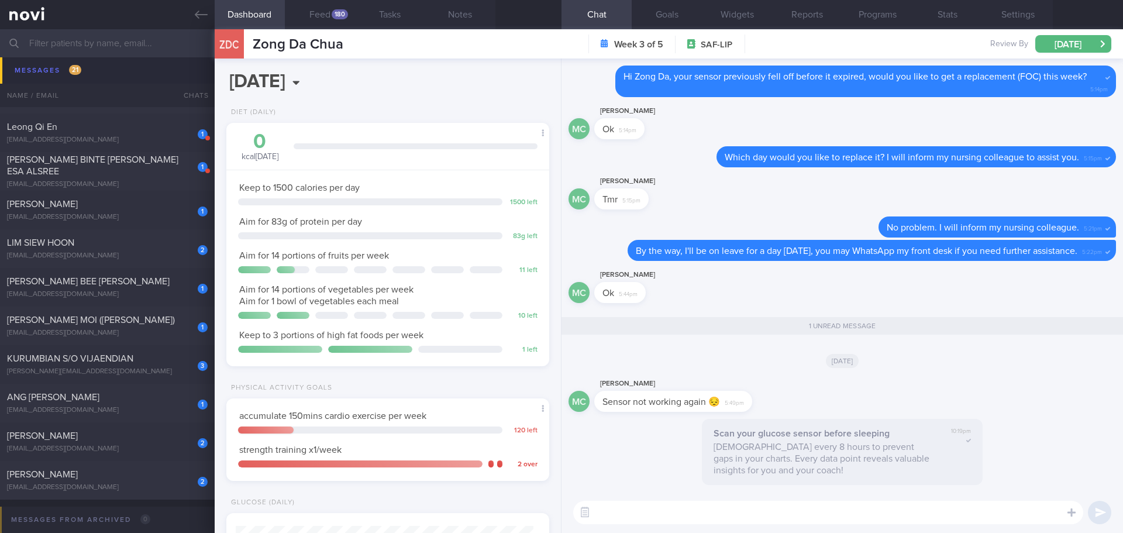
scroll to position [149, 298]
click at [448, 200] on div "[PERSON_NAME]" at bounding box center [690, 384] width 193 height 14
click at [448, 200] on div "MC [PERSON_NAME] Sensor not working again 😔 5:49pm" at bounding box center [843, 398] width 548 height 42
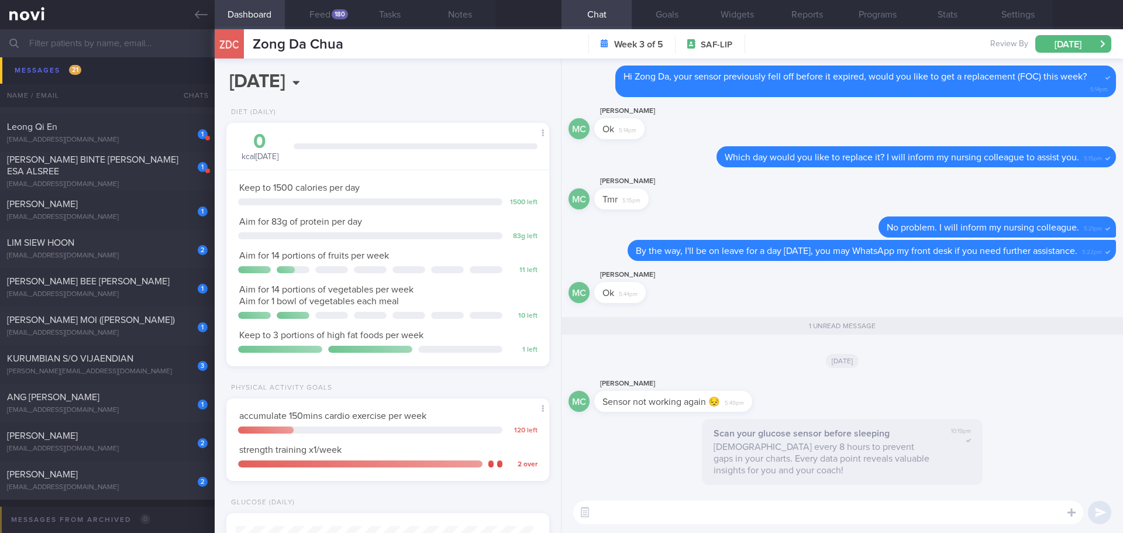
click at [448, 200] on div "MC [PERSON_NAME] Sensor not working again 😔 5:49pm" at bounding box center [843, 398] width 548 height 42
click at [330, 11] on button "Feed 180" at bounding box center [320, 14] width 70 height 29
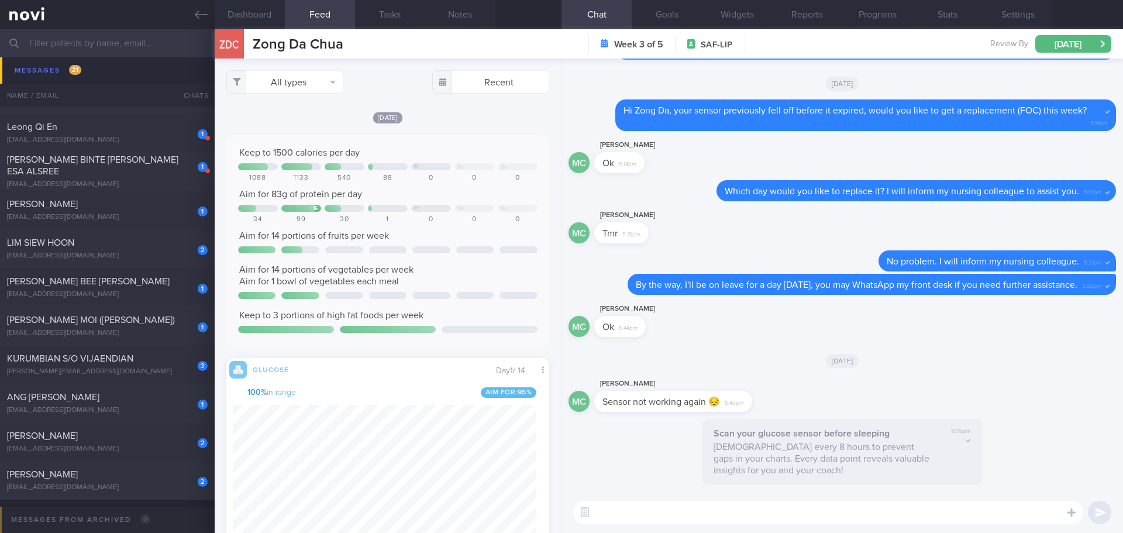
scroll to position [74, 300]
click at [326, 73] on button "All types" at bounding box center [284, 81] width 117 height 23
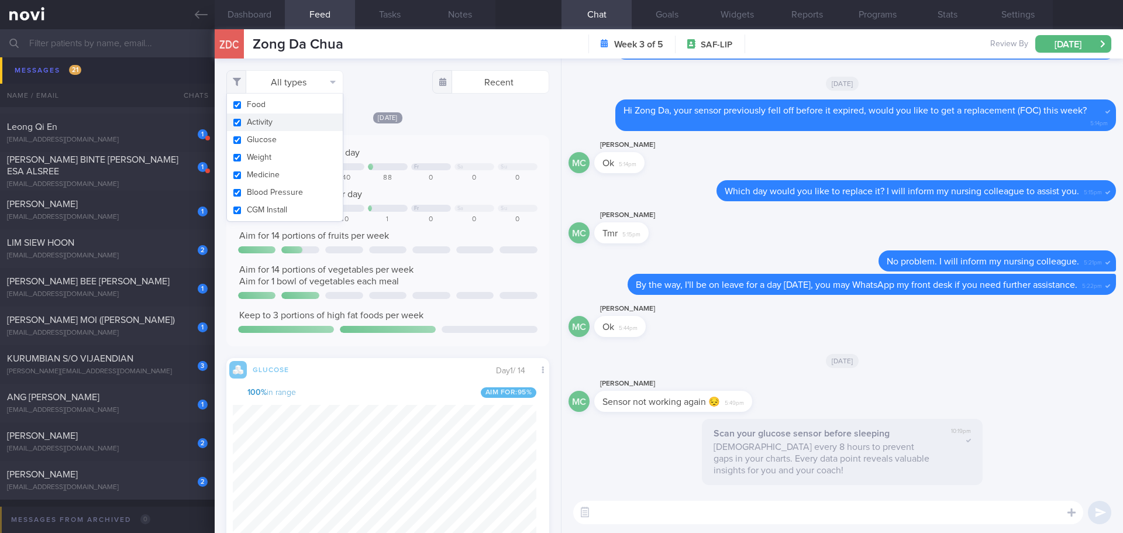
click at [296, 122] on button "Activity" at bounding box center [285, 123] width 116 height 18
checkbox input "false"
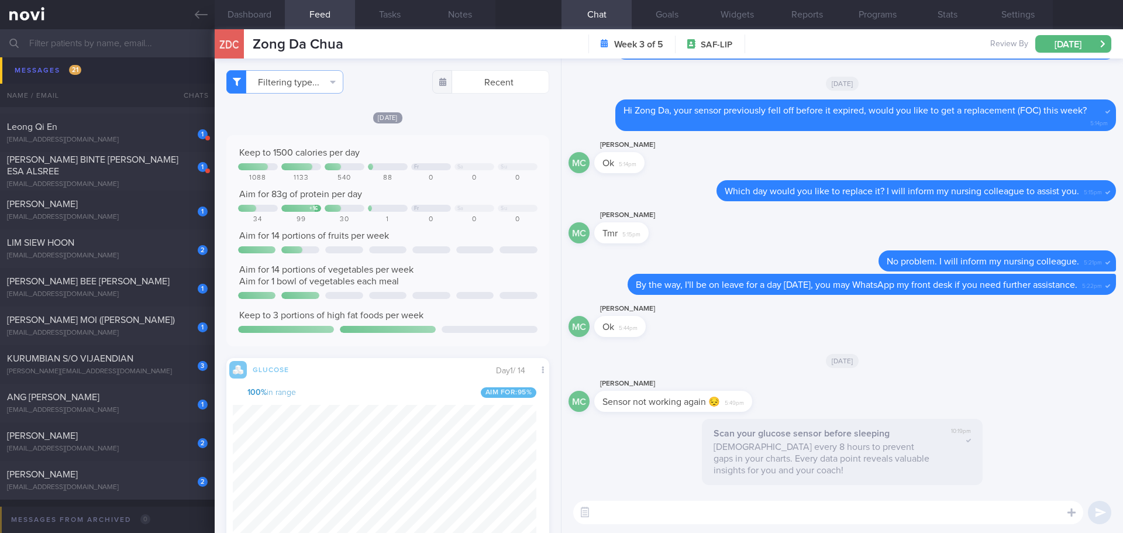
click at [448, 118] on div "[DATE]" at bounding box center [387, 117] width 323 height 12
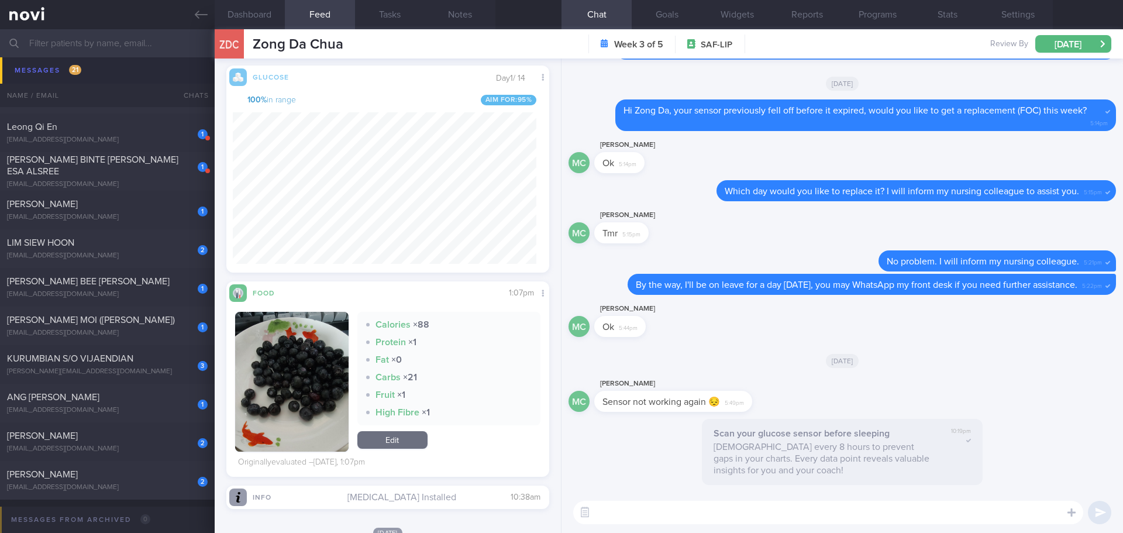
click at [448, 200] on textarea at bounding box center [828, 512] width 510 height 23
type textarea "Good morning [PERSON_NAME], [PERSON_NAME] here. Sorry to hear that. It could be…"
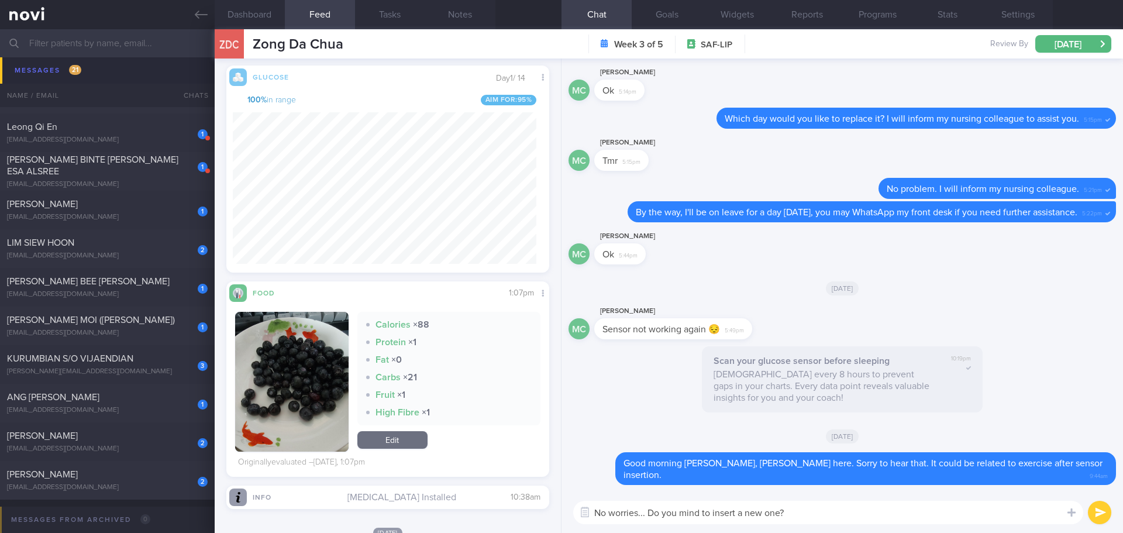
type textarea "No worries... Do you mind to insert a new one?"
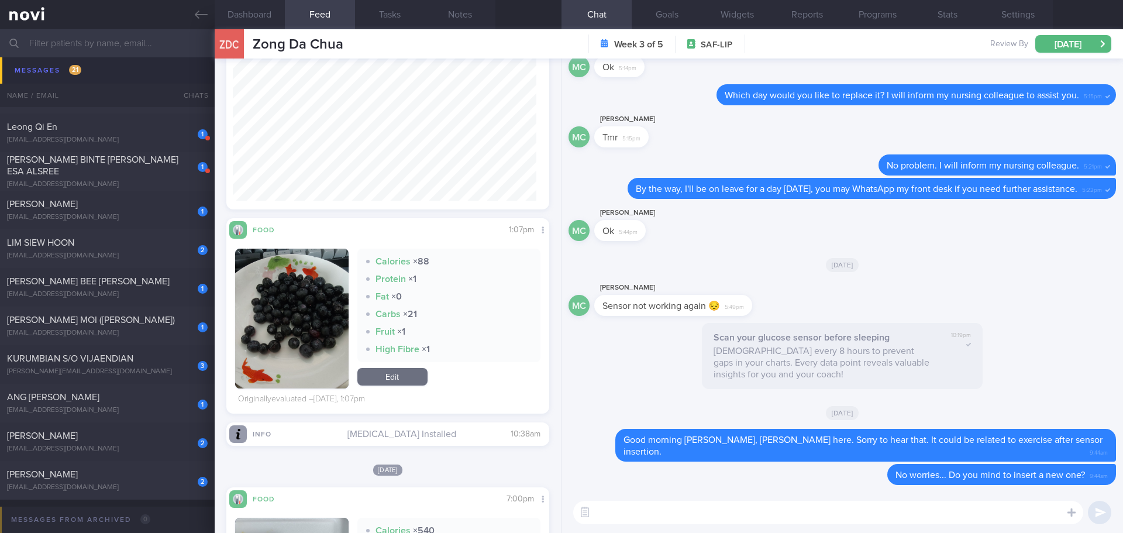
scroll to position [351, 0]
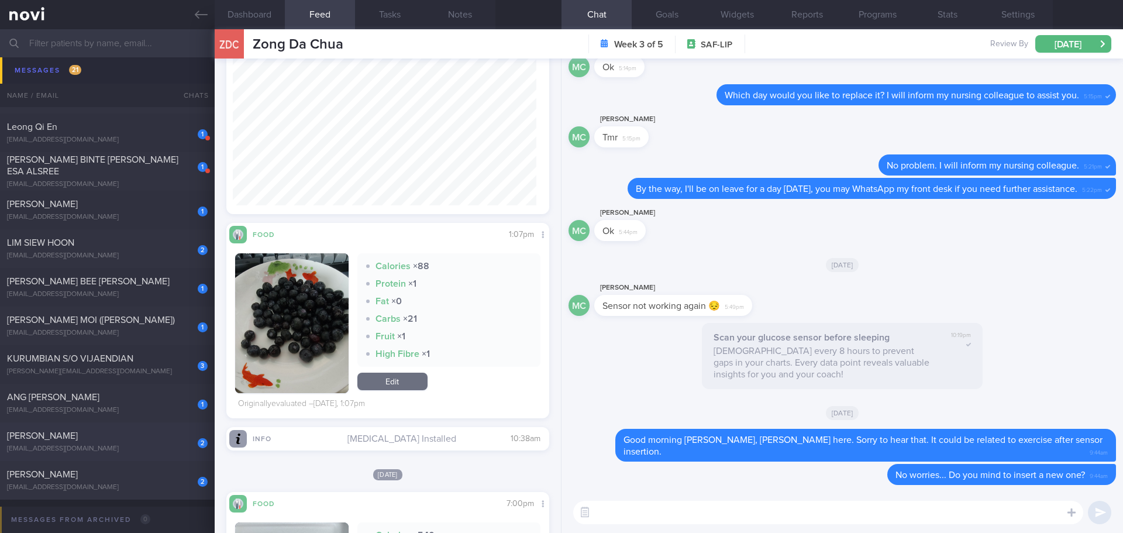
click at [170, 200] on div "[PERSON_NAME]" at bounding box center [106, 436] width 198 height 12
select select "7"
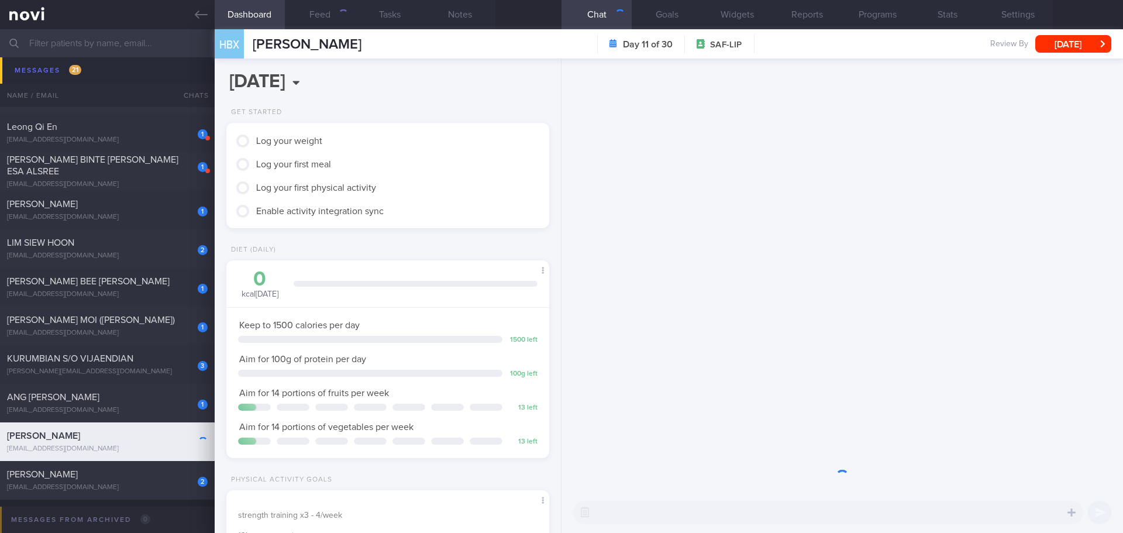
scroll to position [149, 298]
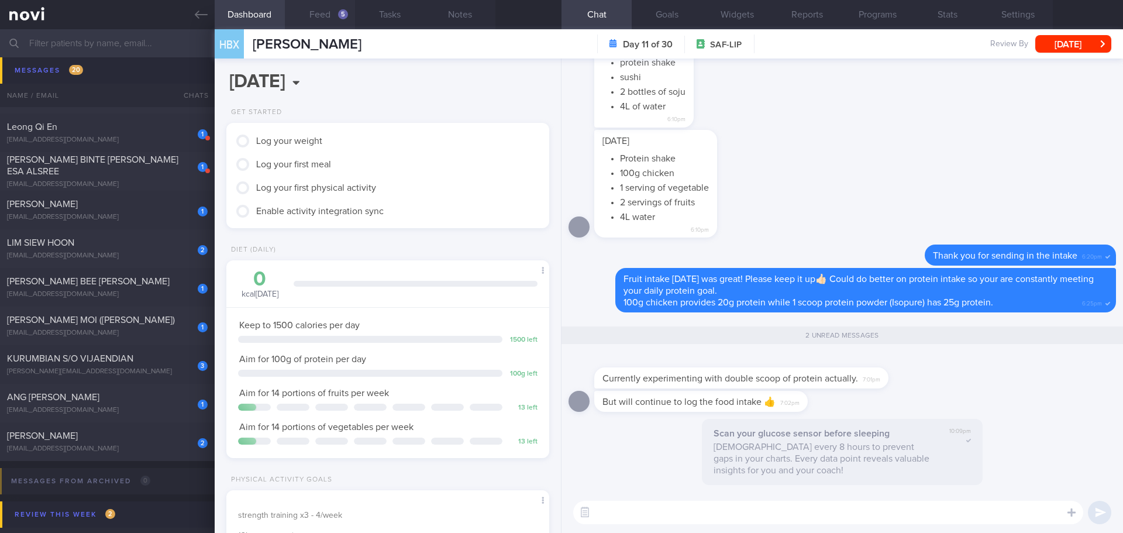
click at [328, 19] on button "Feed 5" at bounding box center [320, 14] width 70 height 29
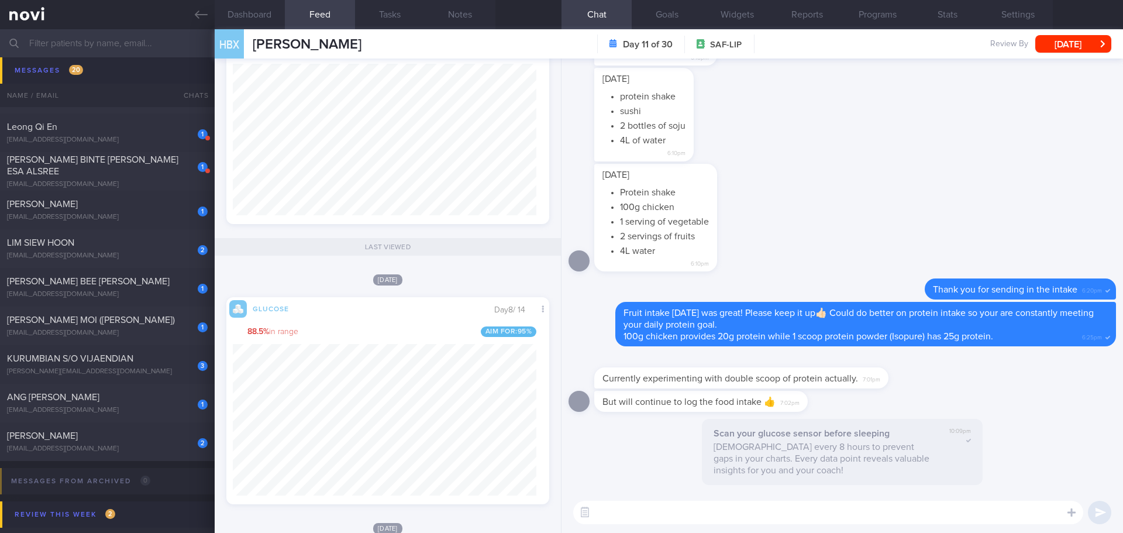
scroll to position [584865, 584753]
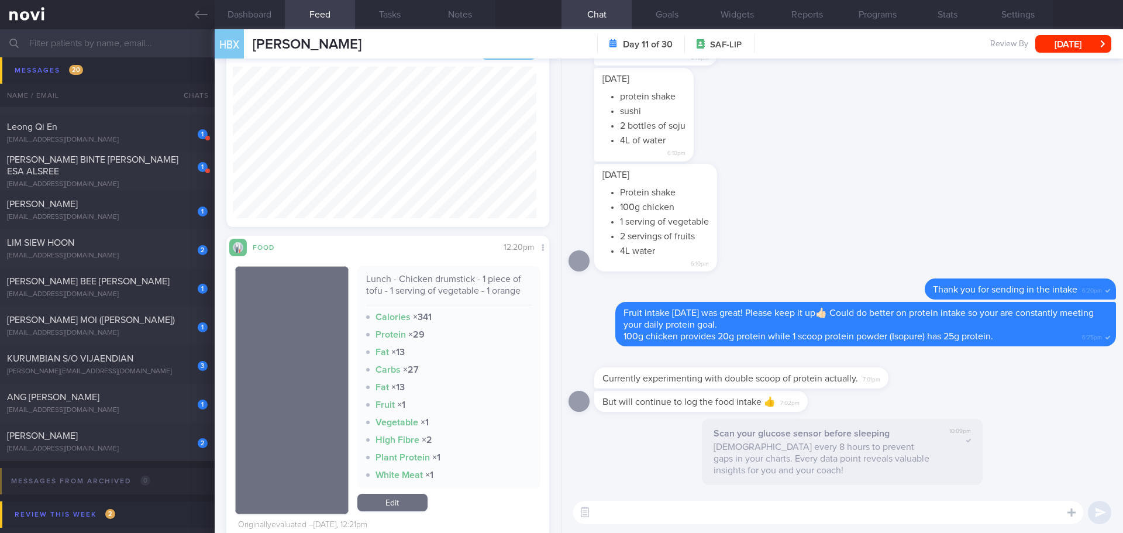
click at [448, 200] on textarea at bounding box center [828, 512] width 510 height 23
type textarea "G"
drag, startPoint x: 879, startPoint y: 382, endPoint x: 989, endPoint y: 379, distance: 110.0
click at [448, 200] on div "Currently experimenting with double scoop of protein actually. 7:01pm" at bounding box center [843, 371] width 548 height 37
click at [448, 200] on div "Currently experimenting with double scoop of protein actually. 7:01pm" at bounding box center [758, 370] width 329 height 35
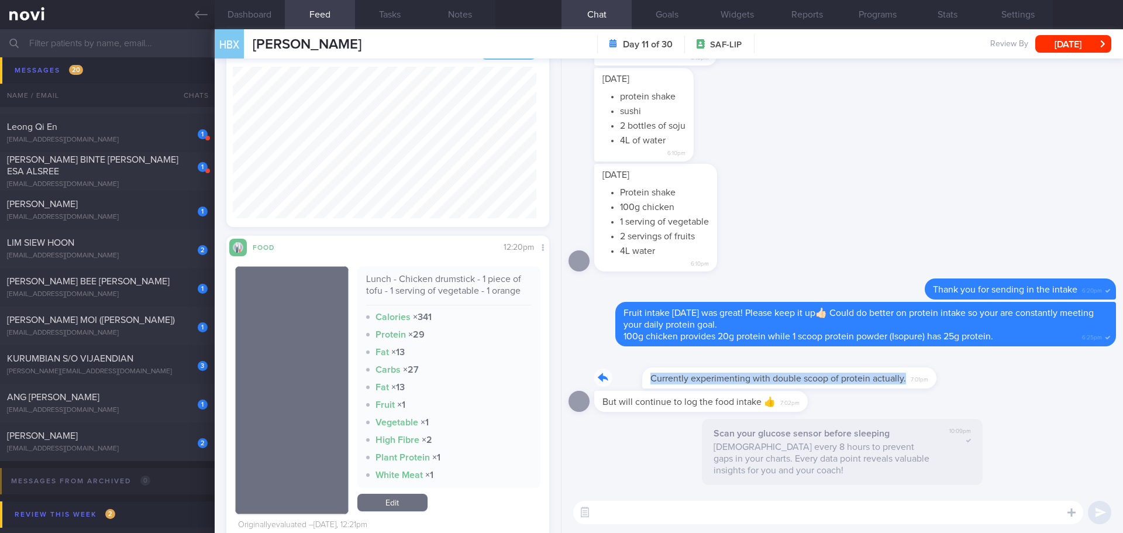
drag, startPoint x: 882, startPoint y: 386, endPoint x: 982, endPoint y: 388, distance: 100.1
click at [448, 200] on div "Currently experimenting with double scoop of protein actually. 7:01pm" at bounding box center [843, 371] width 548 height 37
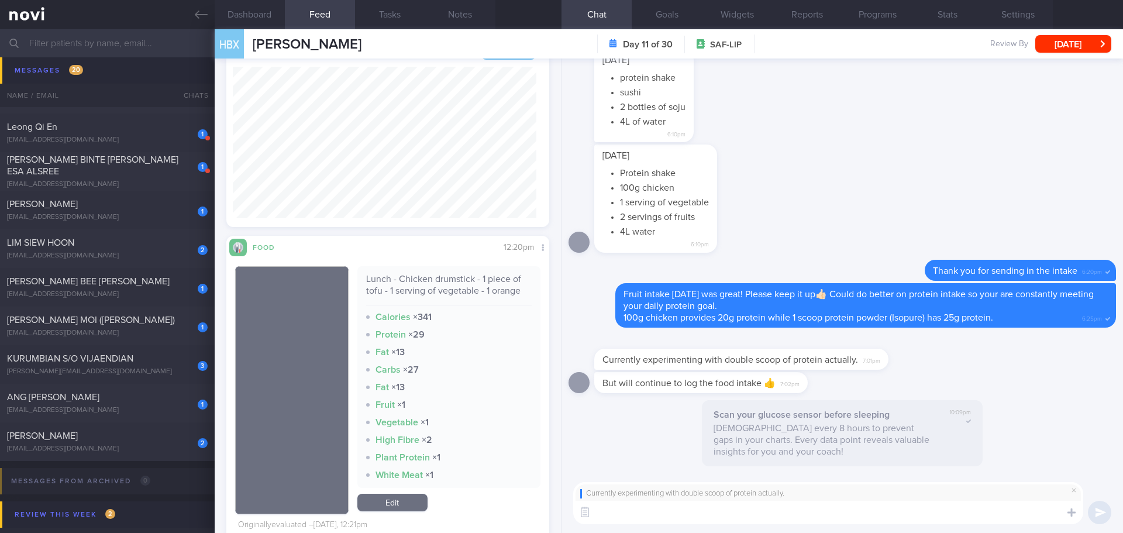
click at [448, 200] on textarea at bounding box center [828, 512] width 510 height 23
type textarea "Great! [PERSON_NAME]"
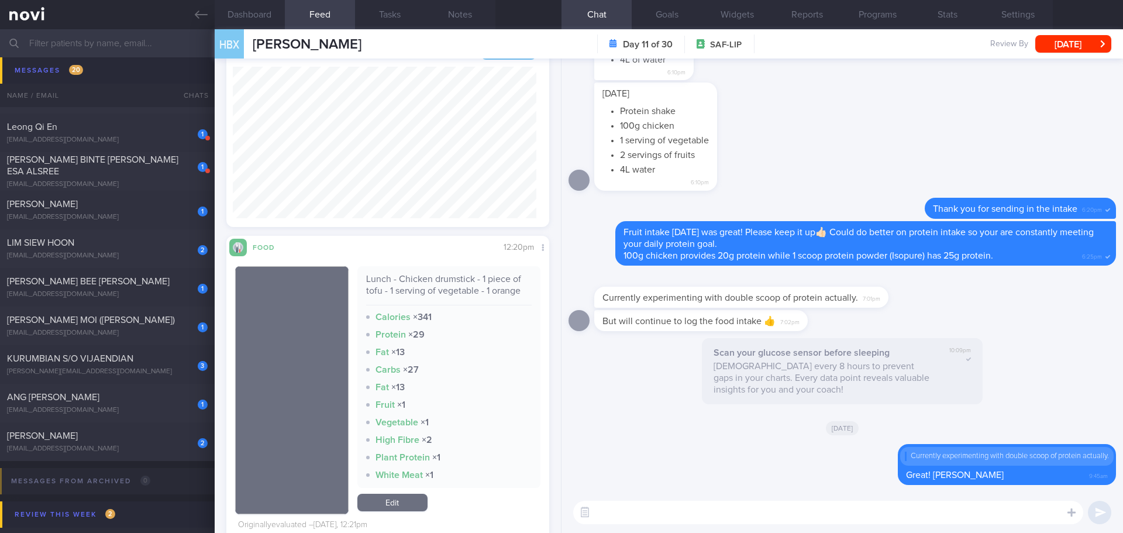
click at [448, 200] on textarea at bounding box center [828, 512] width 510 height 23
type textarea "L"
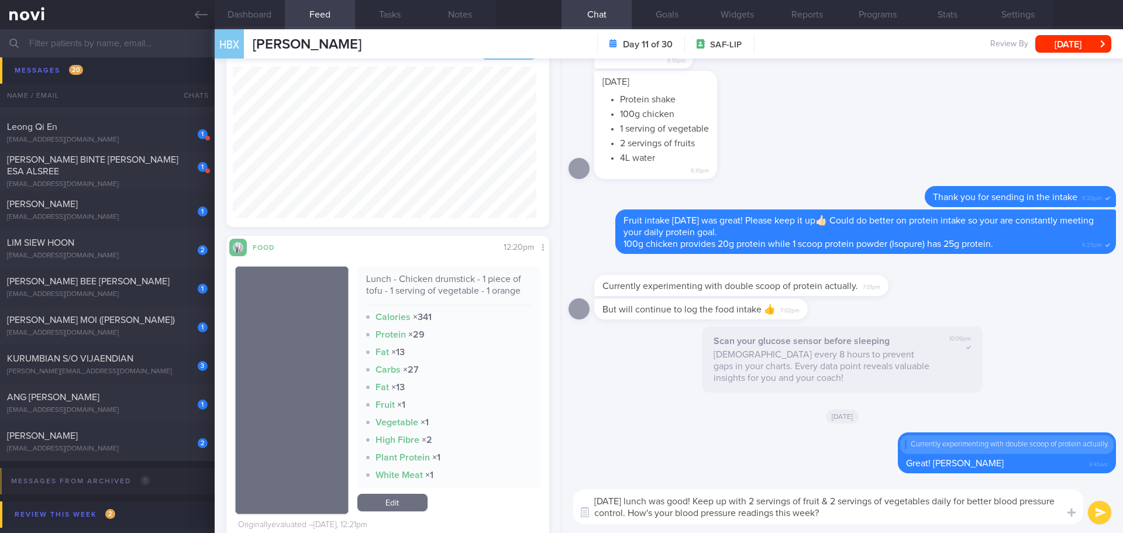
type textarea "[DATE] lunch was good! Keep up with 2 servings of fruit & 2 servings of vegetab…"
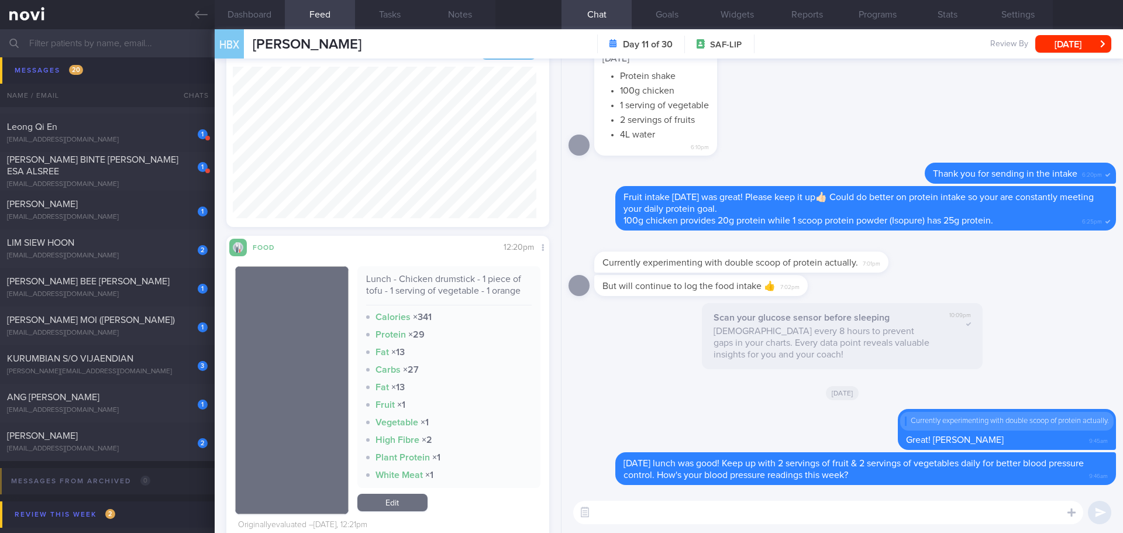
click at [121, 37] on input "text" at bounding box center [561, 43] width 1123 height 28
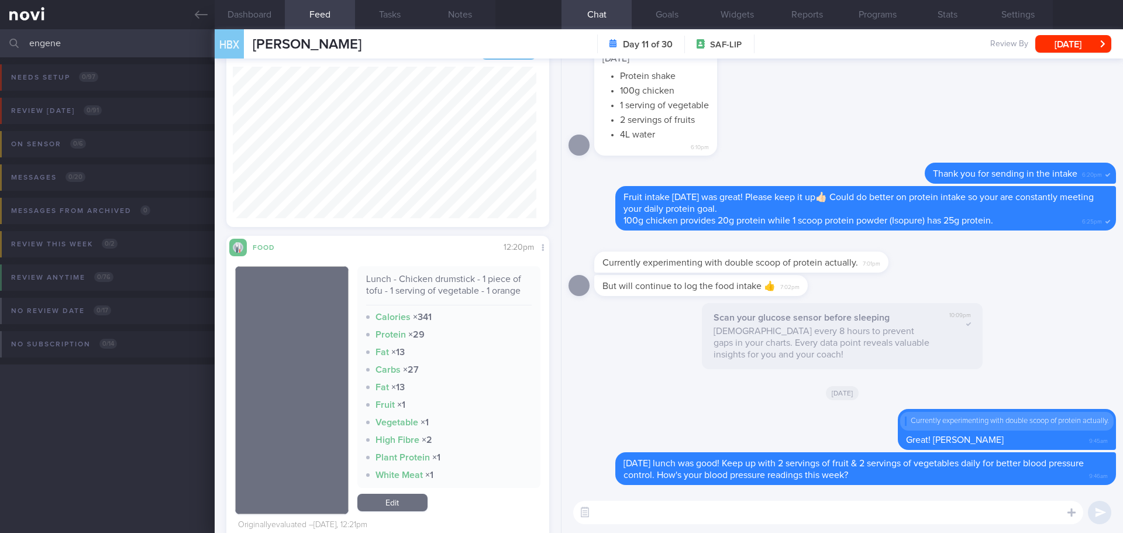
click at [75, 36] on input "engene" at bounding box center [561, 43] width 1123 height 28
click at [37, 43] on input "engene" at bounding box center [561, 43] width 1123 height 28
type input "[PERSON_NAME]"
click at [61, 116] on div "Review [DATE] 1 / 91" at bounding box center [55, 111] width 95 height 16
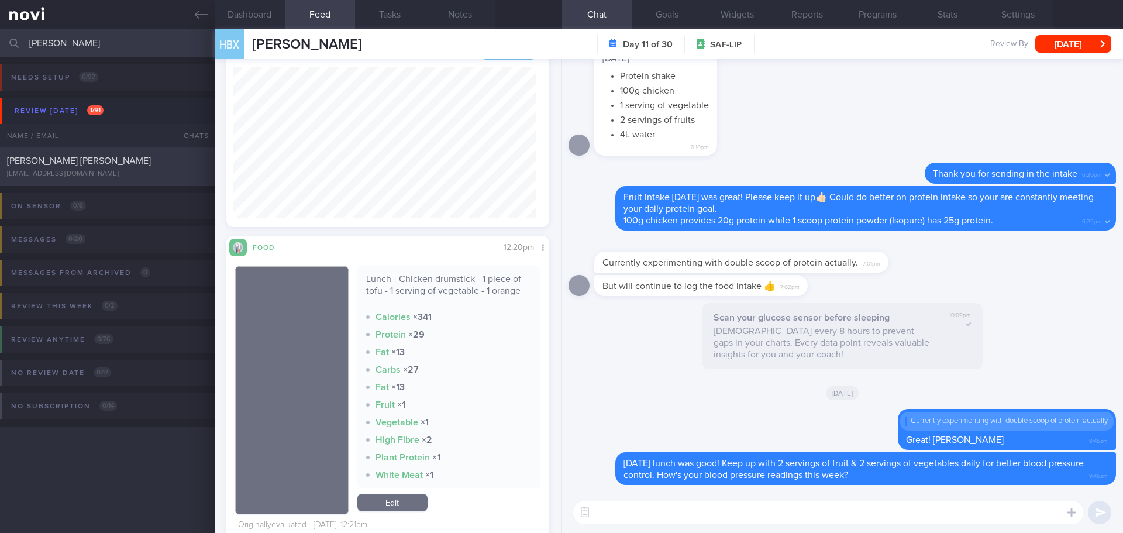
click at [114, 160] on div "[PERSON_NAME] [PERSON_NAME]" at bounding box center [106, 161] width 198 height 12
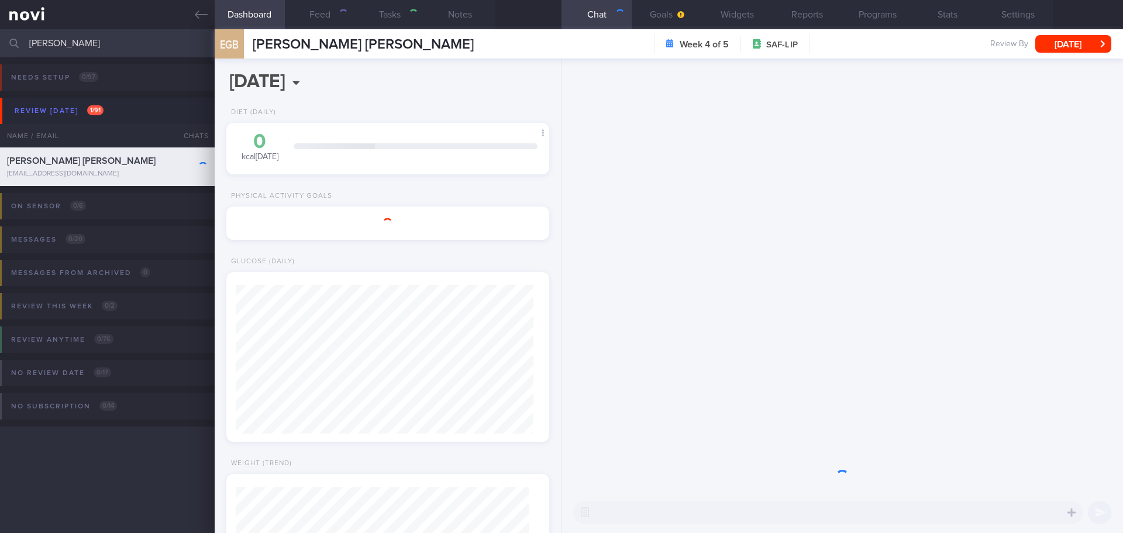
select select "8"
type textarea "glucose [PERSON_NAME]: - steamed chicken rice"
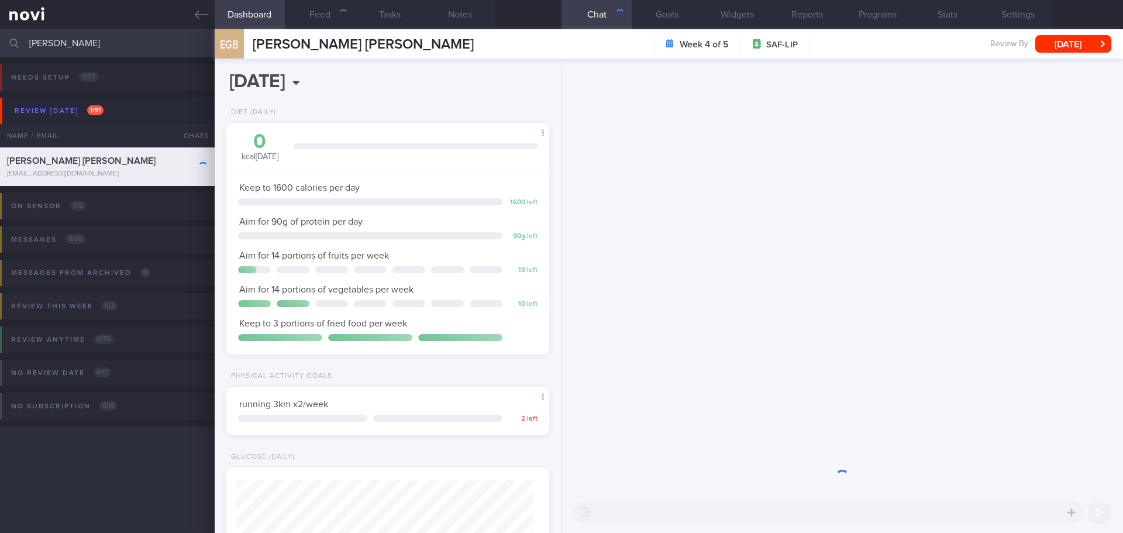
scroll to position [149, 298]
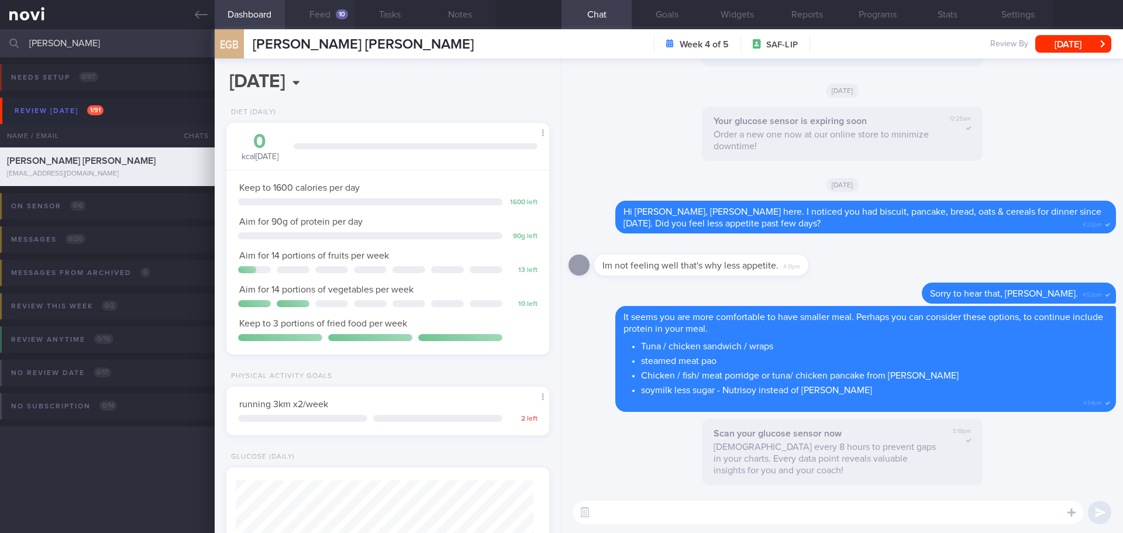
click at [332, 14] on button "Feed 10" at bounding box center [320, 14] width 70 height 29
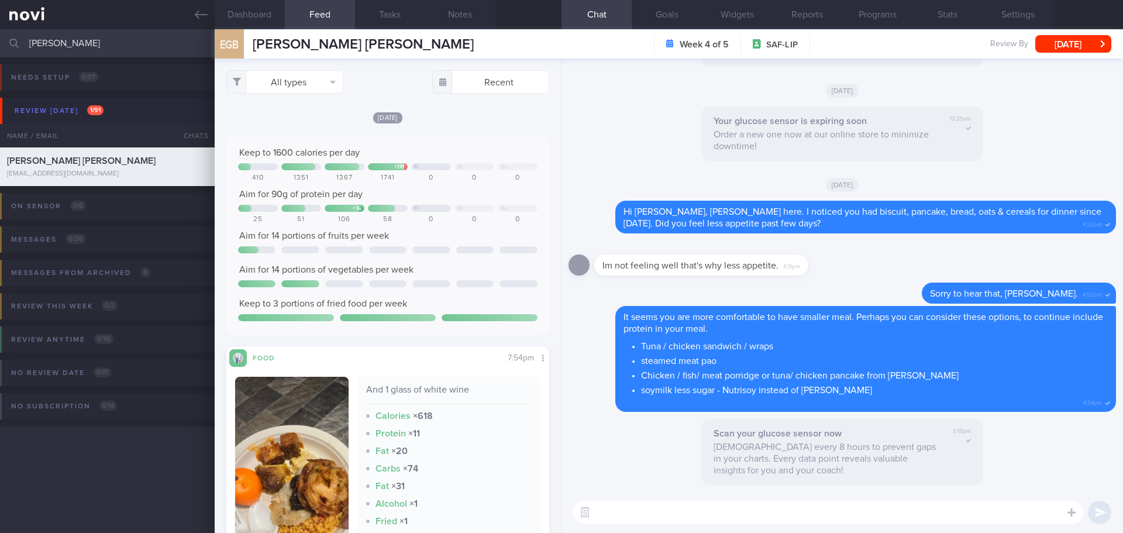
scroll to position [191, 304]
click at [448, 135] on div "[DATE] Keep to 1600 calories per day + 141 Fr Sa Su 410 1351 1367 1741 0 0 0 Ai…" at bounding box center [387, 374] width 323 height 527
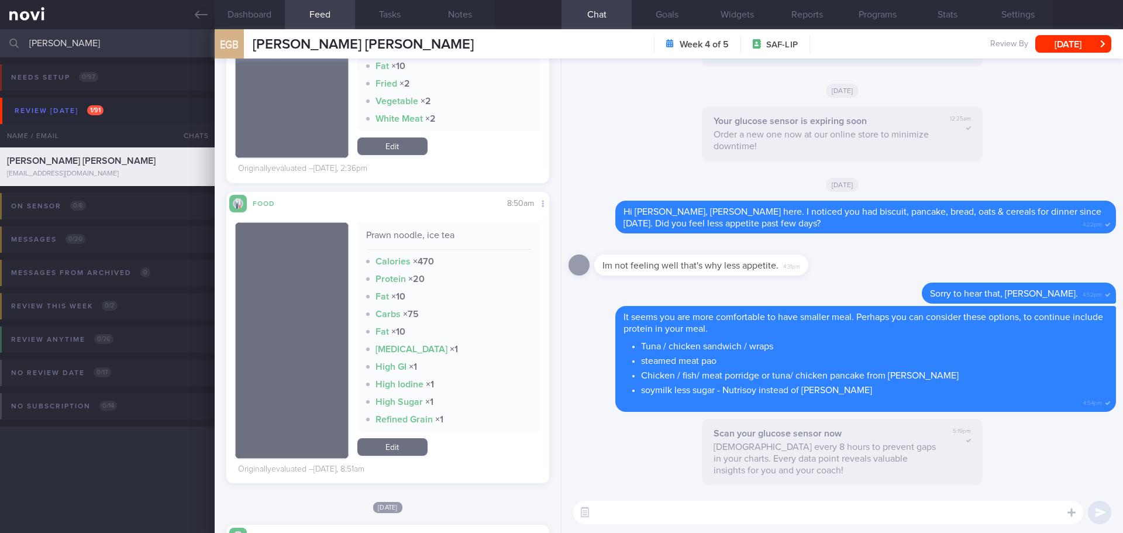
scroll to position [995, 0]
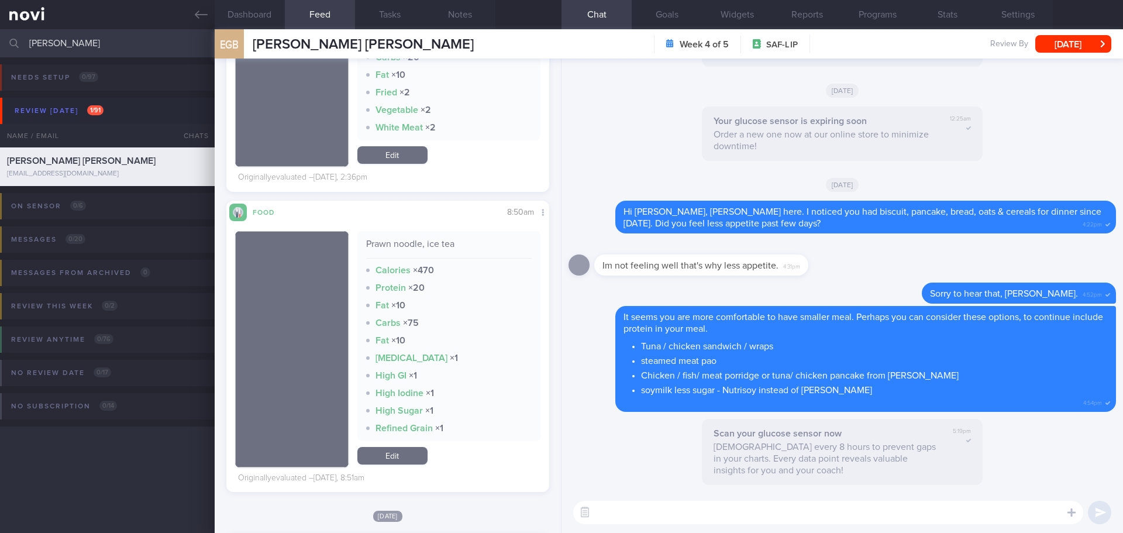
click at [448, 200] on textarea at bounding box center [828, 512] width 510 height 23
type textarea "Hi [PERSON_NAME], [PERSON_NAME] here. How's your week been?"
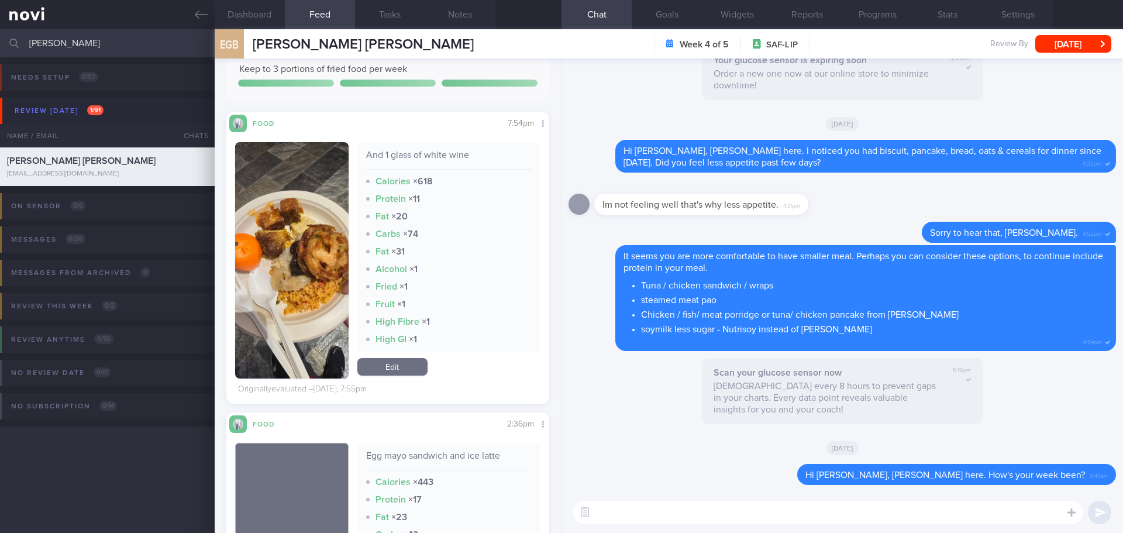
scroll to position [234, 0]
click at [322, 200] on button "button" at bounding box center [292, 261] width 114 height 236
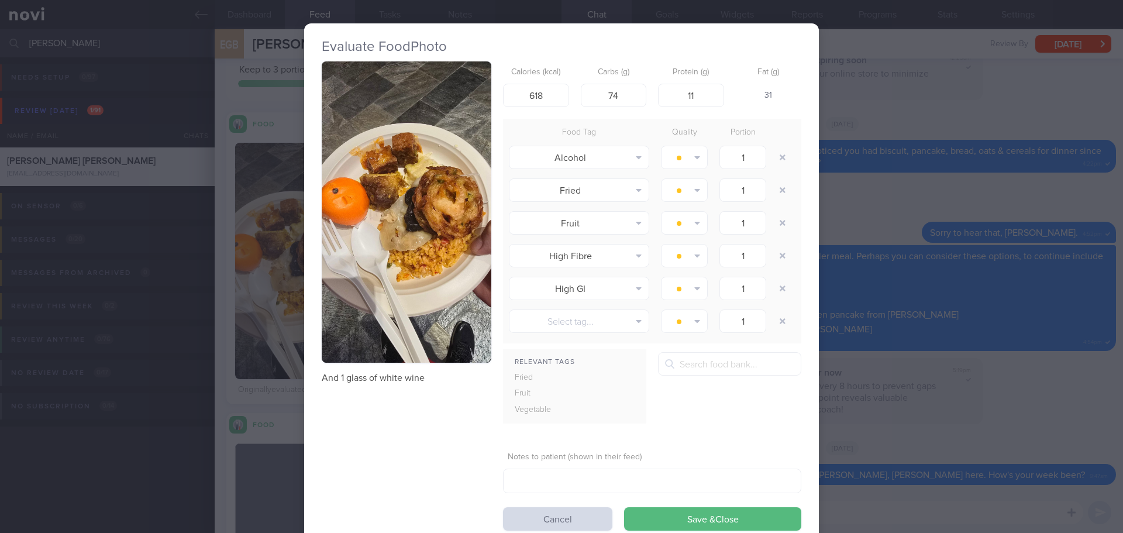
click at [448, 186] on div "Evaluate Food Photo And 1 glass of white wine Calories (kcal) 618 Carbs (g) 74 …" at bounding box center [561, 266] width 1123 height 533
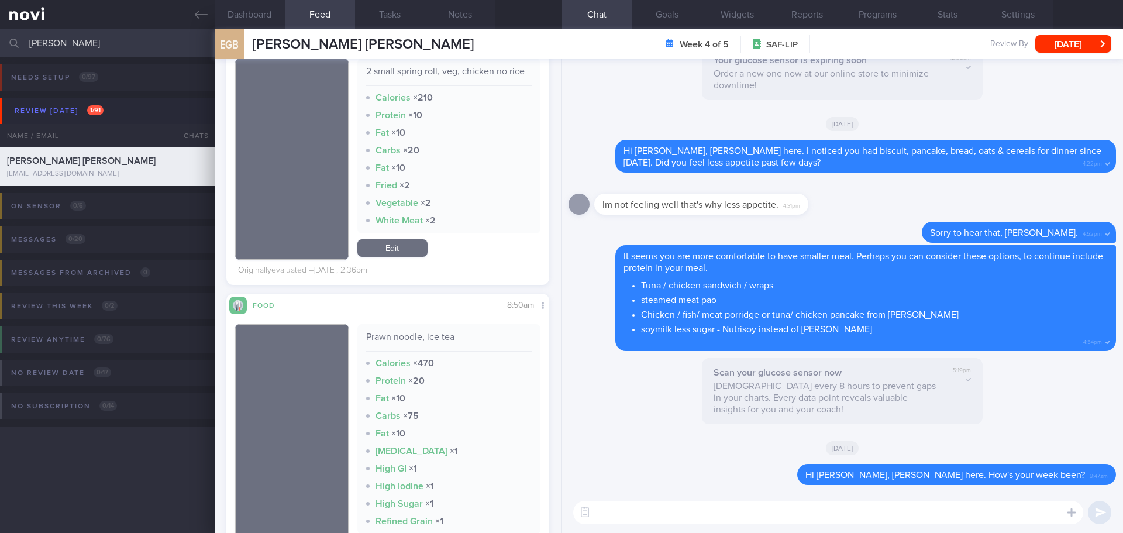
scroll to position [995, 0]
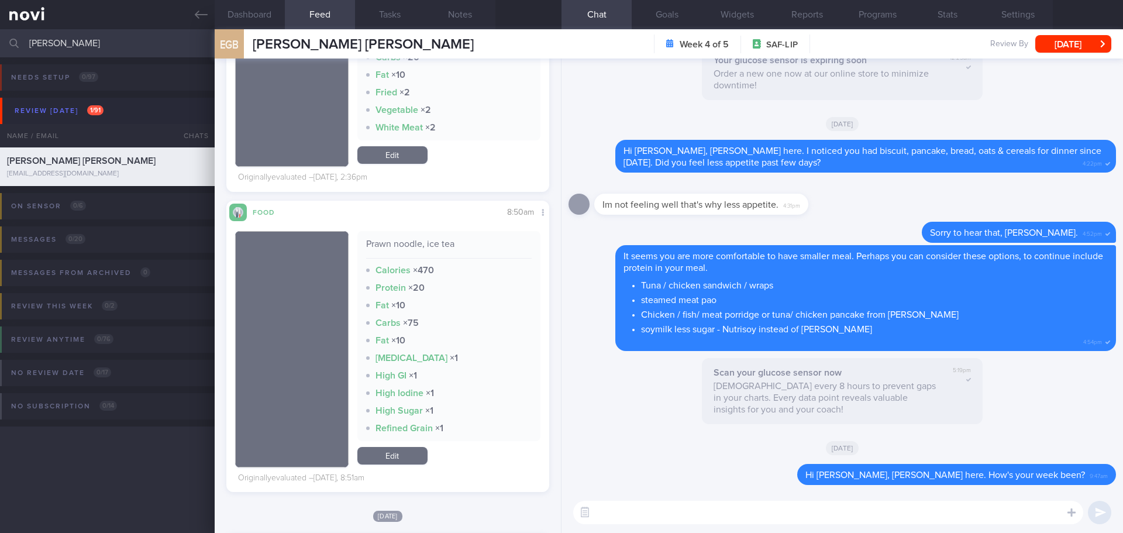
click at [448, 200] on textarea at bounding box center [828, 512] width 510 height 23
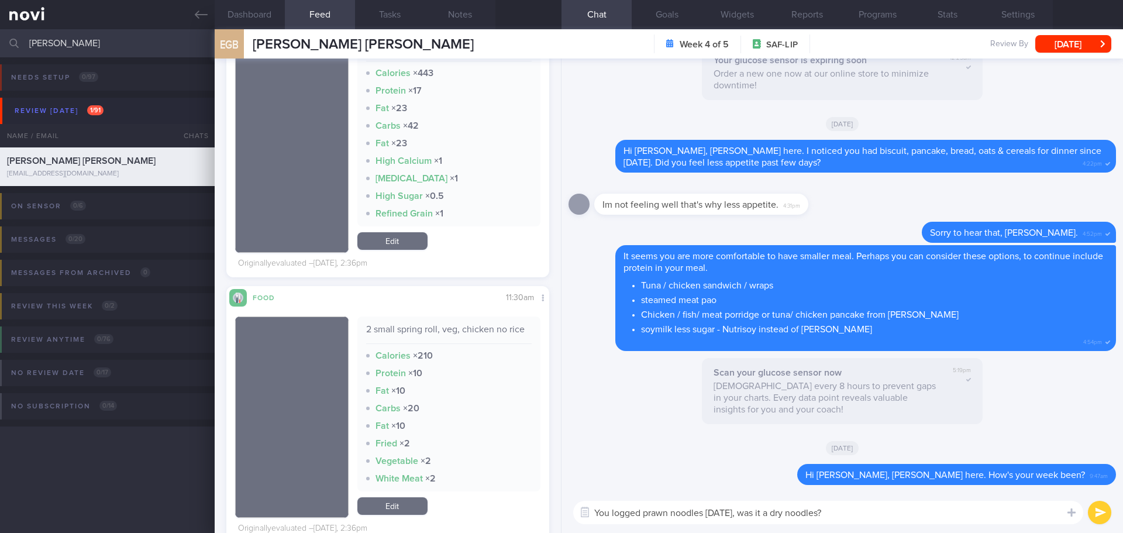
scroll to position [410, 0]
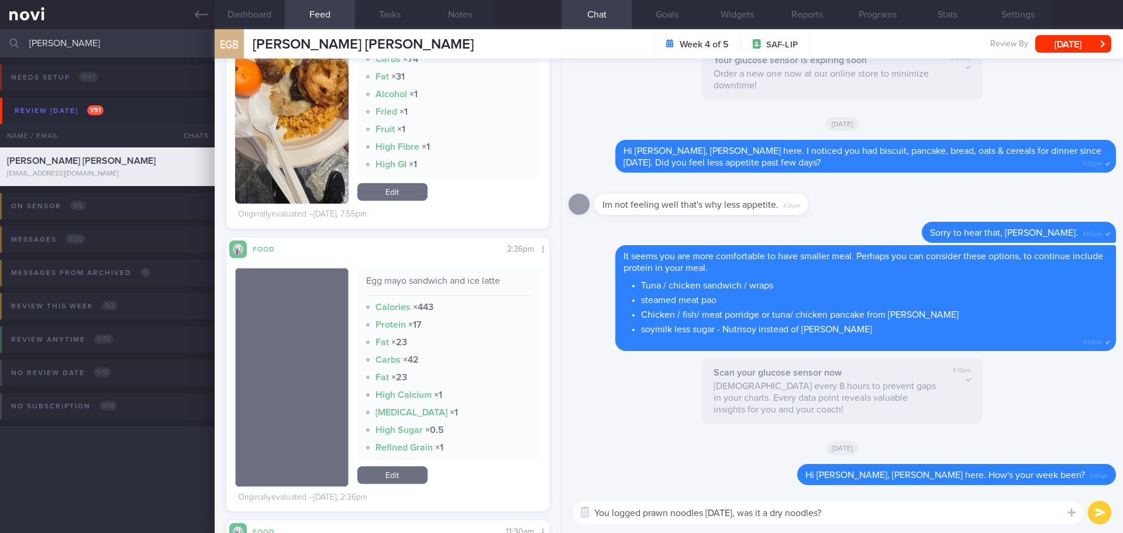
click at [448, 200] on textarea "You logged prawn noodles [DATE], was it a dry noodles?" at bounding box center [828, 512] width 510 height 23
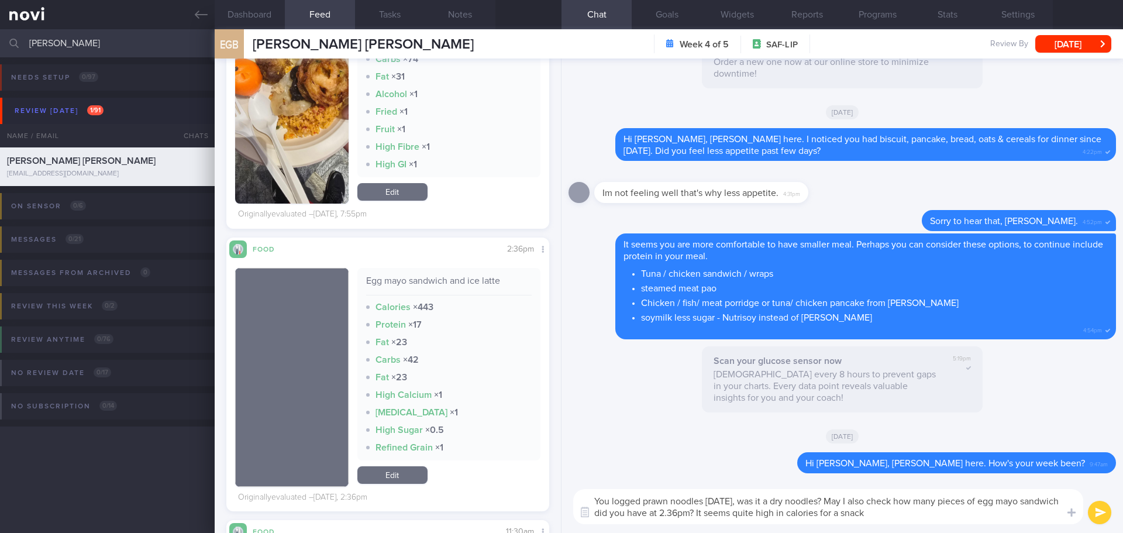
click at [448, 200] on textarea "You logged prawn noodles [DATE], was it a dry noodles? May I also check how man…" at bounding box center [828, 506] width 510 height 35
type textarea "You logged prawn noodles [DATE], was it a dry noodles? May I also check how man…"
click at [448, 200] on button "submit" at bounding box center [1099, 512] width 23 height 23
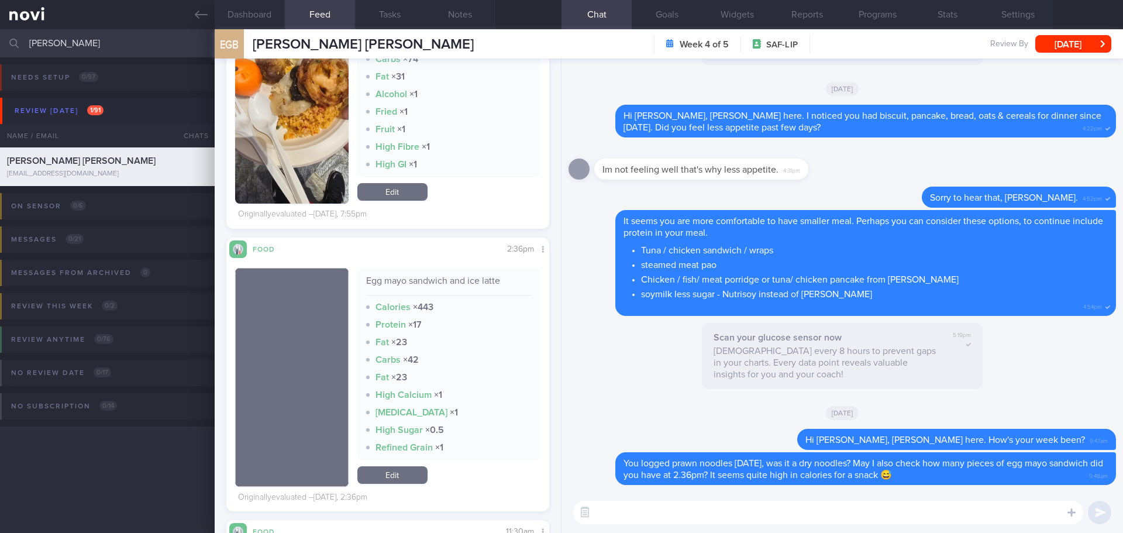
drag, startPoint x: 77, startPoint y: 47, endPoint x: -66, endPoint y: 47, distance: 142.2
click at [0, 47] on html "You are offline! Some functionality will be unavailable Patients New Users Coac…" at bounding box center [561, 266] width 1123 height 533
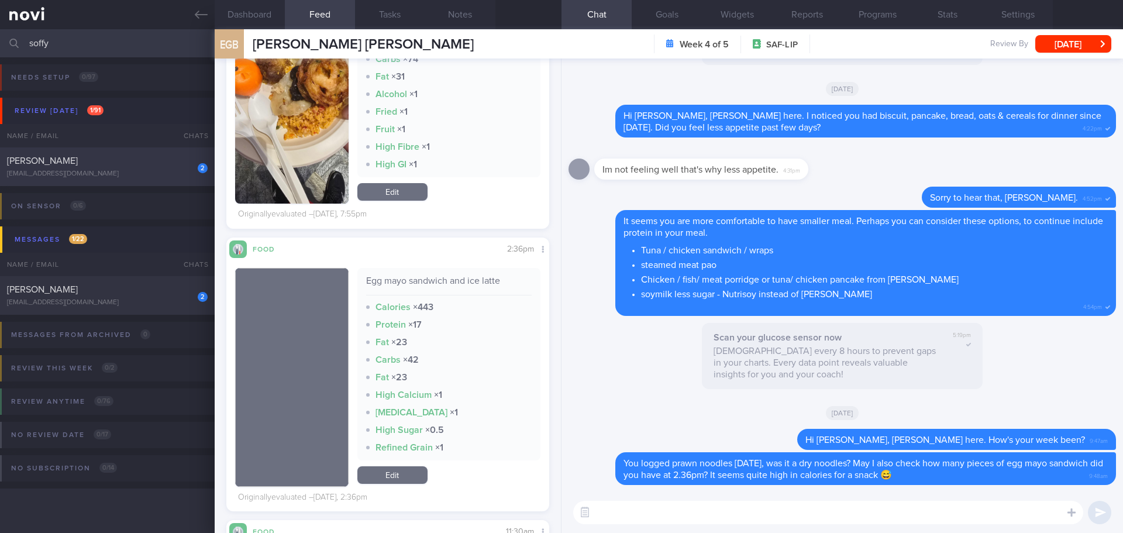
type input "soffy"
click at [78, 160] on span "[PERSON_NAME]" at bounding box center [42, 160] width 71 height 9
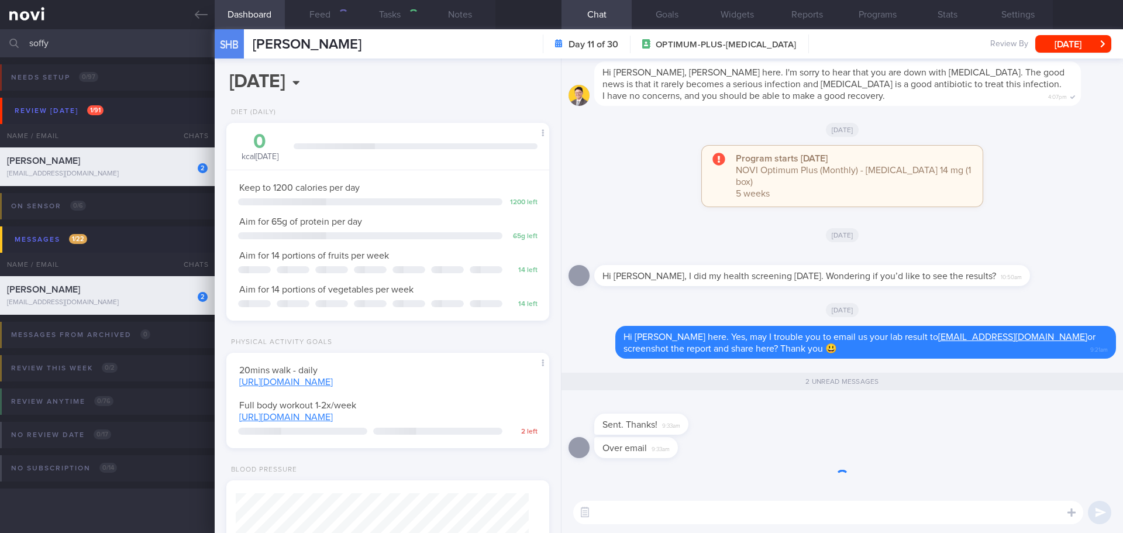
select select "7"
type textarea "Left breast microalcification s/p ?[MEDICAL_DATA] 2021 - f/up private breast su…"
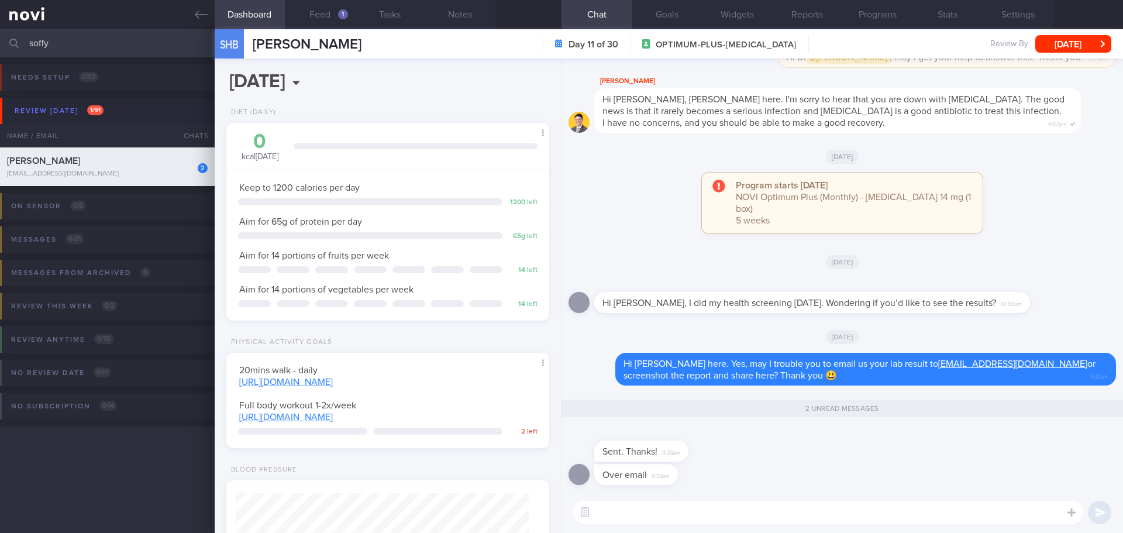
scroll to position [146, 294]
click at [448, 200] on textarea at bounding box center [828, 512] width 510 height 23
click at [448, 200] on textarea "Thank you, [PERSON_NAME]!" at bounding box center [828, 512] width 510 height 23
drag, startPoint x: 637, startPoint y: 511, endPoint x: 541, endPoint y: 529, distance: 97.8
click at [448, 200] on div "Dashboard Feed 1 Tasks Notes Chat 2 Goals Widgets Reports Programs Stats Settin…" at bounding box center [669, 281] width 909 height 504
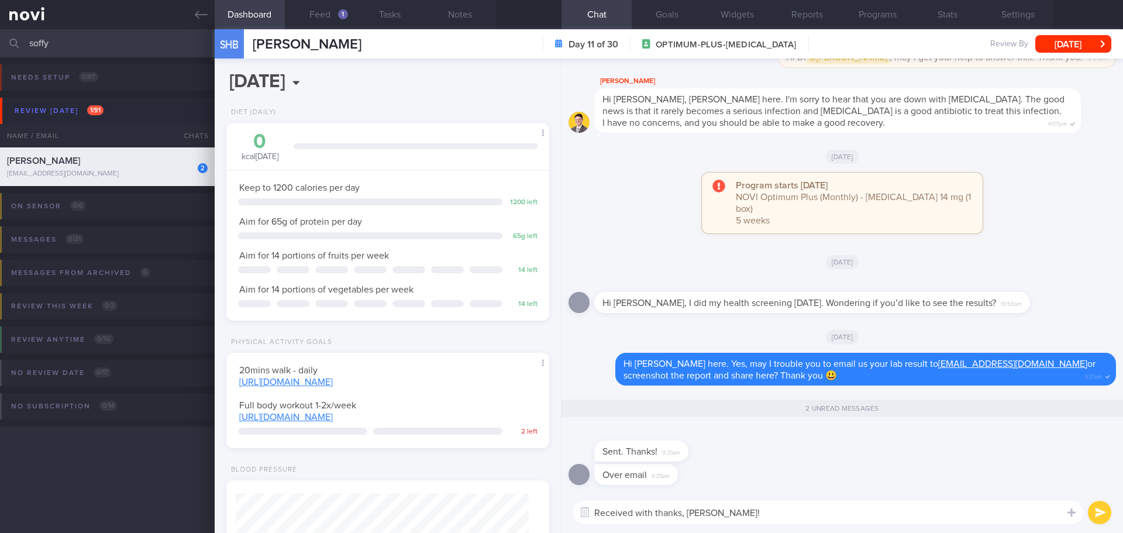
click at [448, 200] on textarea "Received with thanks, [PERSON_NAME]!" at bounding box center [828, 512] width 510 height 23
type textarea "Received with thanks, [PERSON_NAME]!"
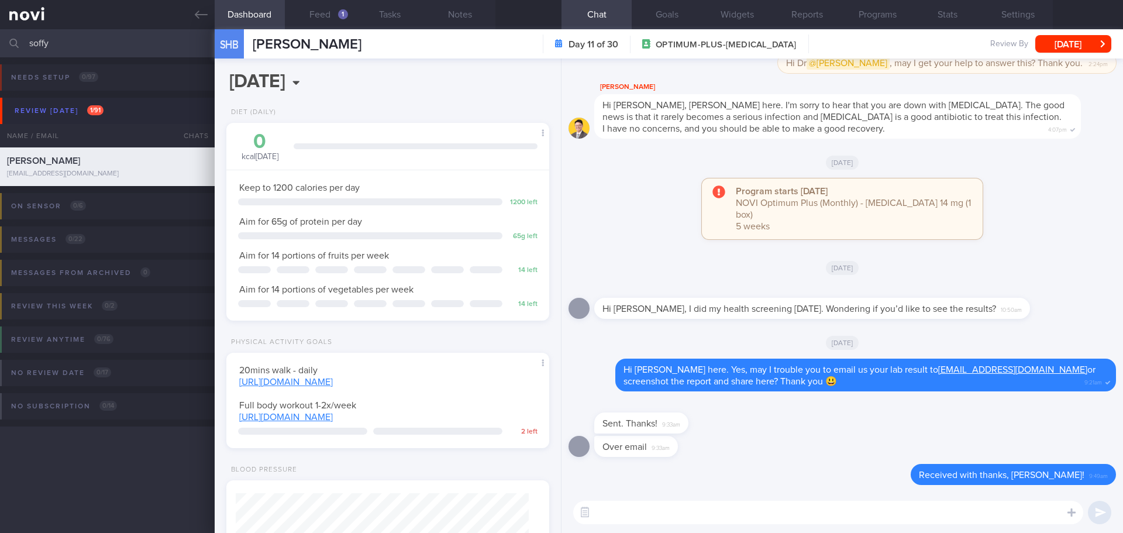
click at [448, 200] on div "Sent. Thanks! 9:33am" at bounding box center [843, 416] width 548 height 37
drag, startPoint x: 164, startPoint y: 40, endPoint x: -153, endPoint y: 46, distance: 317.2
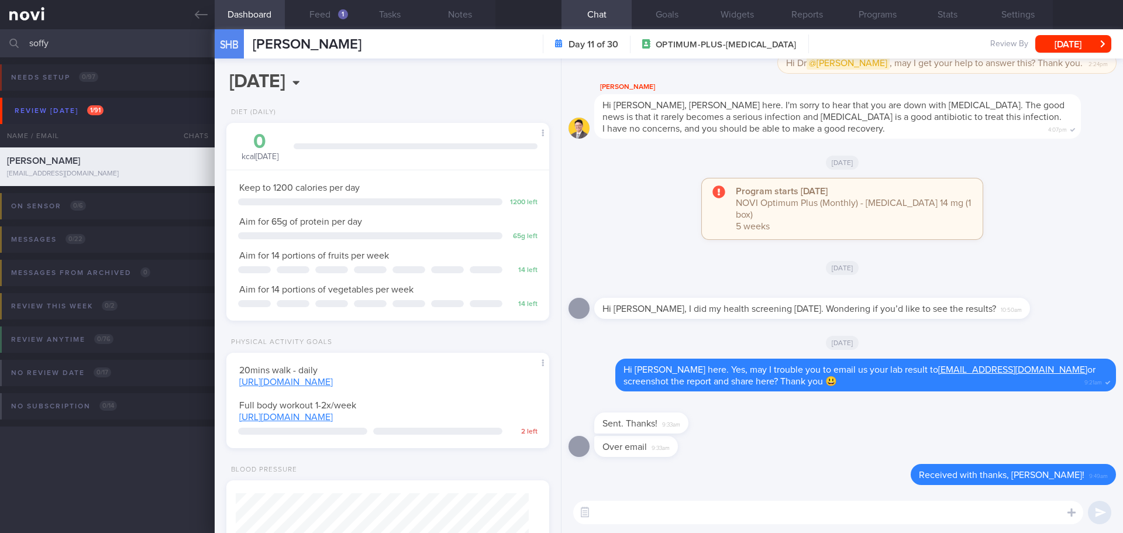
click at [0, 46] on html "You are offline! Some functionality will be unavailable Patients New Users Coac…" at bounding box center [561, 266] width 1123 height 533
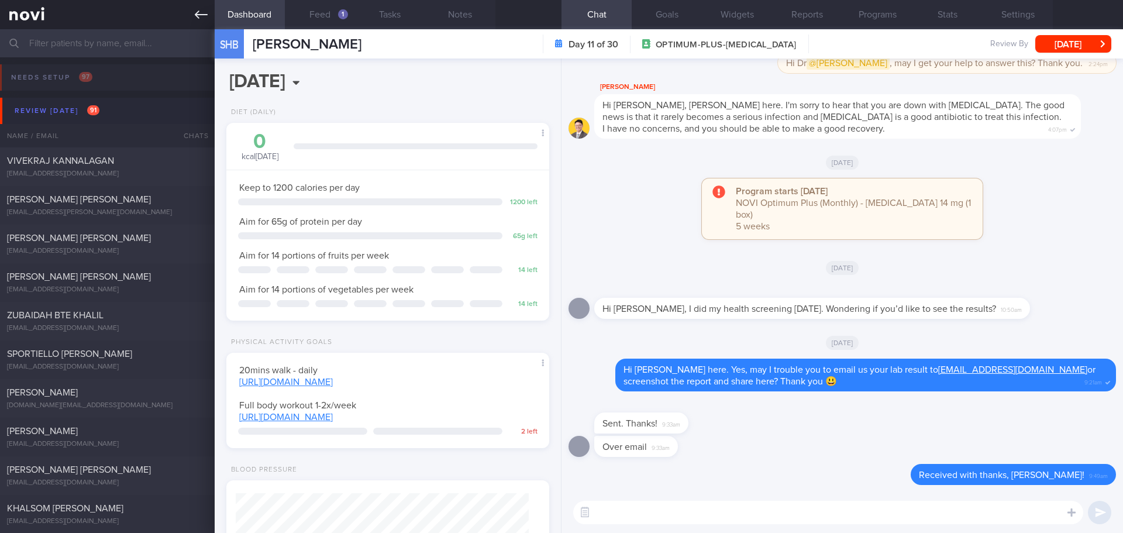
click at [201, 6] on link at bounding box center [107, 14] width 215 height 29
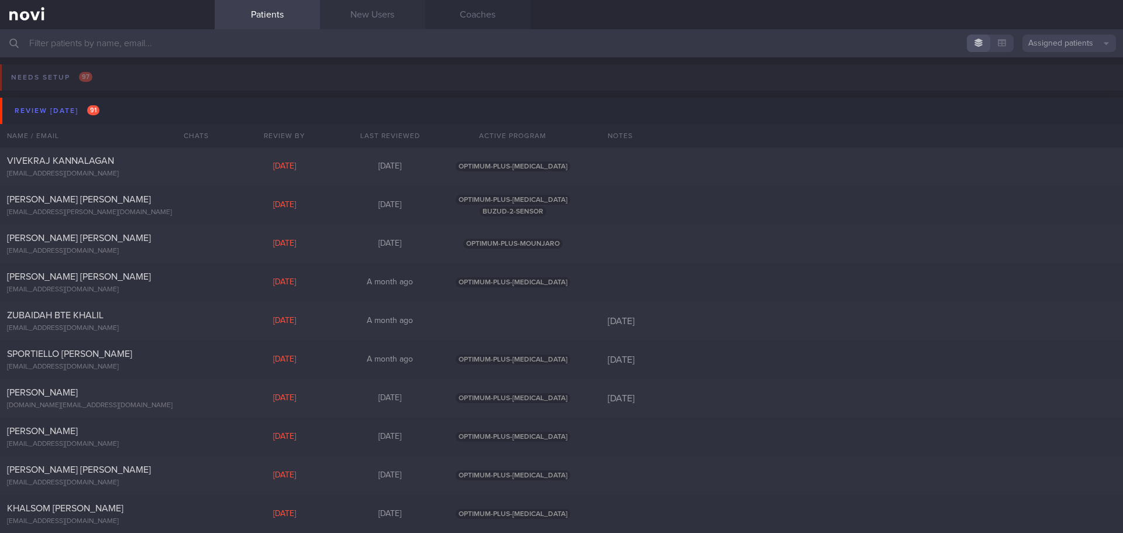
click at [398, 9] on link "New Users" at bounding box center [372, 14] width 105 height 29
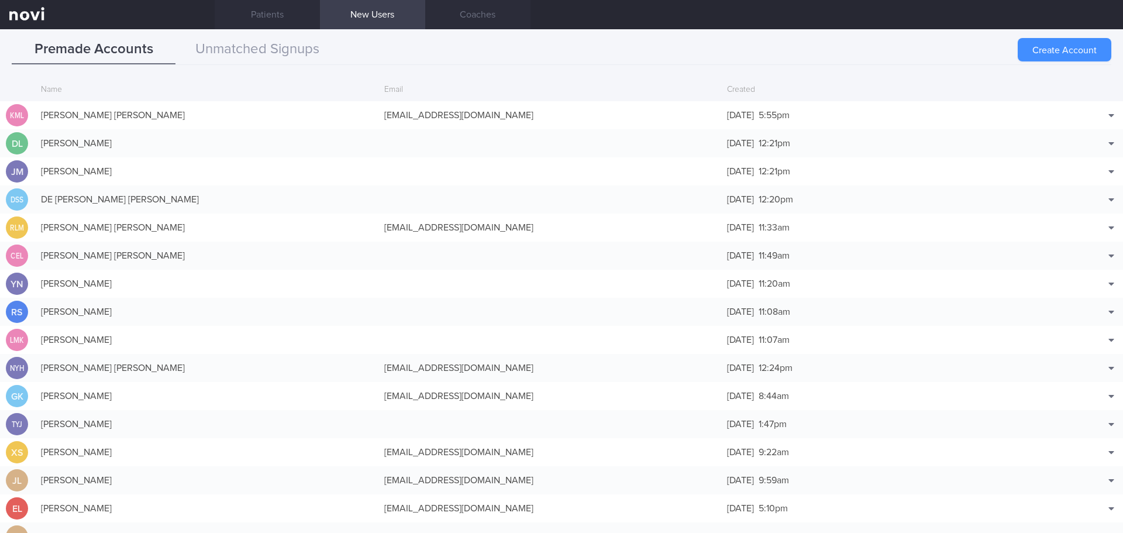
click at [448, 57] on button "Create Account" at bounding box center [1065, 49] width 94 height 23
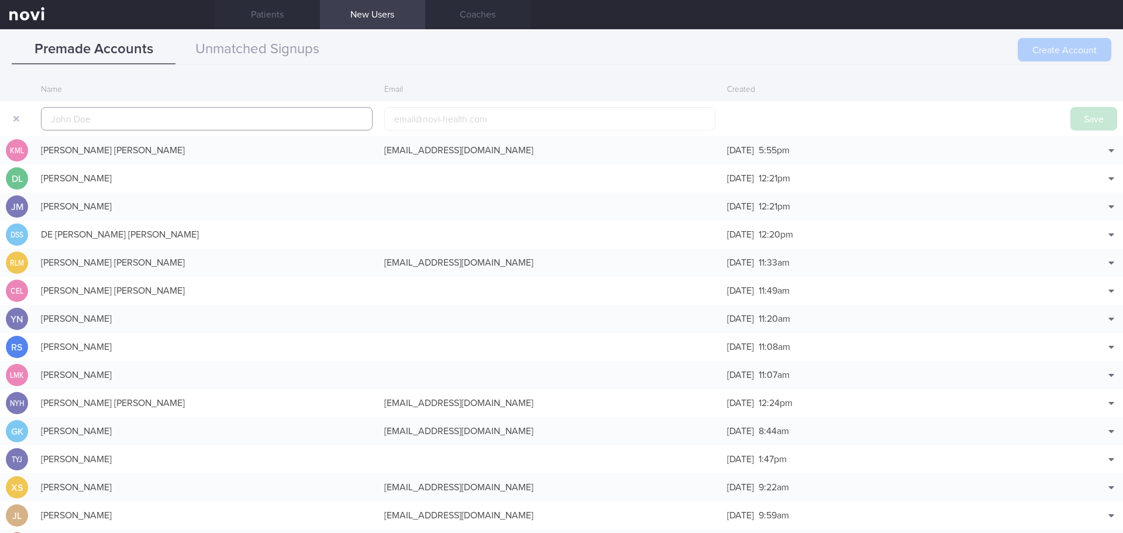
scroll to position [28, 0]
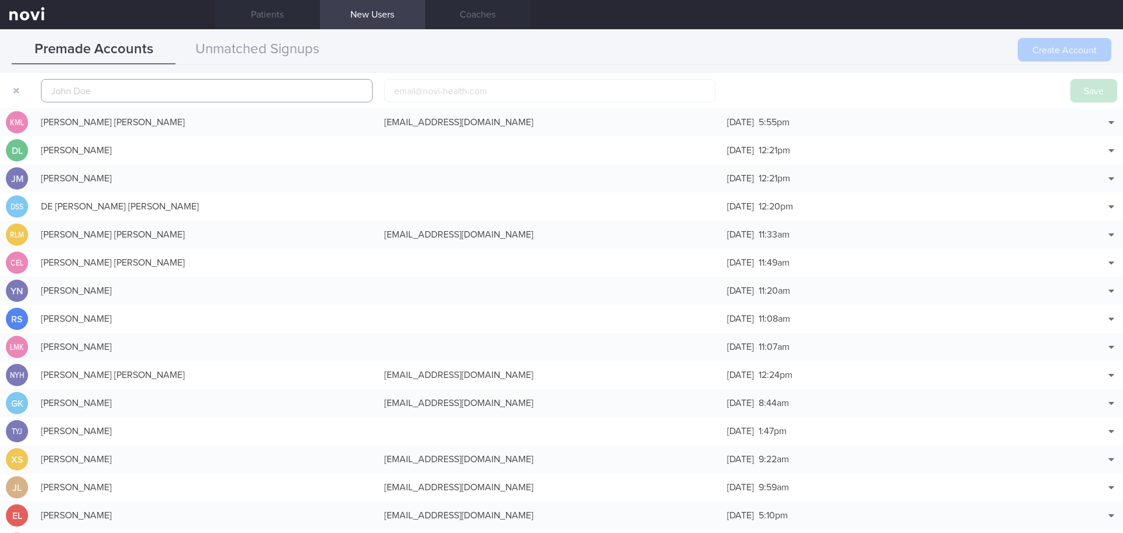
click at [106, 91] on input "text" at bounding box center [207, 90] width 332 height 23
paste input "QUEK [PERSON_NAME]"
type input "QUEK [PERSON_NAME]"
click at [448, 90] on button "Save" at bounding box center [1094, 90] width 47 height 23
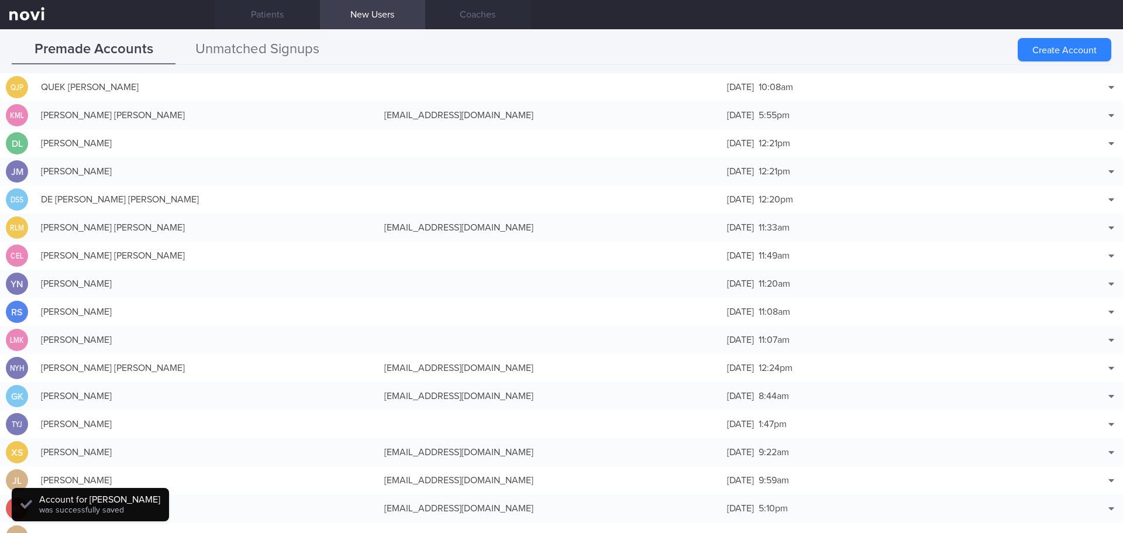
click at [269, 42] on button "Unmatched Signups" at bounding box center [258, 49] width 164 height 29
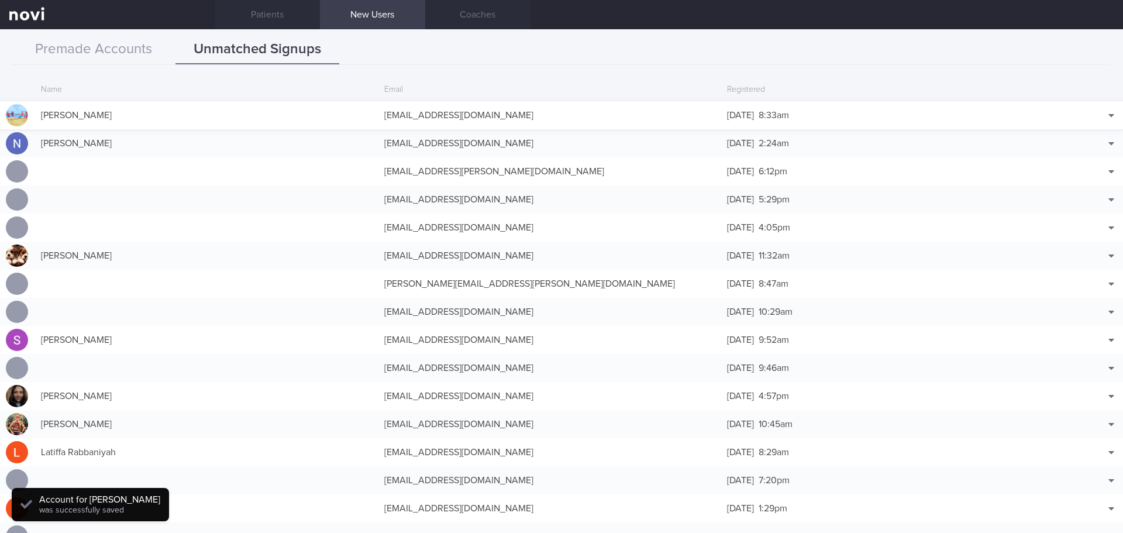
click at [322, 111] on div "[PERSON_NAME]" at bounding box center [206, 115] width 343 height 23
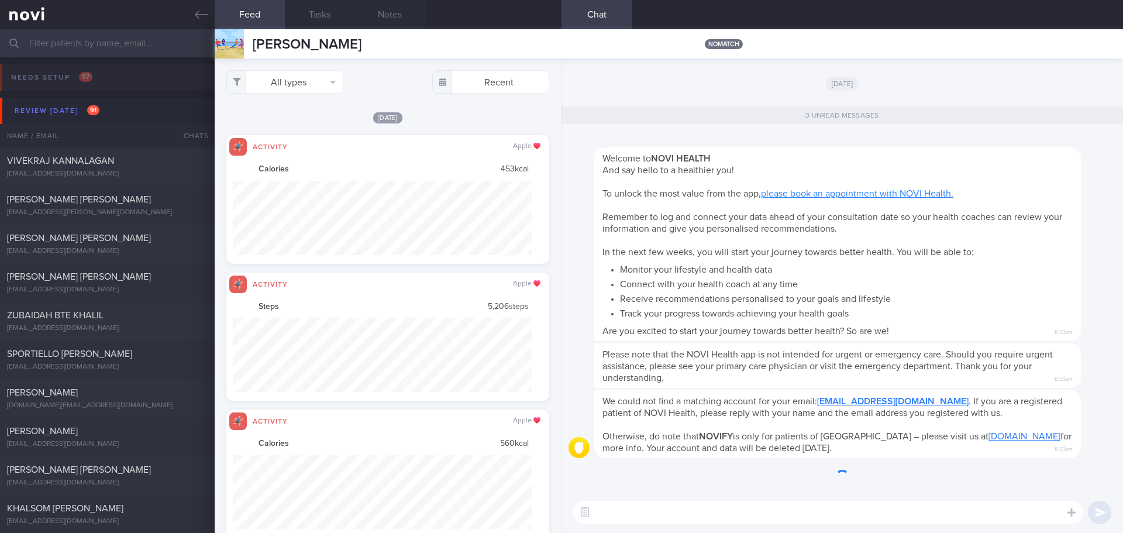
scroll to position [74, 300]
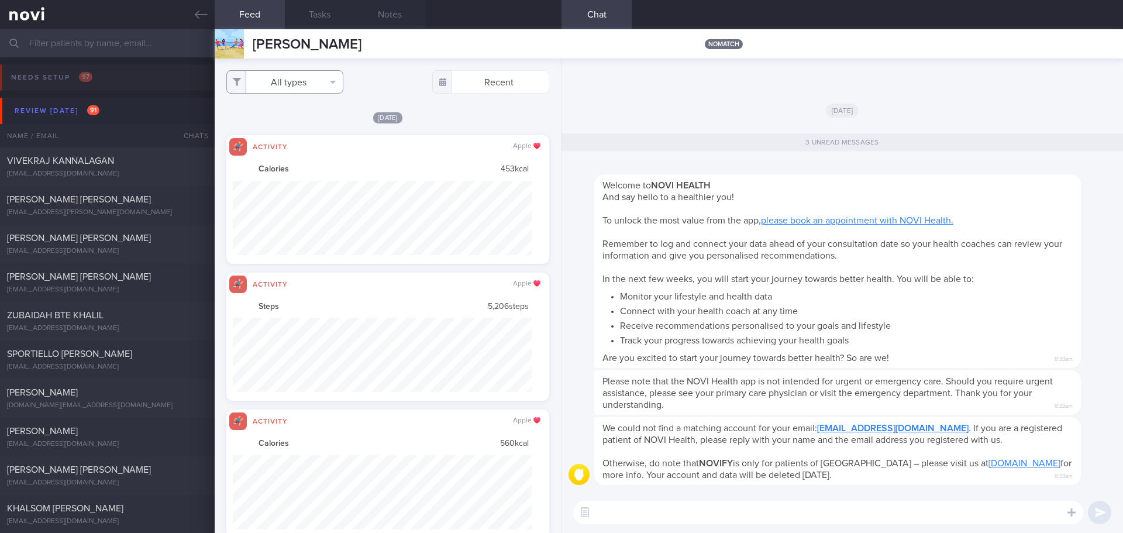
click at [318, 91] on button "All types" at bounding box center [284, 81] width 117 height 23
click at [318, 123] on button "Activity" at bounding box center [285, 123] width 116 height 18
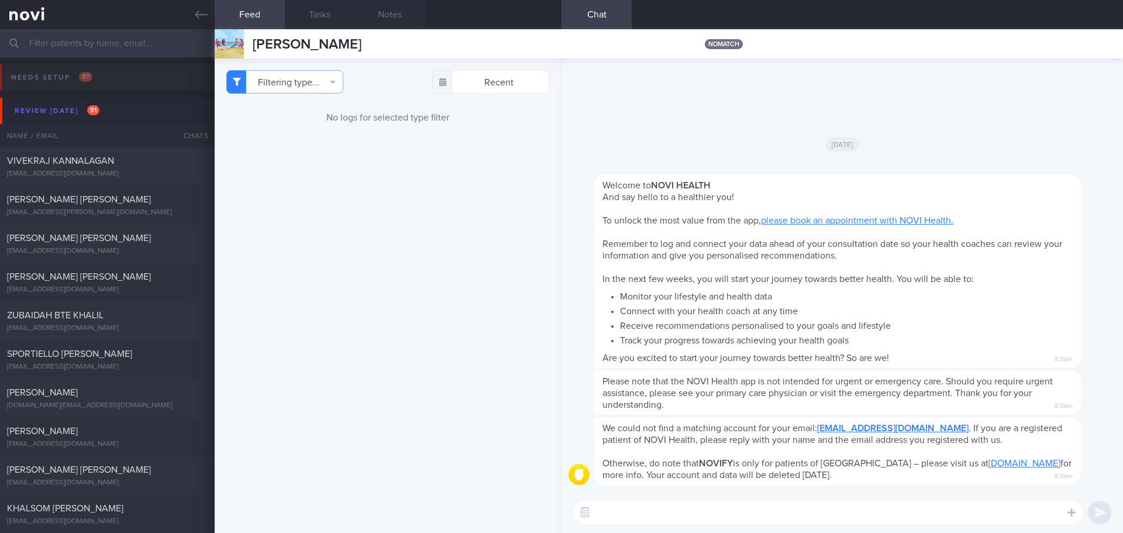
click at [448, 200] on div "Filtering type... Food Activity Glucose Weight Medicine Blood Pressure [MEDICAL…" at bounding box center [388, 296] width 346 height 474
click at [335, 84] on button "Filtering type..." at bounding box center [284, 81] width 117 height 23
click at [317, 122] on button "Activity" at bounding box center [285, 123] width 116 height 18
checkbox input "true"
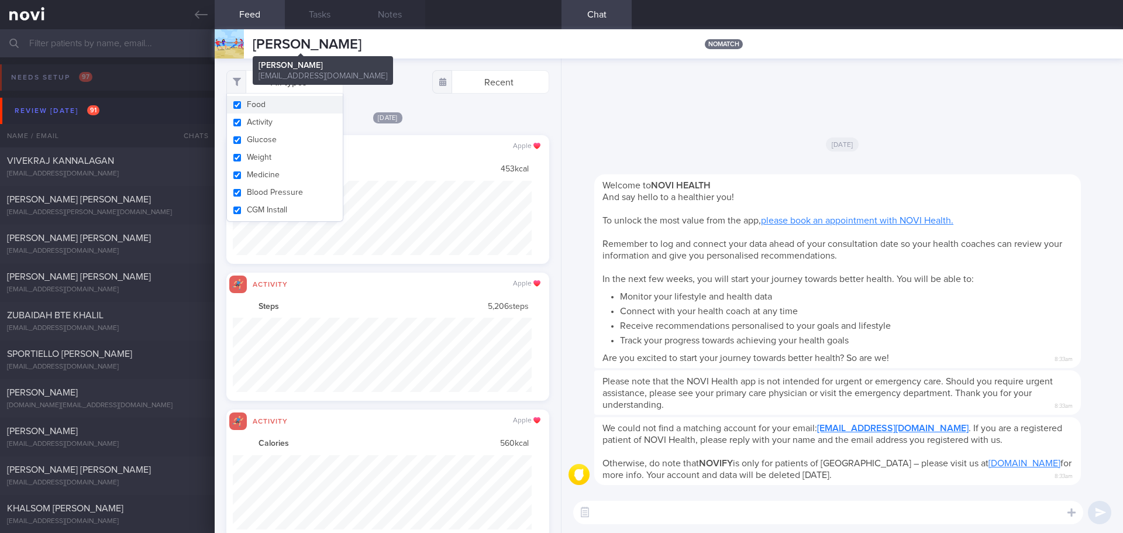
scroll to position [74, 300]
click at [201, 18] on icon at bounding box center [201, 14] width 13 height 13
click at [201, 22] on link at bounding box center [107, 14] width 215 height 29
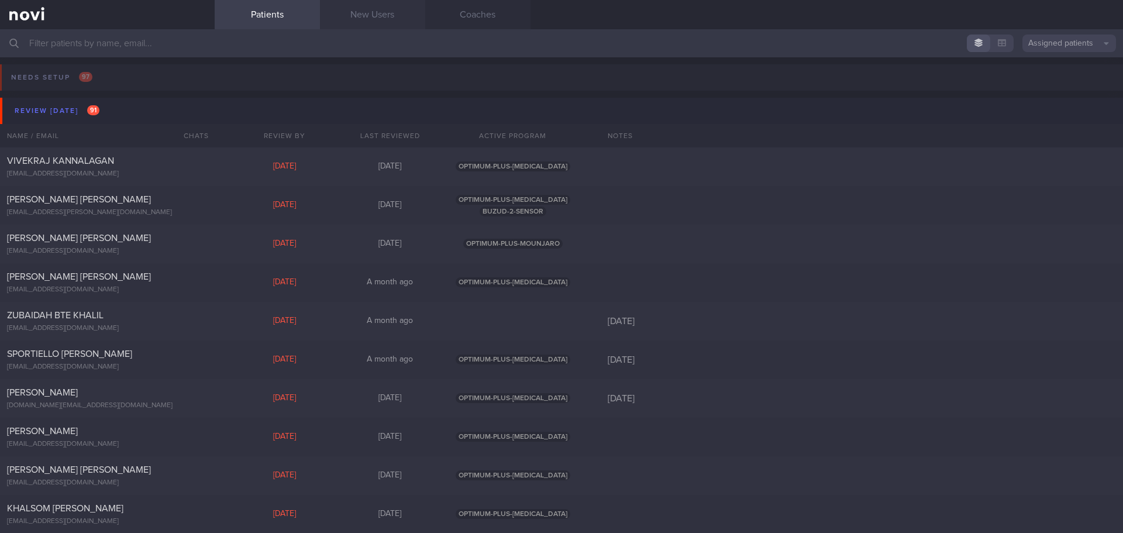
drag, startPoint x: 366, startPoint y: 13, endPoint x: 360, endPoint y: 20, distance: 9.5
click at [366, 12] on link "New Users" at bounding box center [372, 14] width 105 height 29
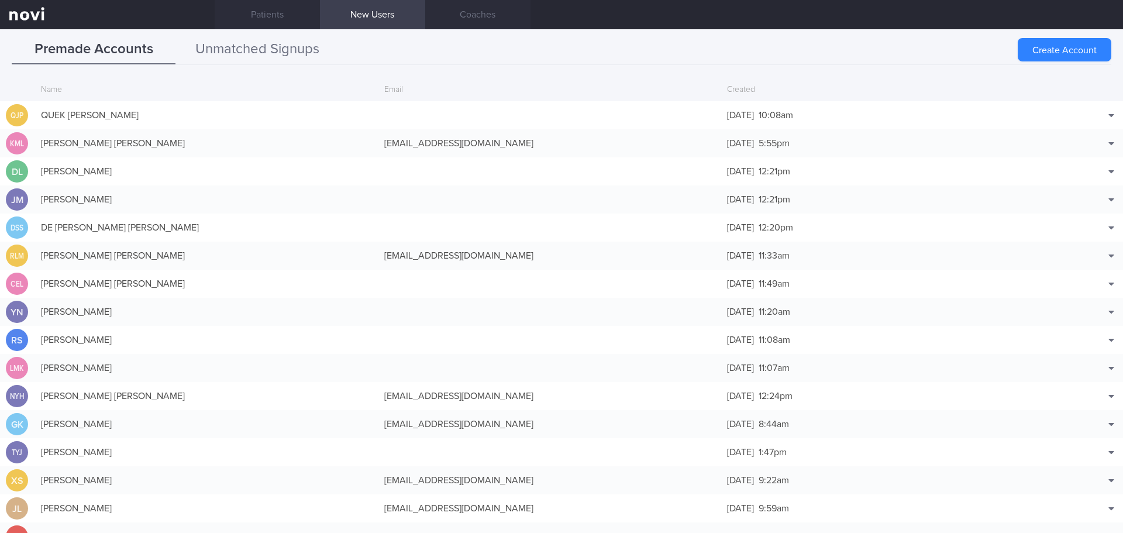
click at [221, 54] on button "Unmatched Signups" at bounding box center [258, 49] width 164 height 29
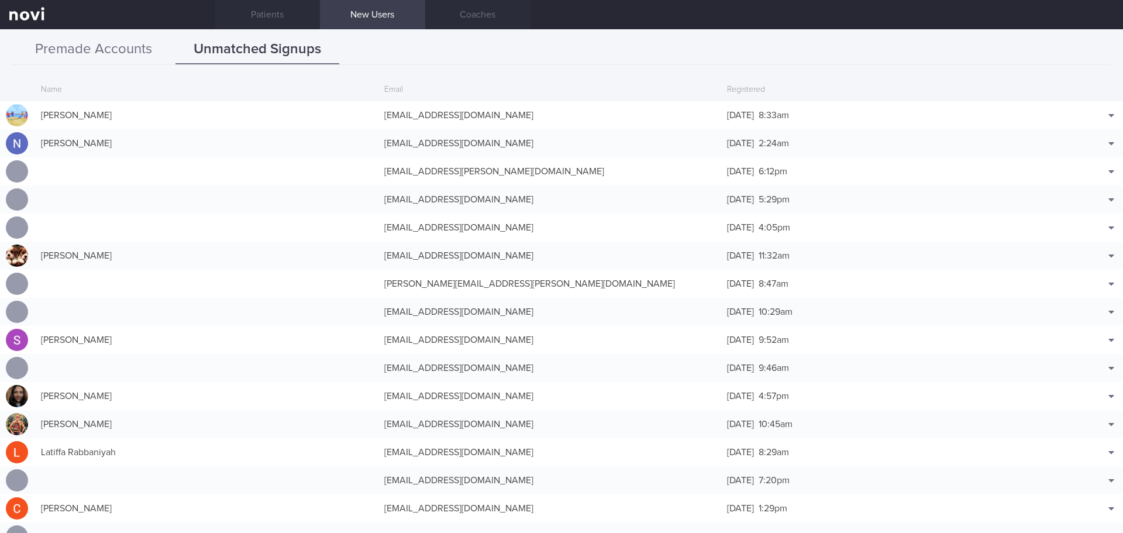
click at [124, 41] on button "Premade Accounts" at bounding box center [94, 49] width 164 height 29
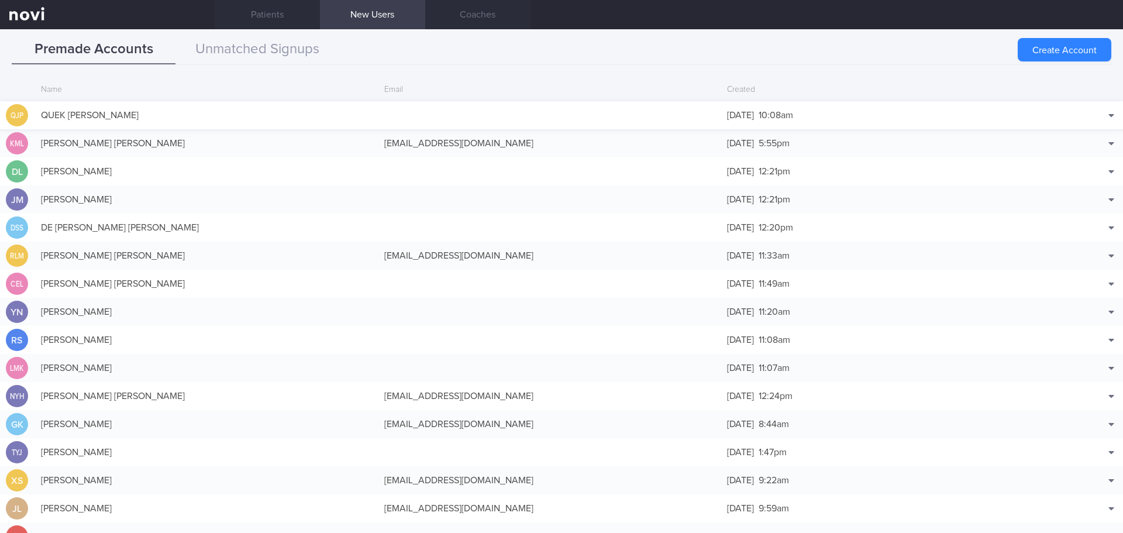
click at [136, 110] on div "QUEK [PERSON_NAME]" at bounding box center [206, 115] width 343 height 23
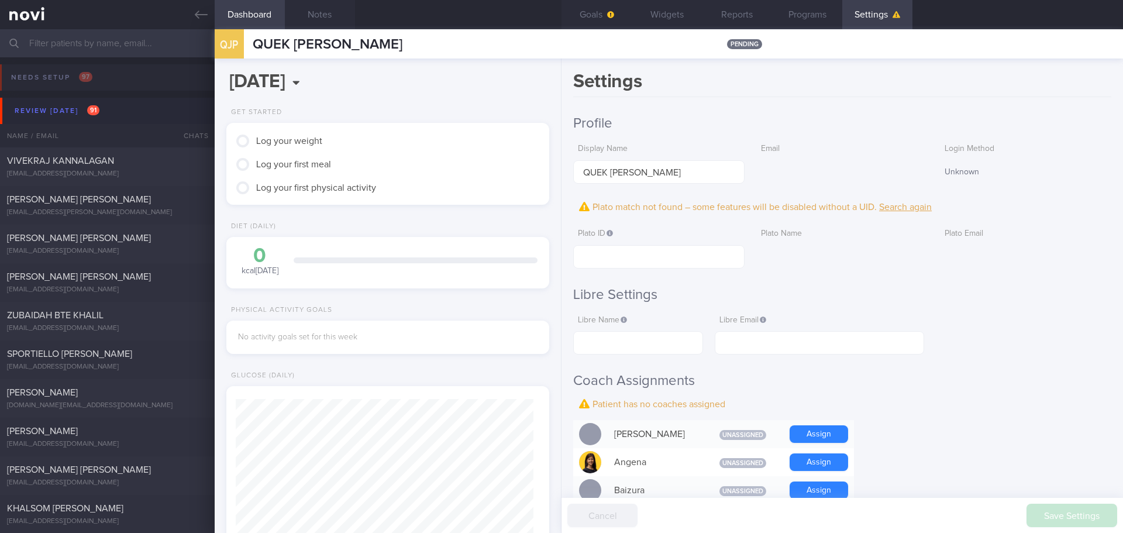
scroll to position [146, 294]
click at [448, 119] on h2 "Profile" at bounding box center [842, 124] width 538 height 18
click at [448, 115] on h2 "Profile" at bounding box center [842, 124] width 538 height 18
click at [61, 106] on div "Review [DATE] 91" at bounding box center [57, 111] width 91 height 16
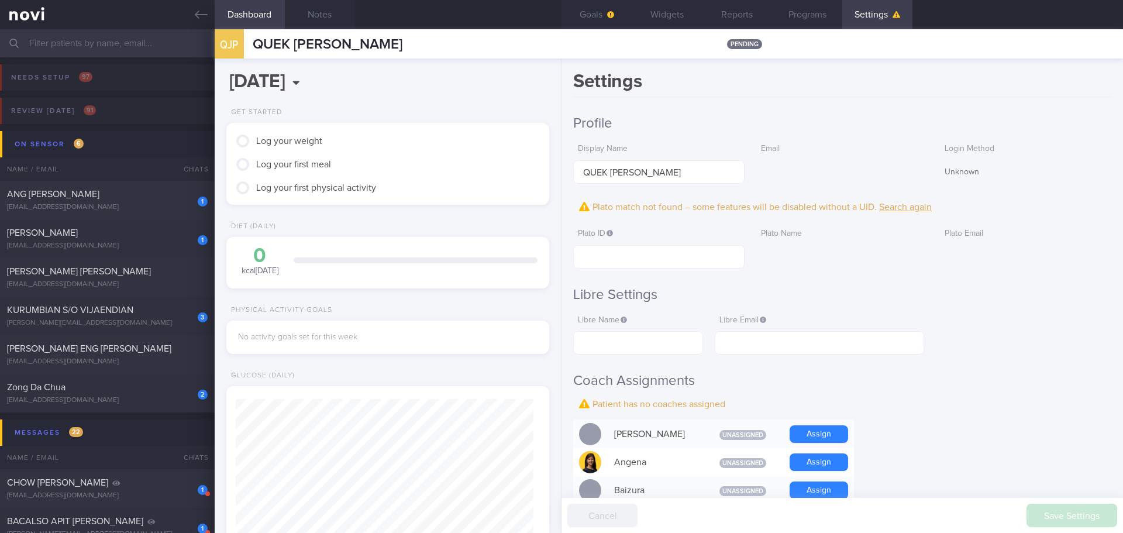
click at [448, 200] on input "text" at bounding box center [658, 256] width 171 height 23
paste input "cd095232436e4298a5e85236834b7a36"
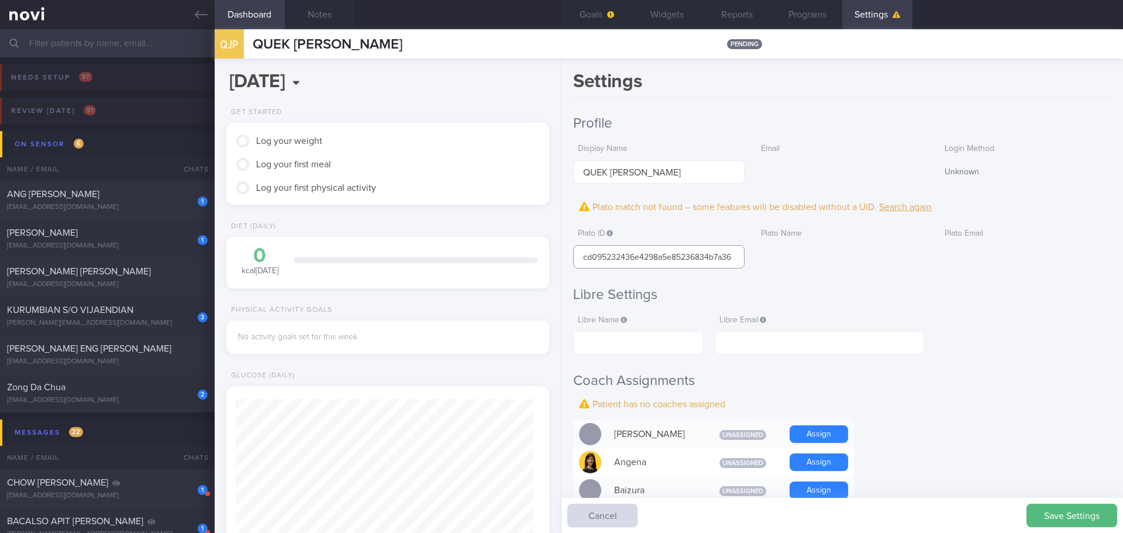
type input "cd095232436e4298a5e85236834b7a36"
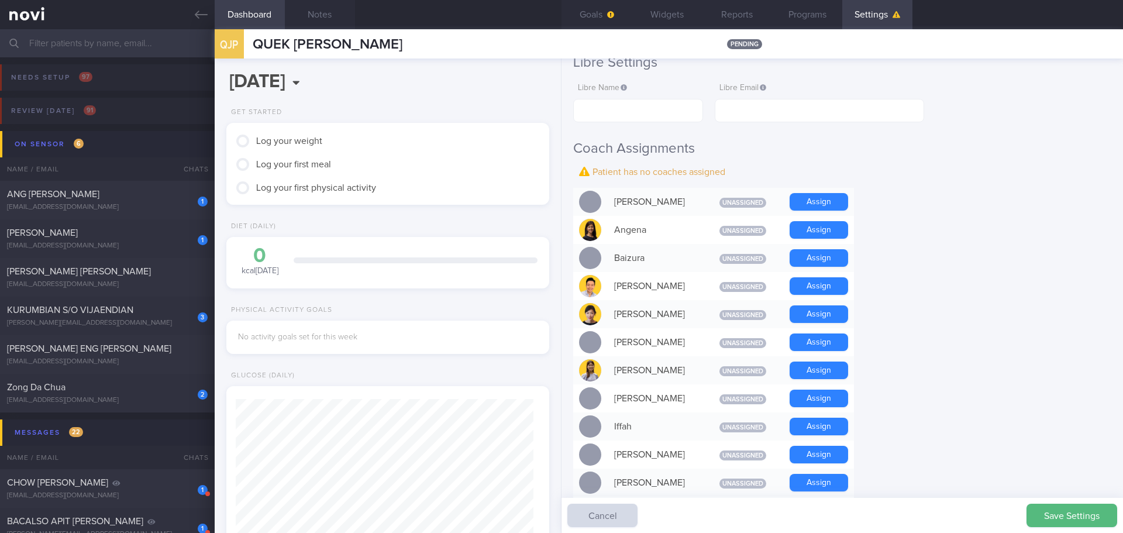
scroll to position [234, 0]
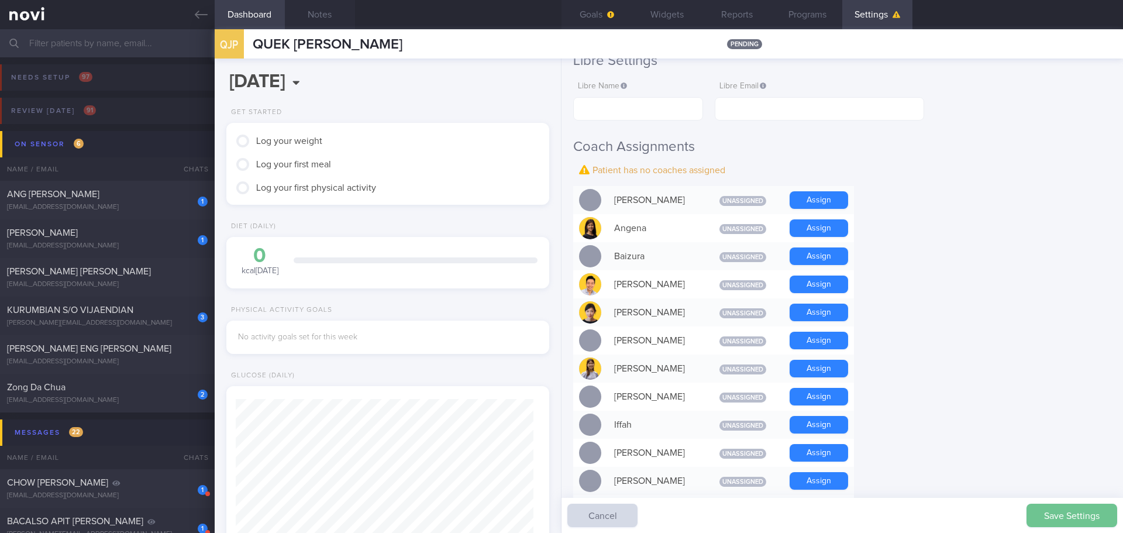
click at [448, 200] on button "Save Settings" at bounding box center [1072, 515] width 91 height 23
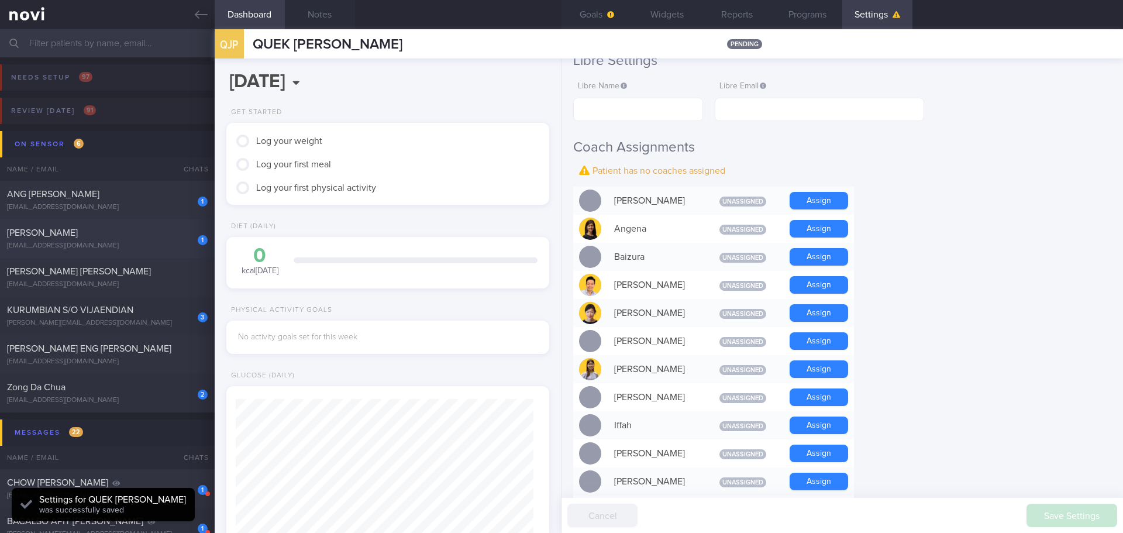
scroll to position [149, 298]
click at [448, 200] on form "Profile Display Name [PERSON_NAME] Email Login Method Unknown Plato ID cd095232…" at bounding box center [842, 527] width 538 height 1244
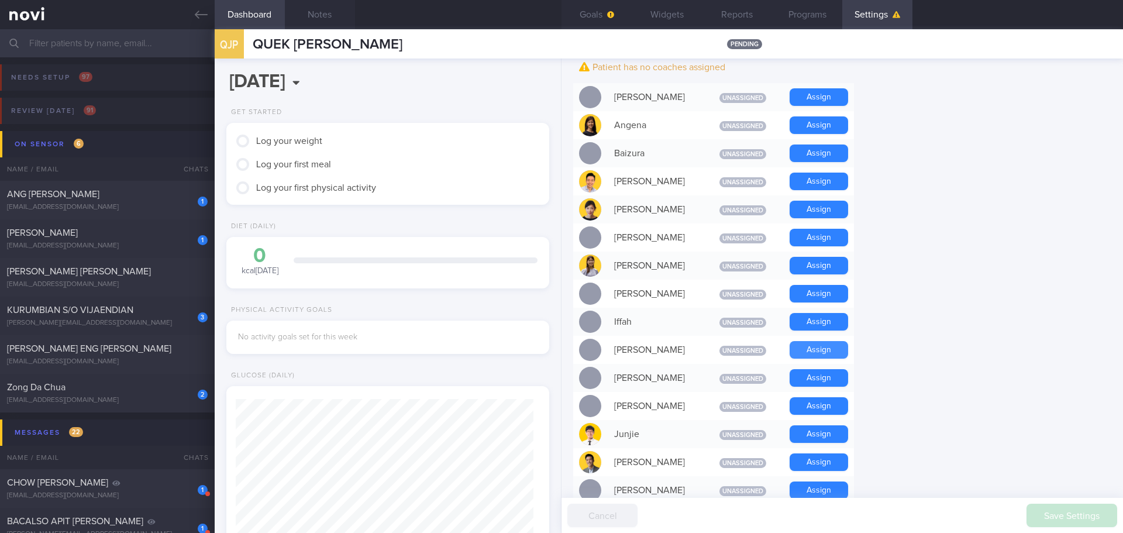
scroll to position [327, 0]
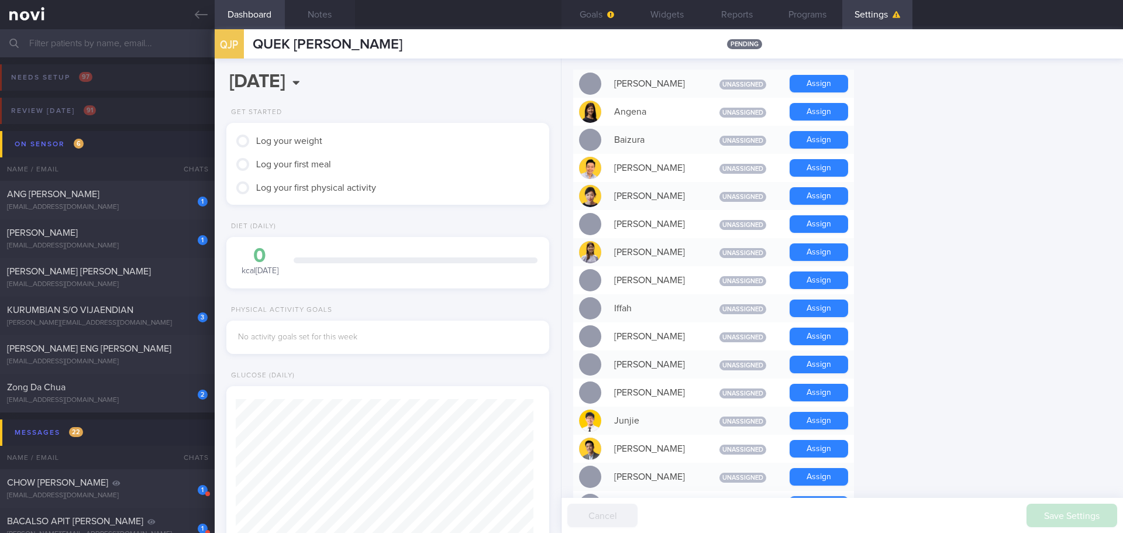
drag, startPoint x: 810, startPoint y: 418, endPoint x: 902, endPoint y: 414, distance: 91.4
click at [448, 200] on button "Assign" at bounding box center [819, 421] width 59 height 18
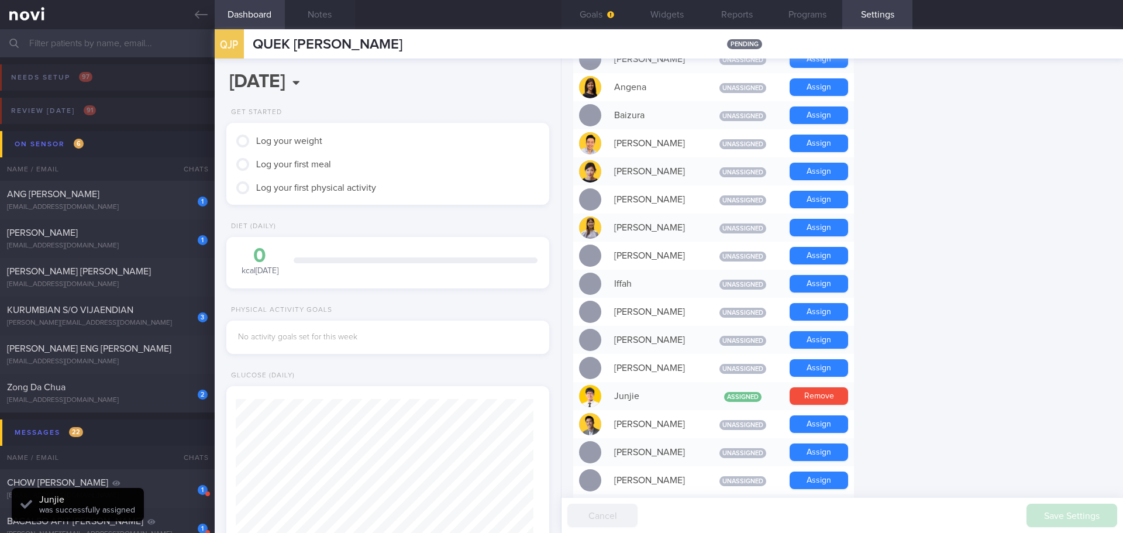
scroll to position [302, 0]
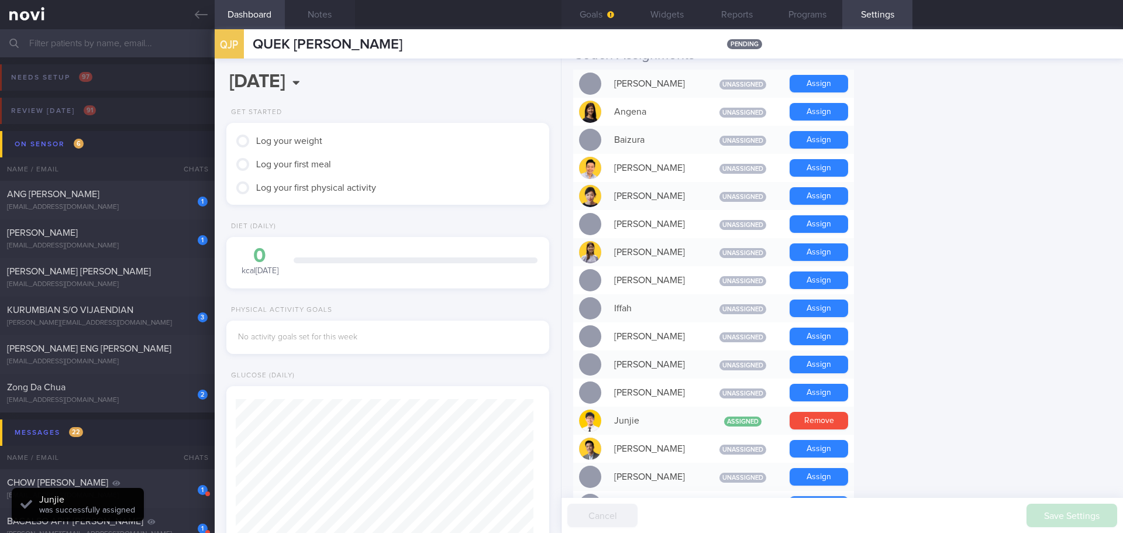
click at [448, 200] on form "Profile Display Name [PERSON_NAME] Email Login Method Unknown Plato ID cd095232…" at bounding box center [842, 421] width 538 height 1219
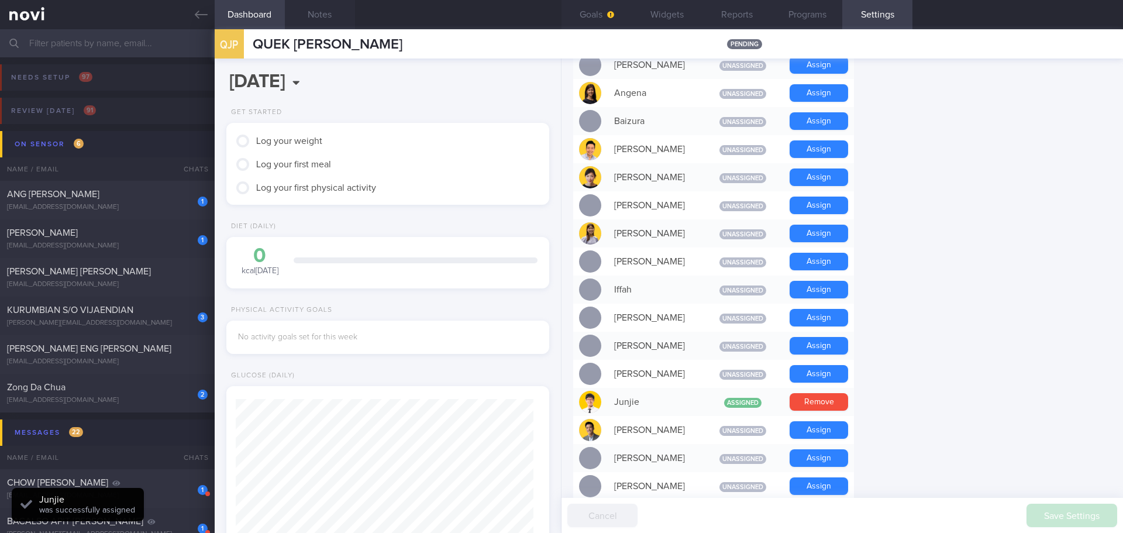
scroll to position [314, 0]
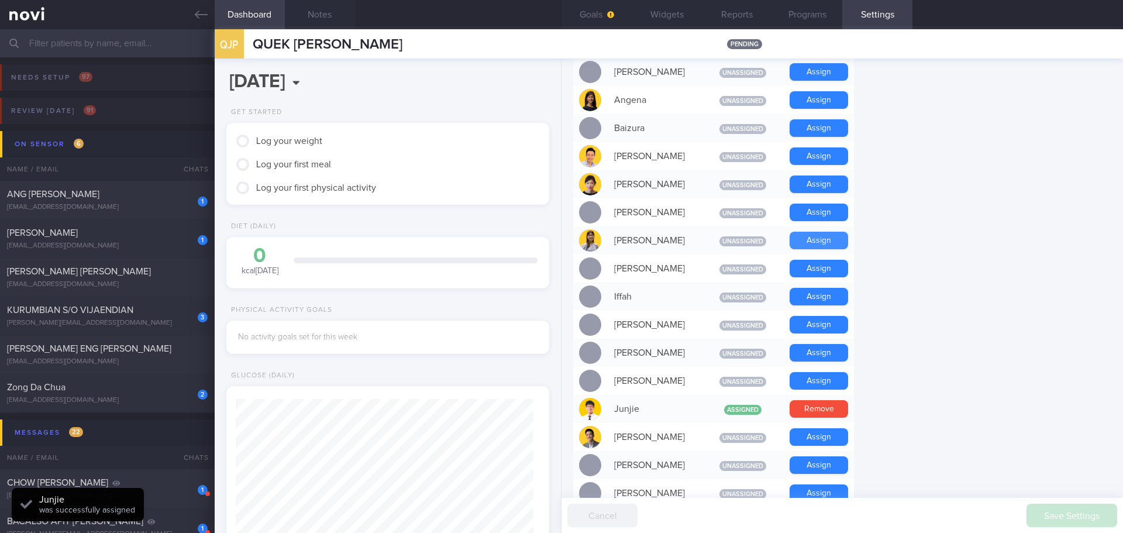
click at [448, 200] on button "Assign" at bounding box center [819, 241] width 59 height 18
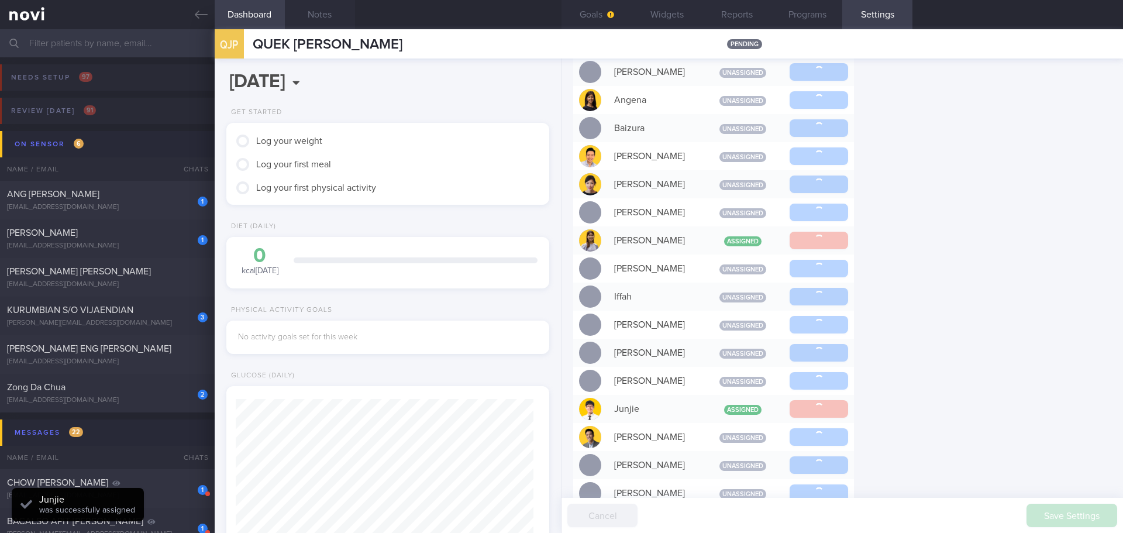
drag, startPoint x: 933, startPoint y: 253, endPoint x: 770, endPoint y: 154, distance: 190.8
click at [448, 200] on form "Profile Display Name [PERSON_NAME] Email Login Method Unknown Plato ID cd095232…" at bounding box center [842, 409] width 538 height 1219
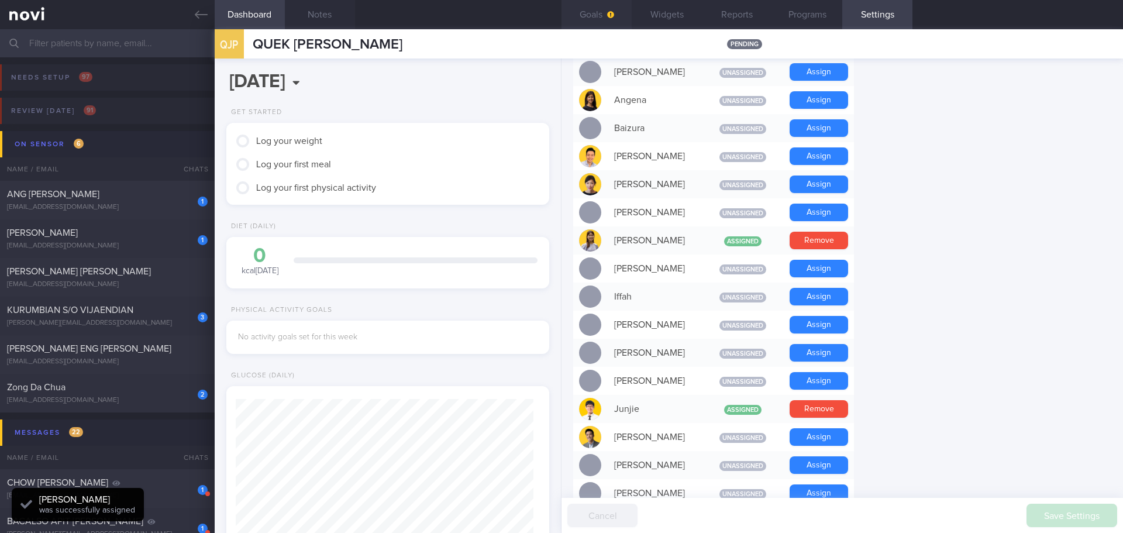
scroll to position [149, 298]
click at [448, 16] on button "Goals" at bounding box center [597, 14] width 70 height 29
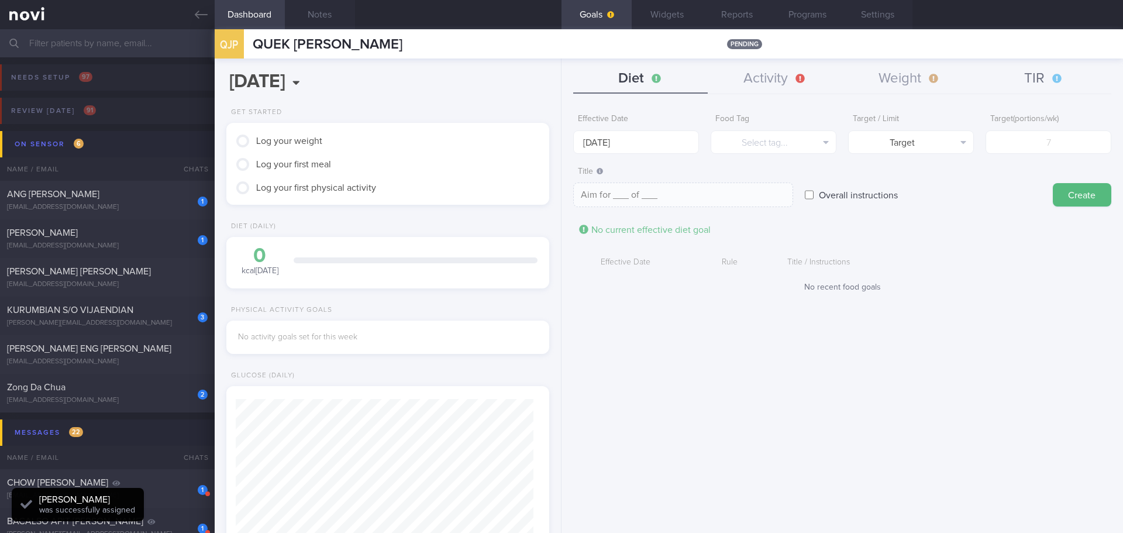
click at [448, 84] on button "TIR" at bounding box center [1044, 78] width 135 height 29
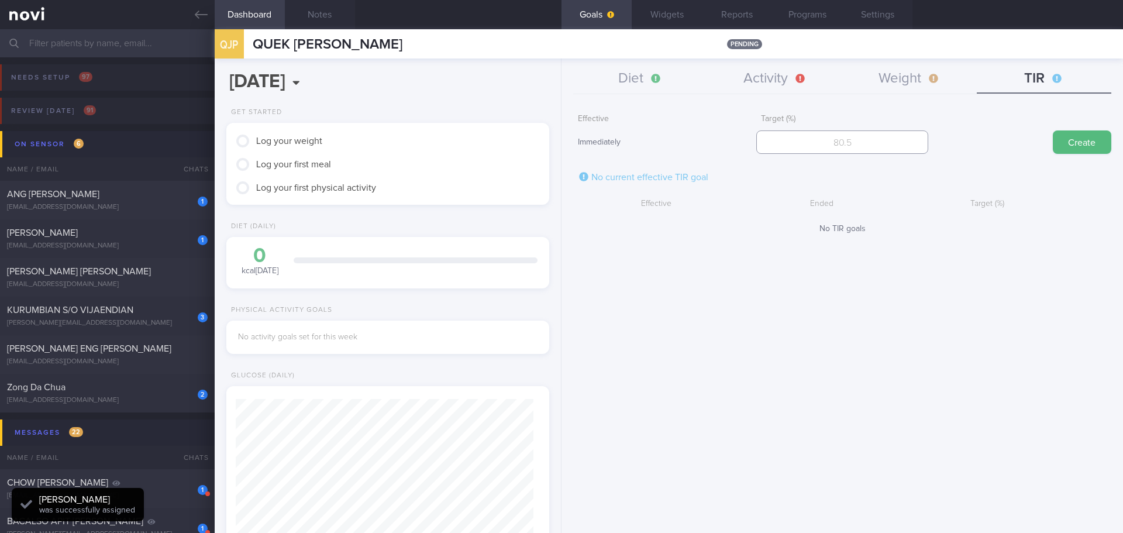
click at [448, 149] on input "number" at bounding box center [841, 141] width 171 height 23
type input "95"
click at [448, 148] on button "Create" at bounding box center [1082, 141] width 59 height 23
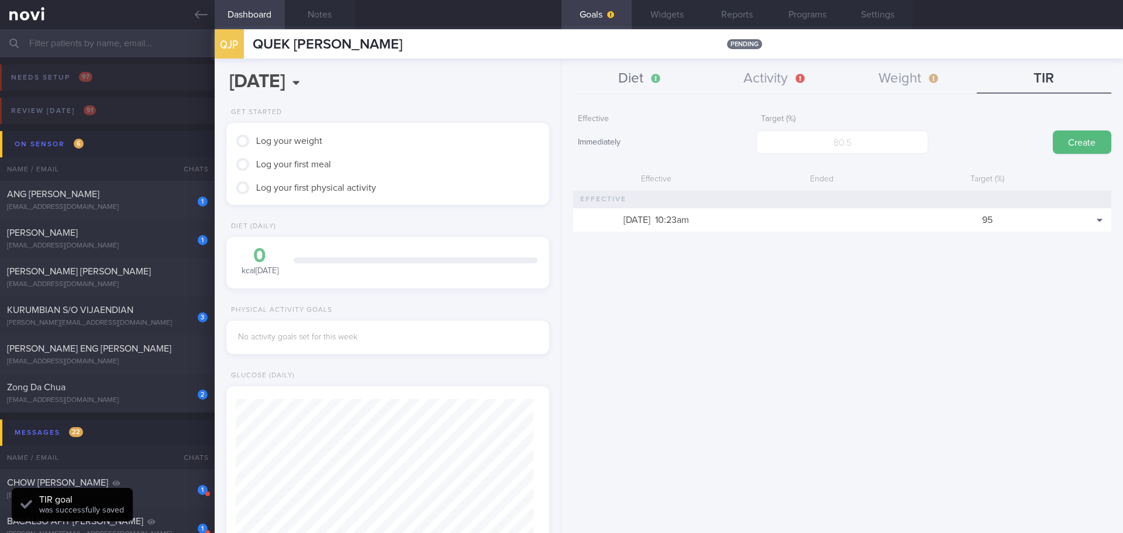
click at [448, 75] on button "Diet" at bounding box center [640, 78] width 135 height 29
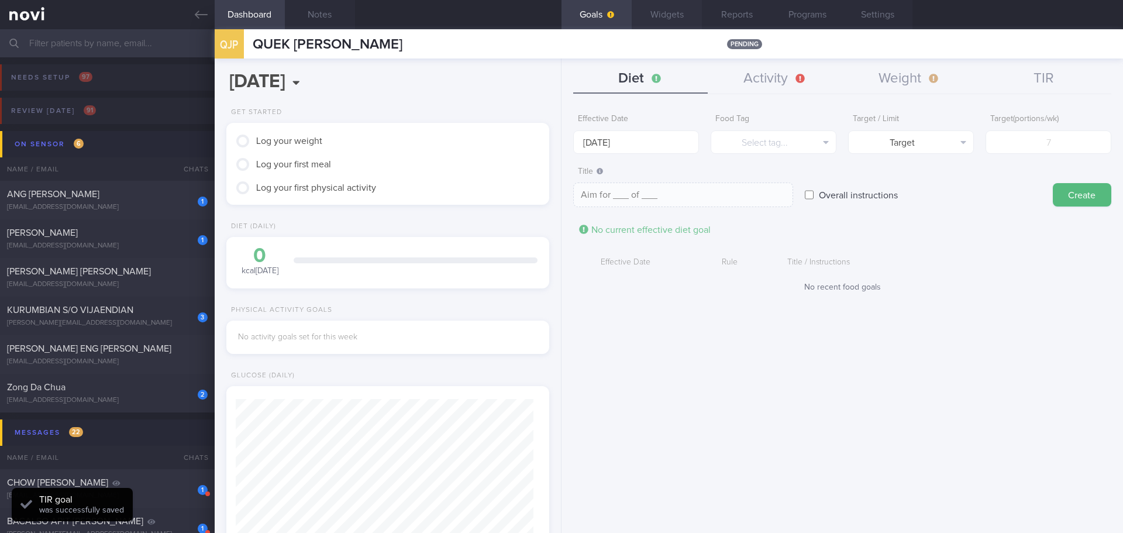
click at [448, 18] on button "Widgets" at bounding box center [667, 14] width 70 height 29
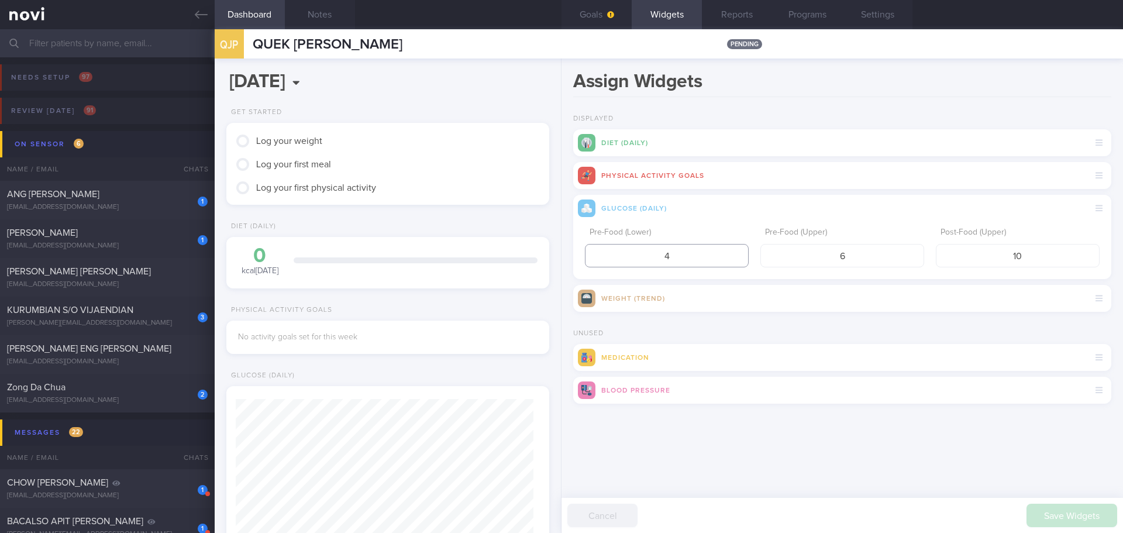
click at [448, 200] on input "4" at bounding box center [667, 255] width 164 height 23
type input "4"
type input "3.9"
click at [448, 200] on input "6" at bounding box center [843, 255] width 164 height 23
type input "5"
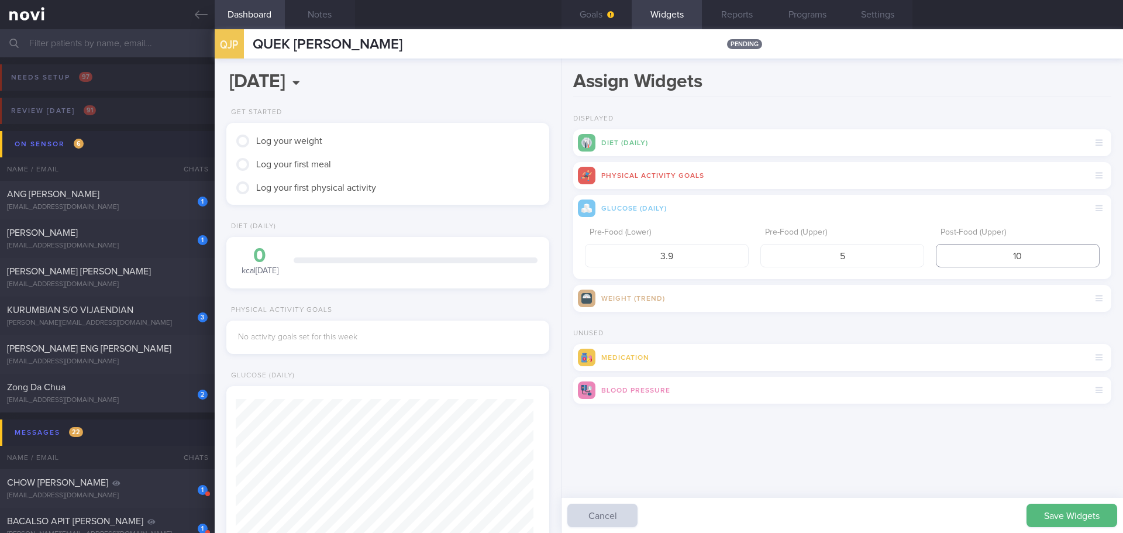
drag, startPoint x: 1033, startPoint y: 245, endPoint x: 1005, endPoint y: 253, distance: 29.3
click at [448, 200] on input "10" at bounding box center [1018, 255] width 164 height 23
type input "7.8"
click at [448, 200] on button "Save Widgets" at bounding box center [1072, 515] width 91 height 23
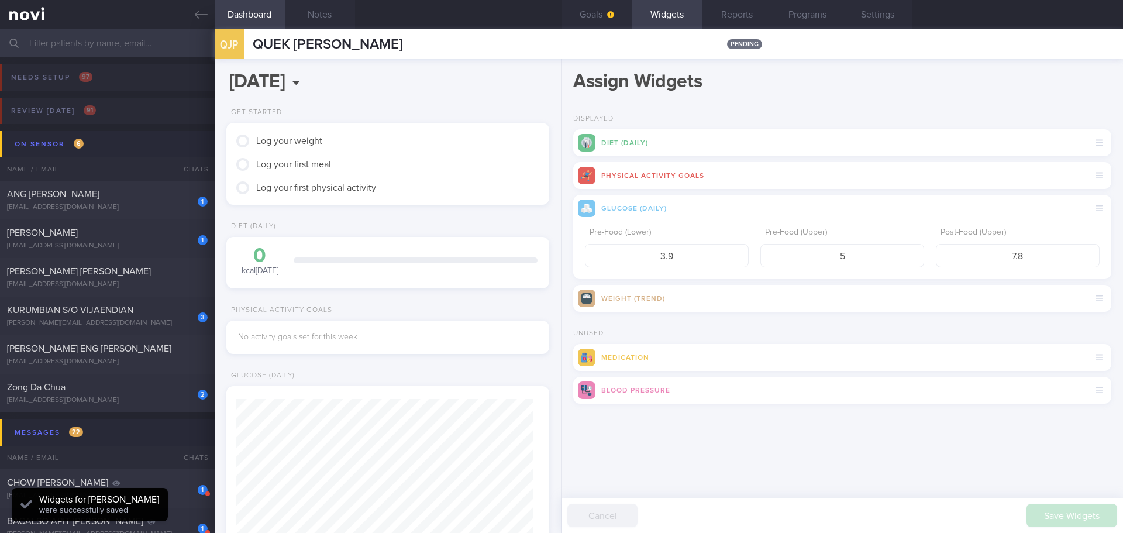
scroll to position [149, 298]
click at [448, 200] on div "Assign Widgets Displayed Diet (Daily) Physical Activity Goals Glucose (Daily) P…" at bounding box center [843, 296] width 562 height 474
click at [448, 27] on button "Goals" at bounding box center [597, 14] width 70 height 29
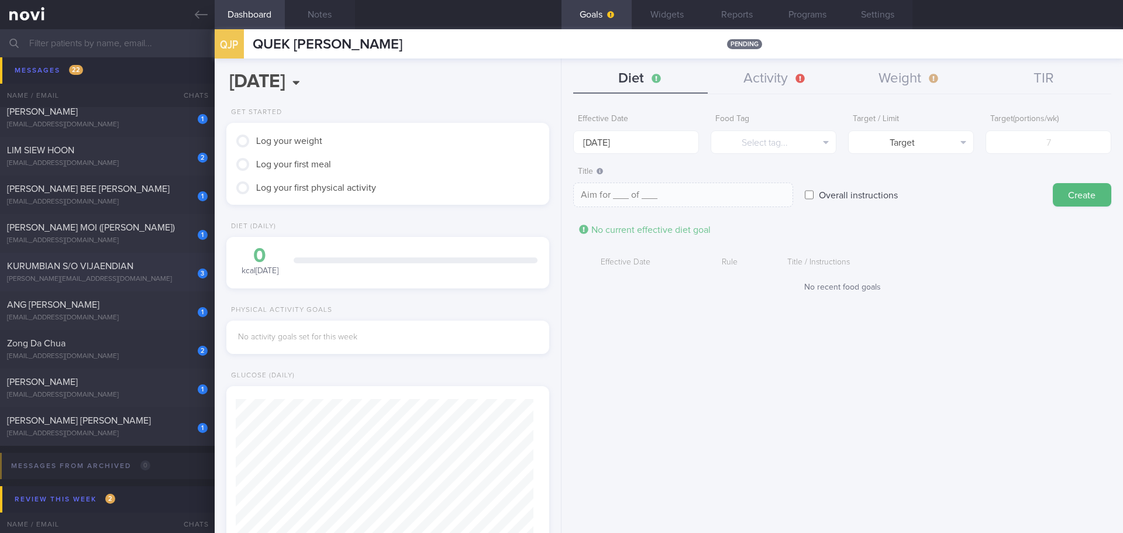
scroll to position [936, 0]
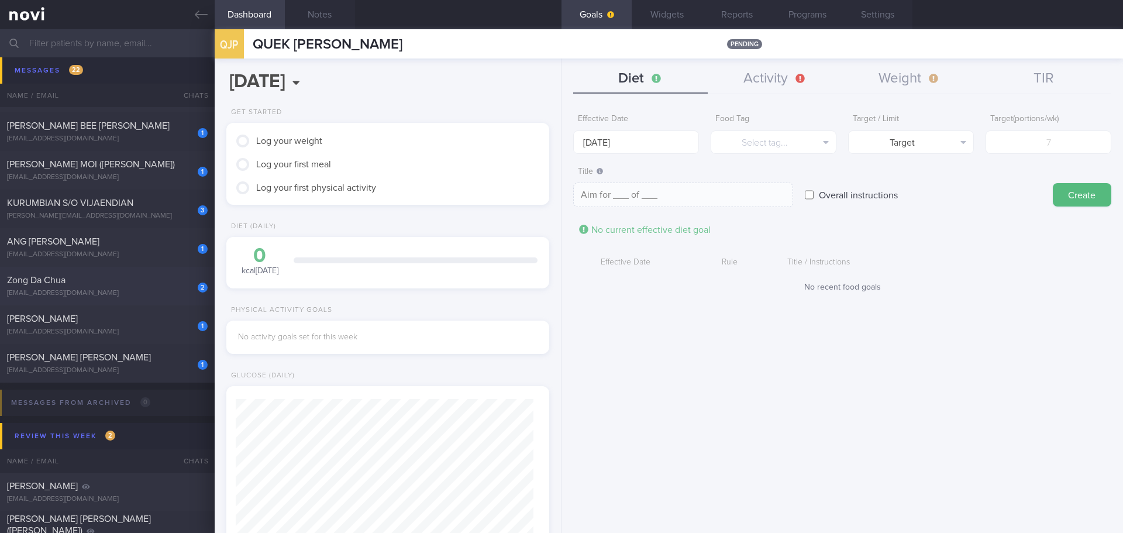
click at [141, 200] on div "2 [PERSON_NAME] [EMAIL_ADDRESS][DOMAIN_NAME] [DATE] SAF-LIP" at bounding box center [561, 286] width 1123 height 39
select select "8"
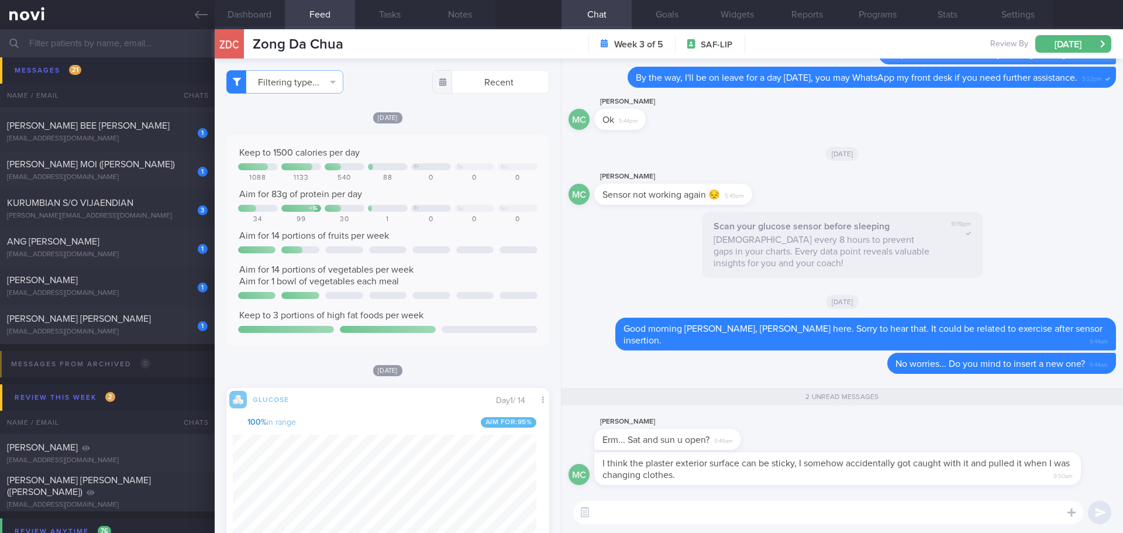
scroll to position [191, 304]
click at [448, 200] on textarea at bounding box center [828, 512] width 510 height 23
drag, startPoint x: 738, startPoint y: 439, endPoint x: 826, endPoint y: 439, distance: 87.8
click at [448, 200] on div "[PERSON_NAME] Erm... Sat and sun u open? 9:49am" at bounding box center [843, 433] width 548 height 37
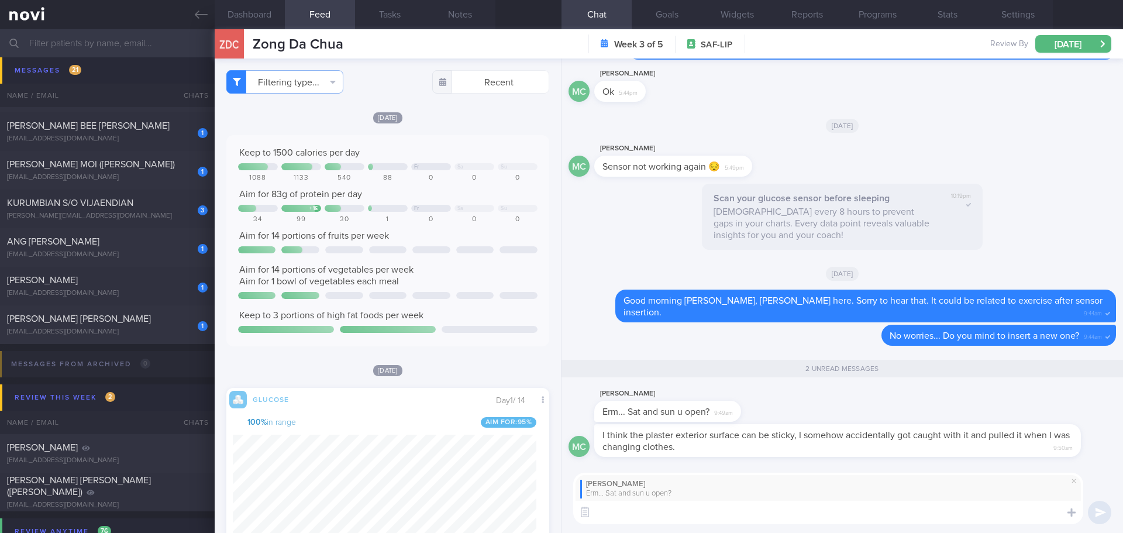
click at [448, 200] on textarea at bounding box center [828, 512] width 510 height 23
type textarea "Ahh.. sorry, we don't open on weekend."
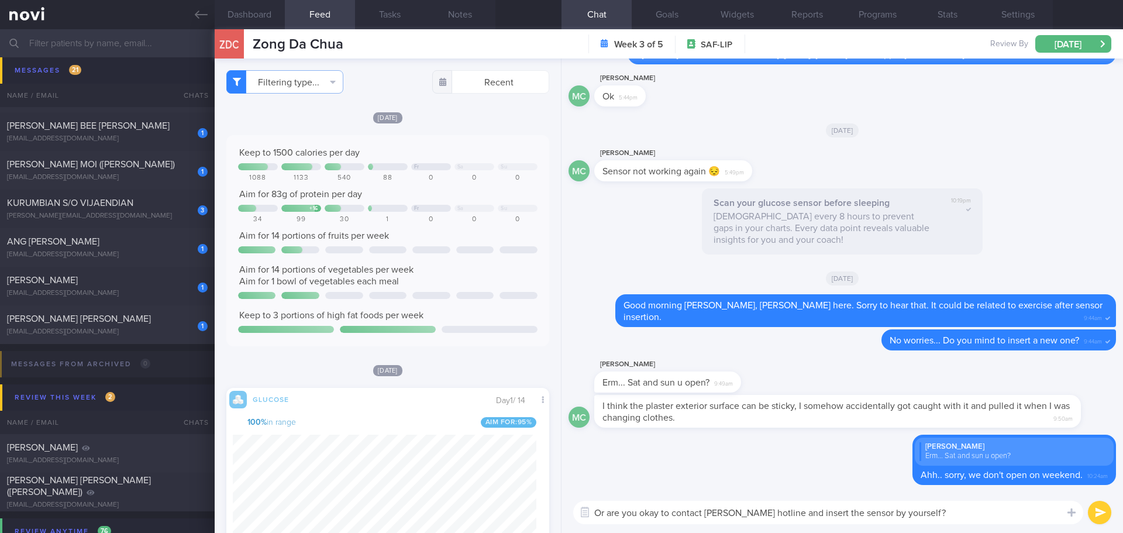
type textarea "Or are you okay to contact [PERSON_NAME] hotline and insert the sensor by yours…"
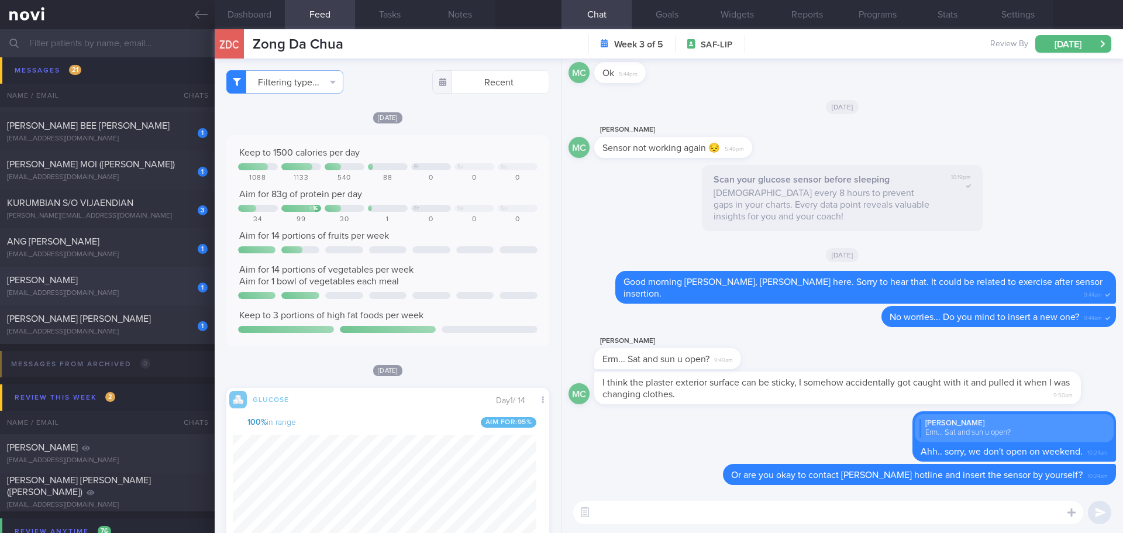
click at [114, 200] on div "[PERSON_NAME]" at bounding box center [106, 280] width 198 height 12
checkbox input "true"
select select "7"
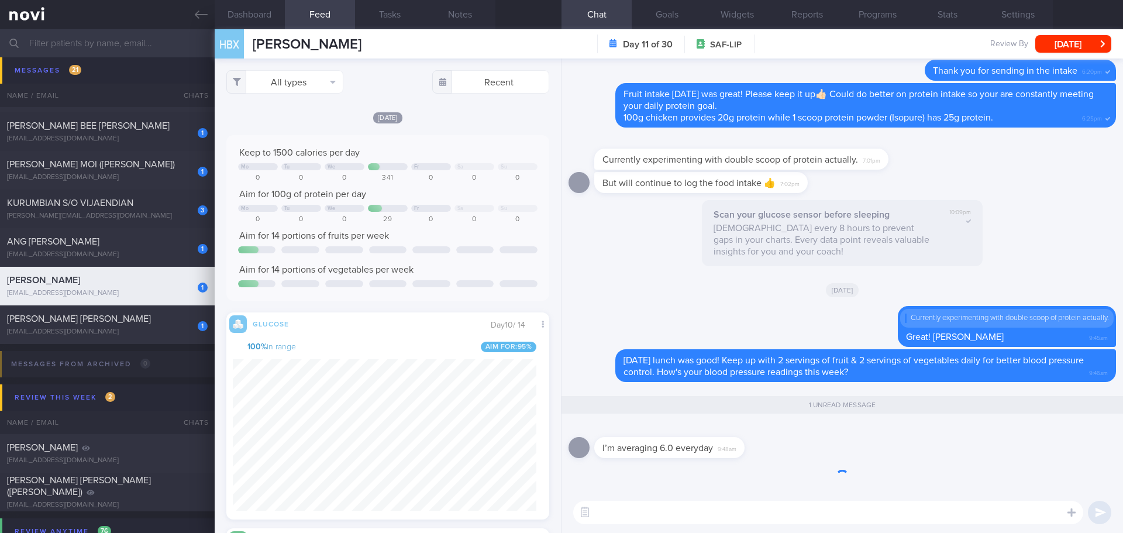
scroll to position [191, 304]
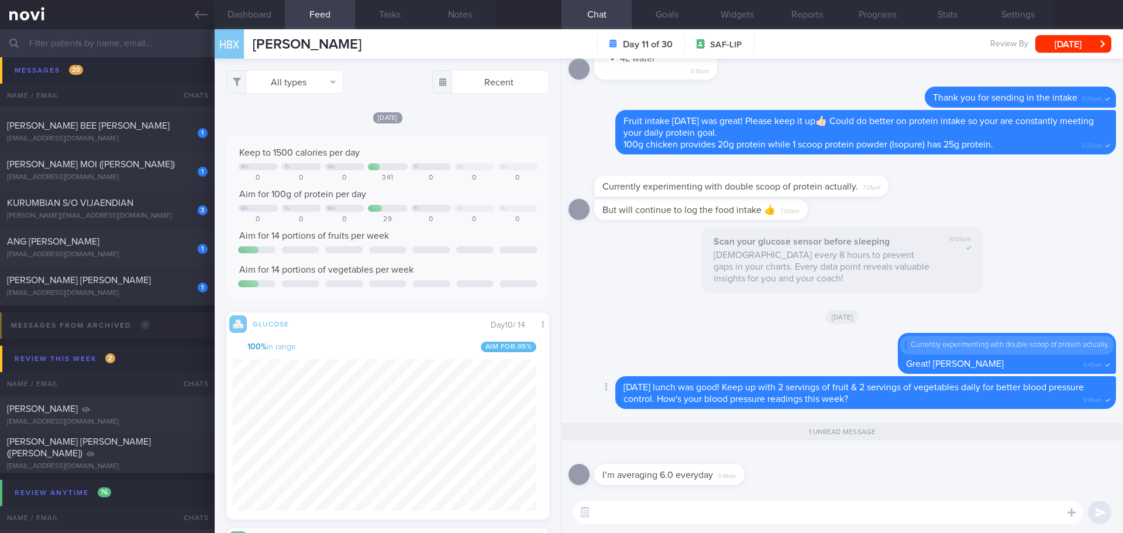
click at [448, 200] on div "[DATE] lunch was good! Keep up with 2 servings of fruit & 2 servings of vegetab…" at bounding box center [865, 392] width 501 height 33
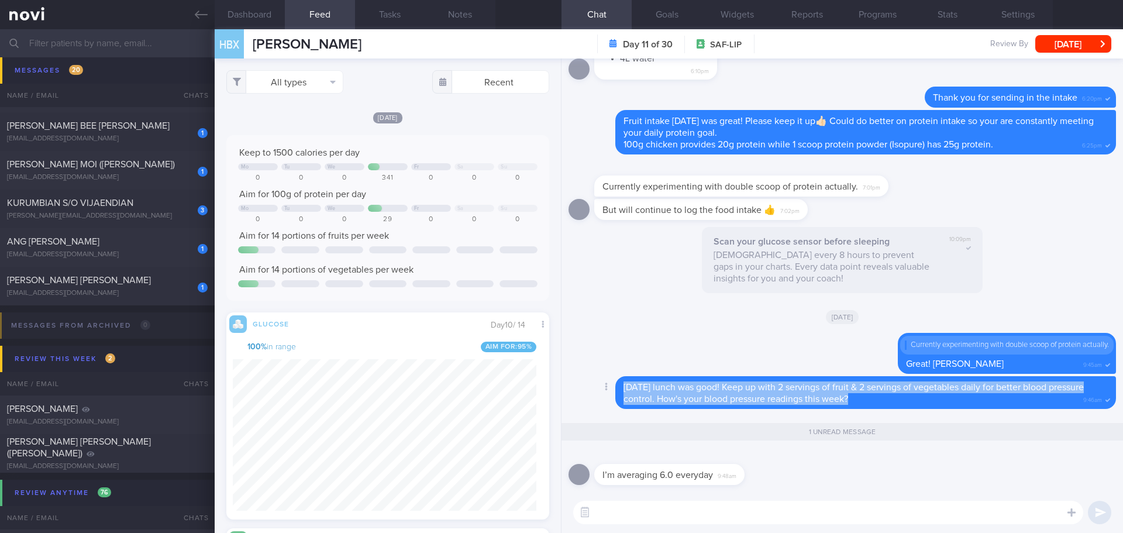
click at [448, 200] on div "[DATE] lunch was good! Keep up with 2 servings of fruit & 2 servings of vegetab…" at bounding box center [865, 392] width 501 height 33
click at [448, 200] on div "Delete [DATE] lunch was good! Keep up with 2 servings of fruit & 2 servings of …" at bounding box center [843, 396] width 548 height 40
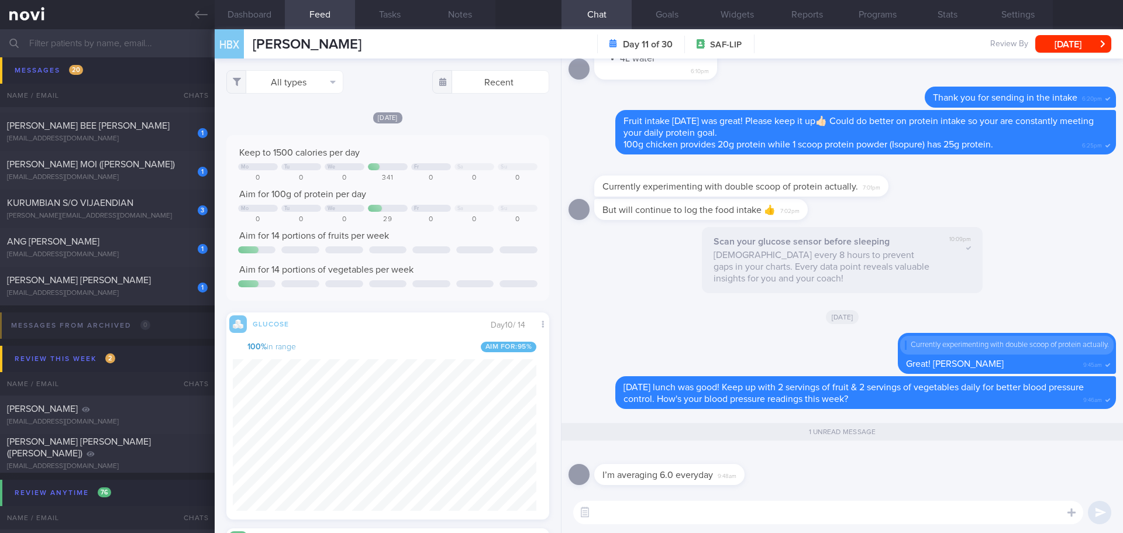
click at [448, 200] on div "I’m averaging 6.0 everyday 9:48am" at bounding box center [843, 471] width 548 height 42
click at [448, 200] on textarea at bounding box center [828, 512] width 510 height 23
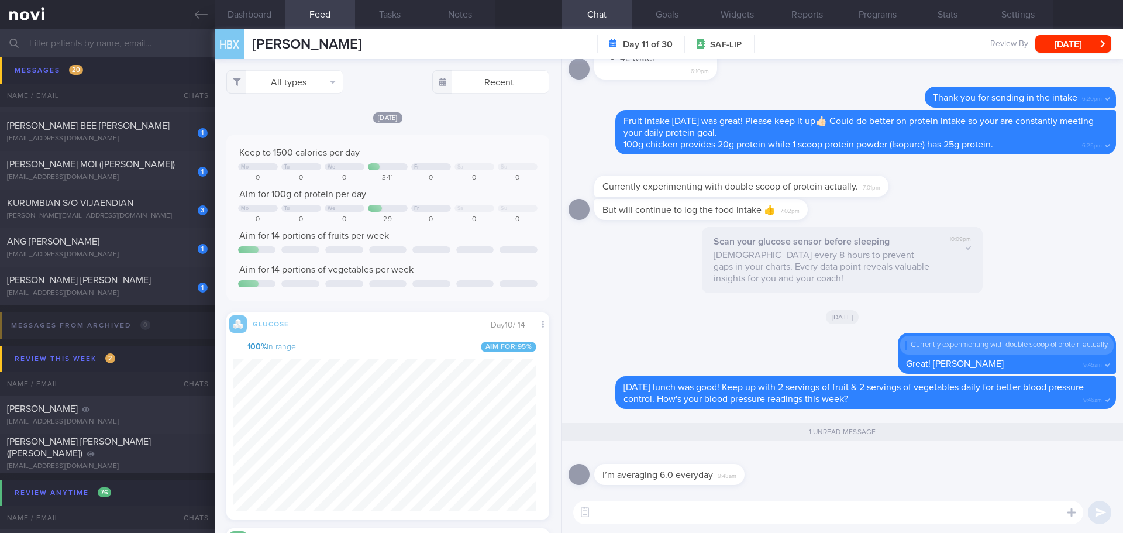
click at [448, 200] on textarea at bounding box center [828, 512] width 510 height 23
type textarea "I"
type textarea "Is this for your blood glucose readings?"
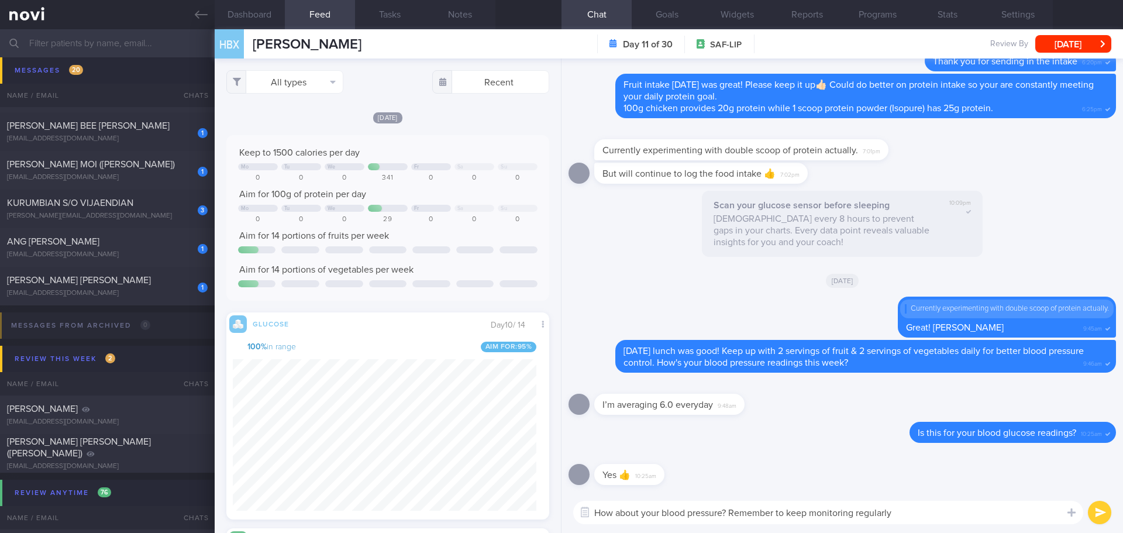
type textarea "How about your blood pressure? Remember to keep monitoring regularly"
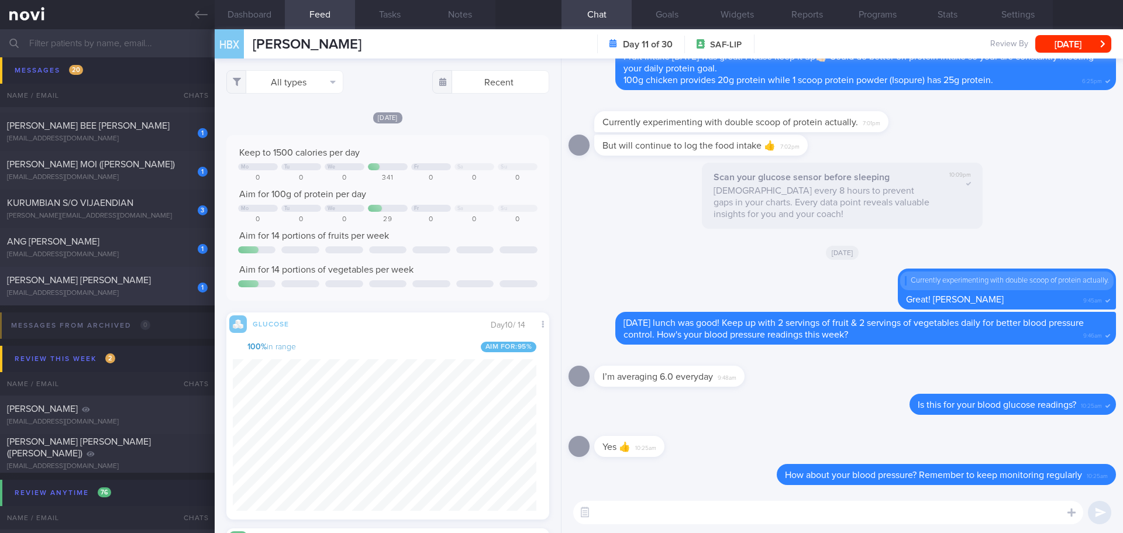
click at [142, 200] on div "[PERSON_NAME] [PERSON_NAME]" at bounding box center [106, 280] width 198 height 12
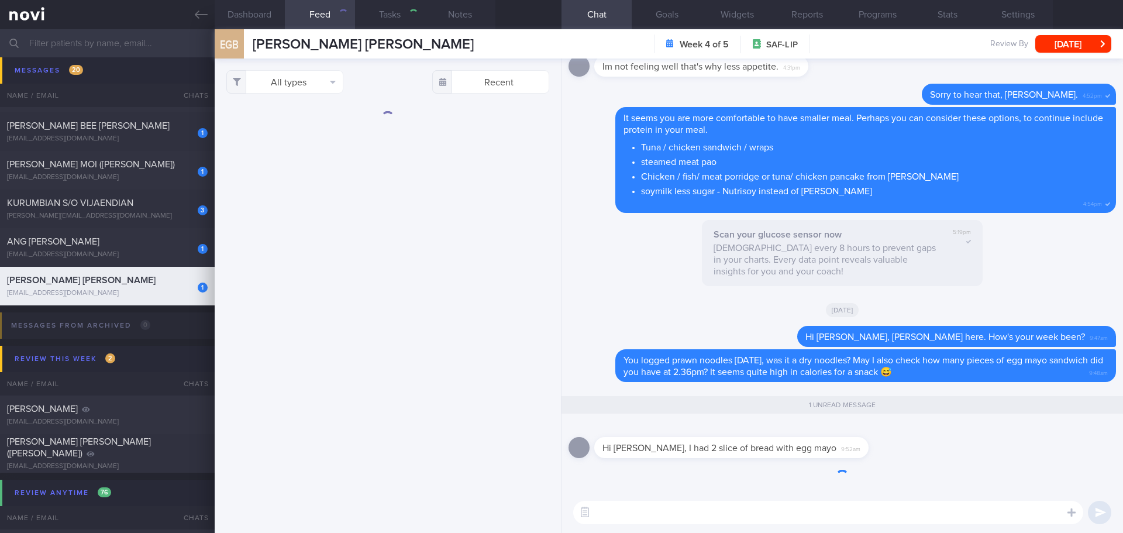
select select "8"
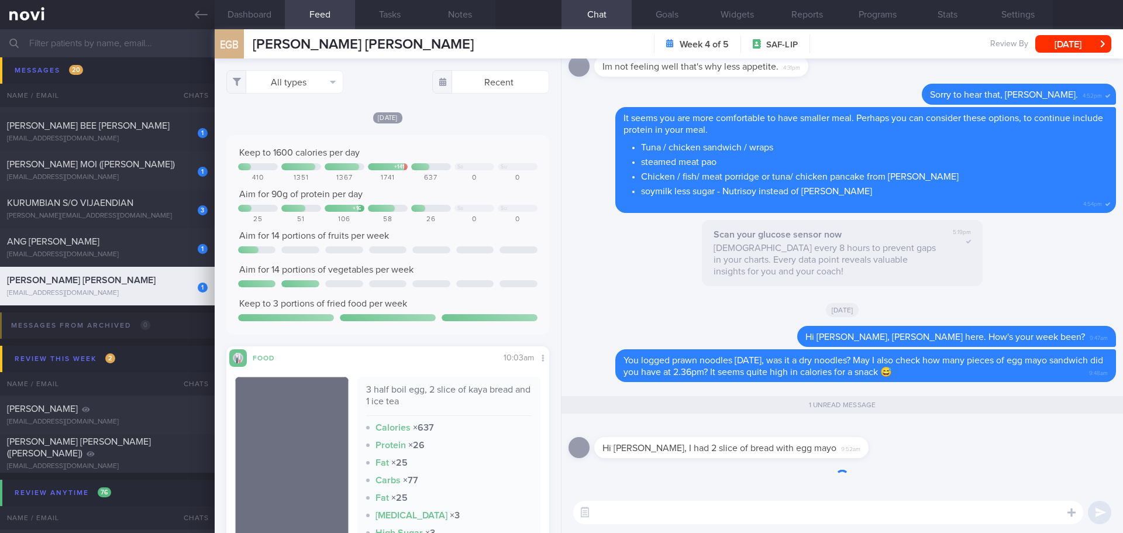
scroll to position [191, 304]
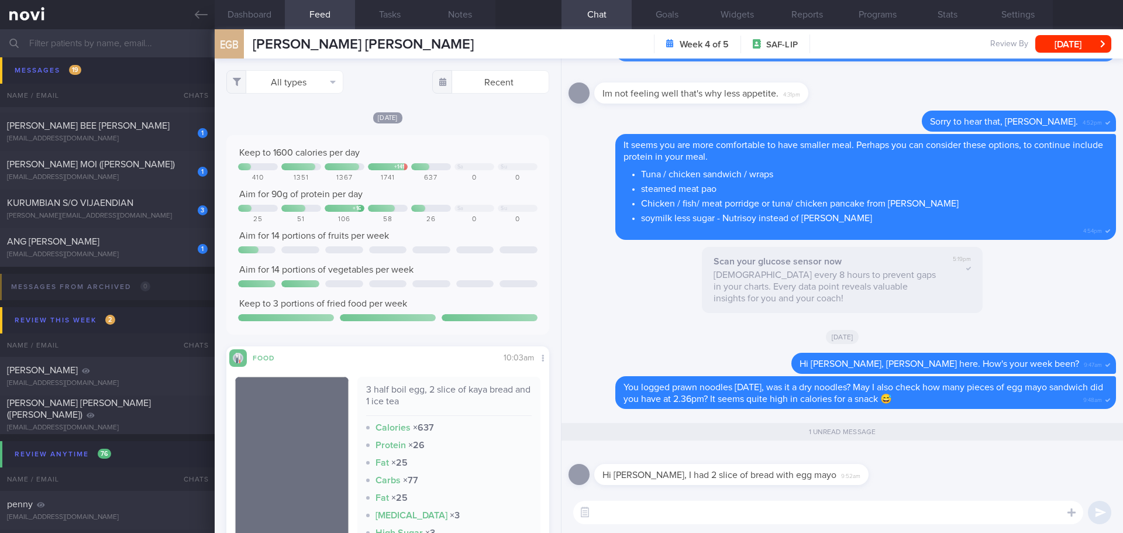
click at [448, 200] on div "Hi [PERSON_NAME], I had 2 slice of bread with egg mayo 9:52am" at bounding box center [843, 471] width 548 height 42
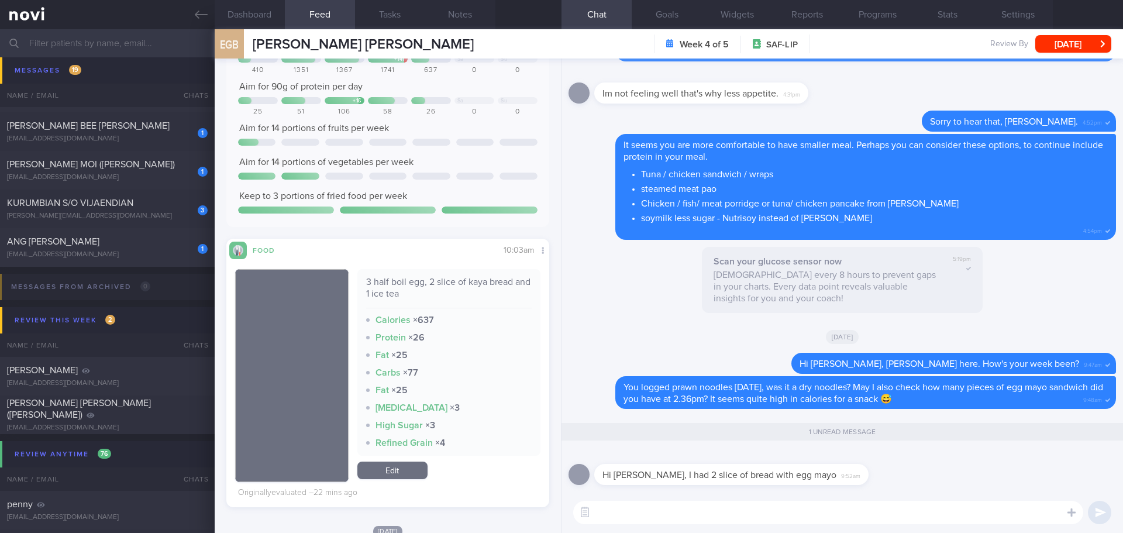
scroll to position [117, 0]
